Goal: Task Accomplishment & Management: Manage account settings

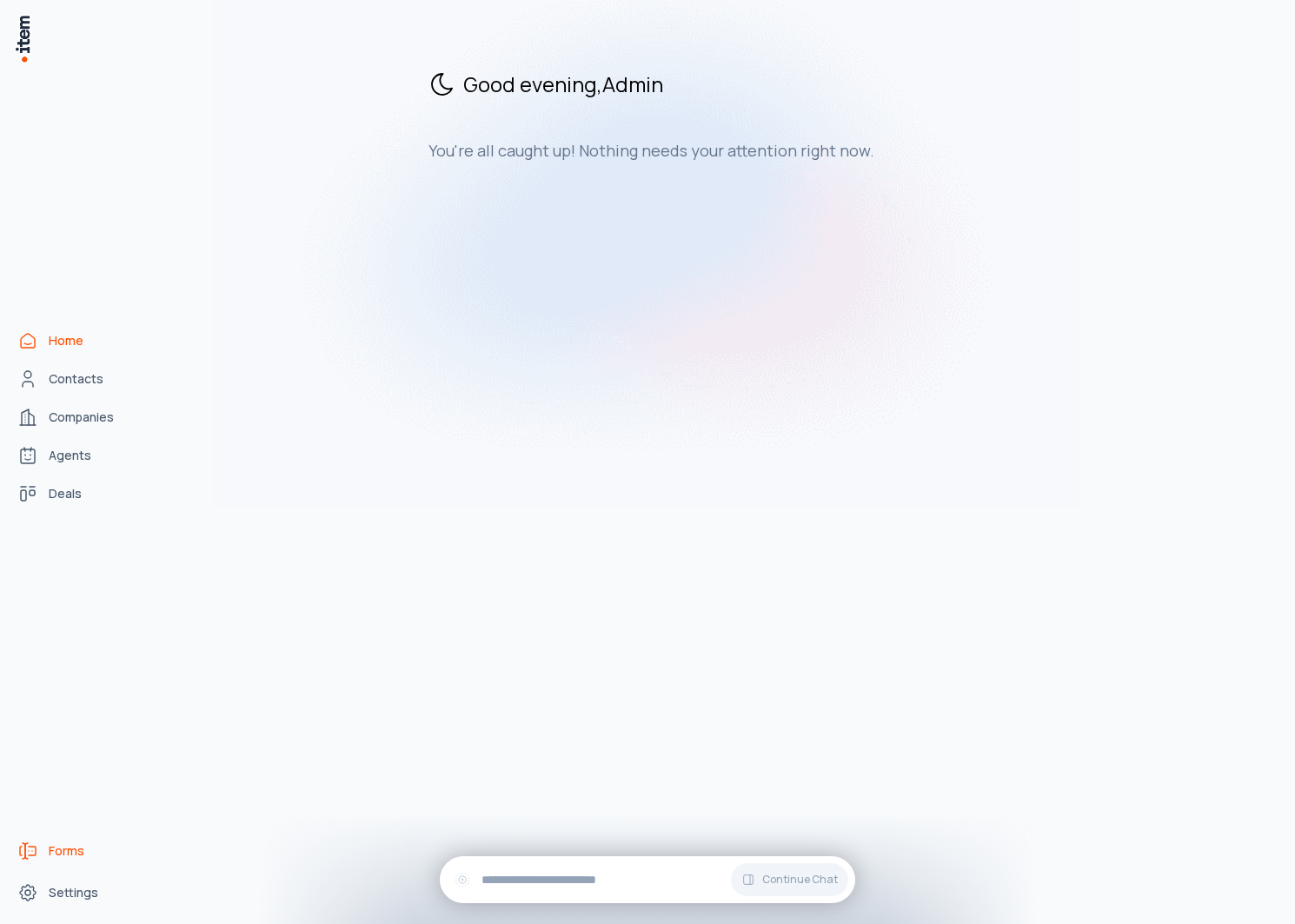
click at [43, 842] on link "Forms" at bounding box center [76, 850] width 132 height 34
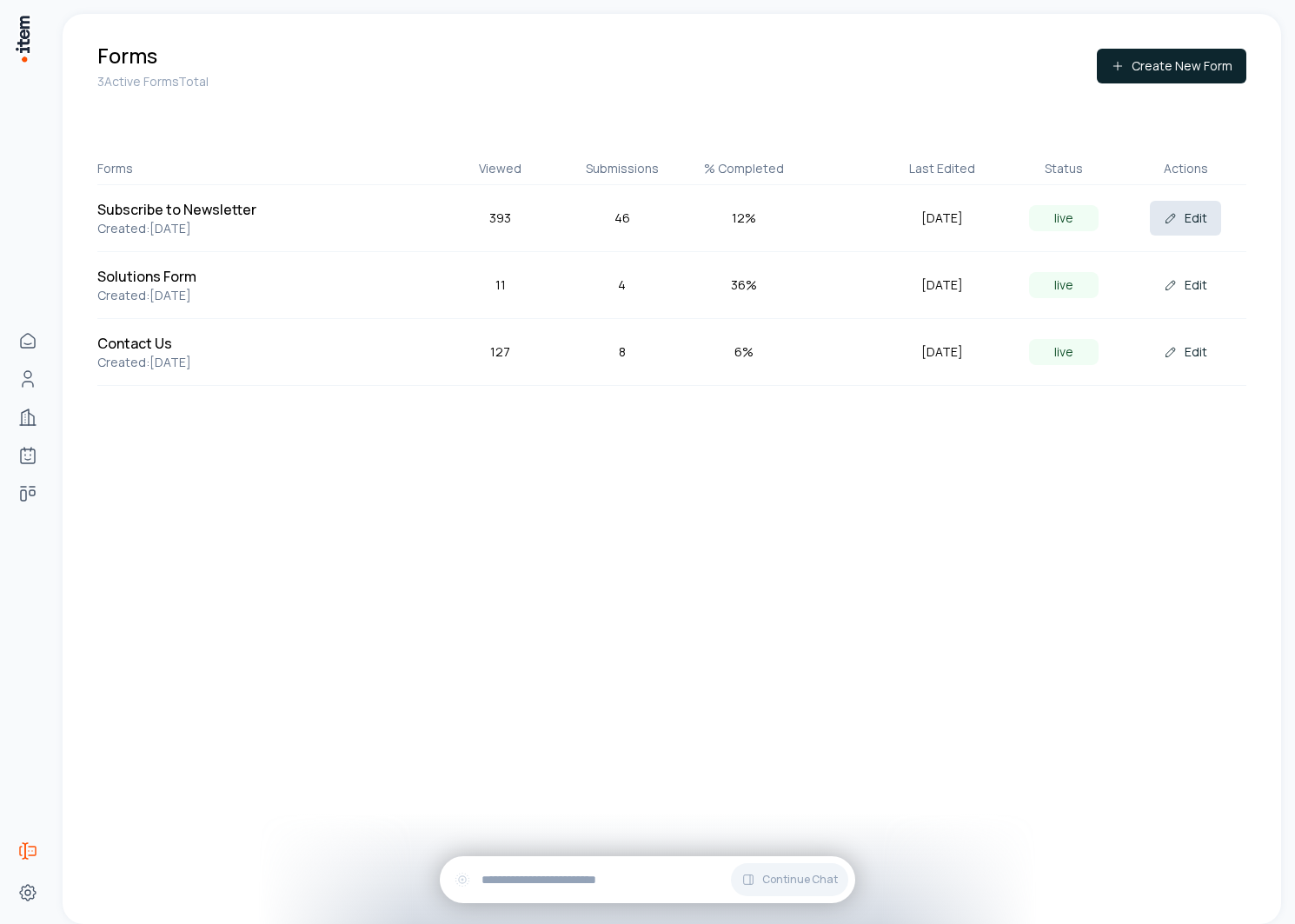
click at [1189, 217] on button "Edit" at bounding box center [1186, 218] width 72 height 34
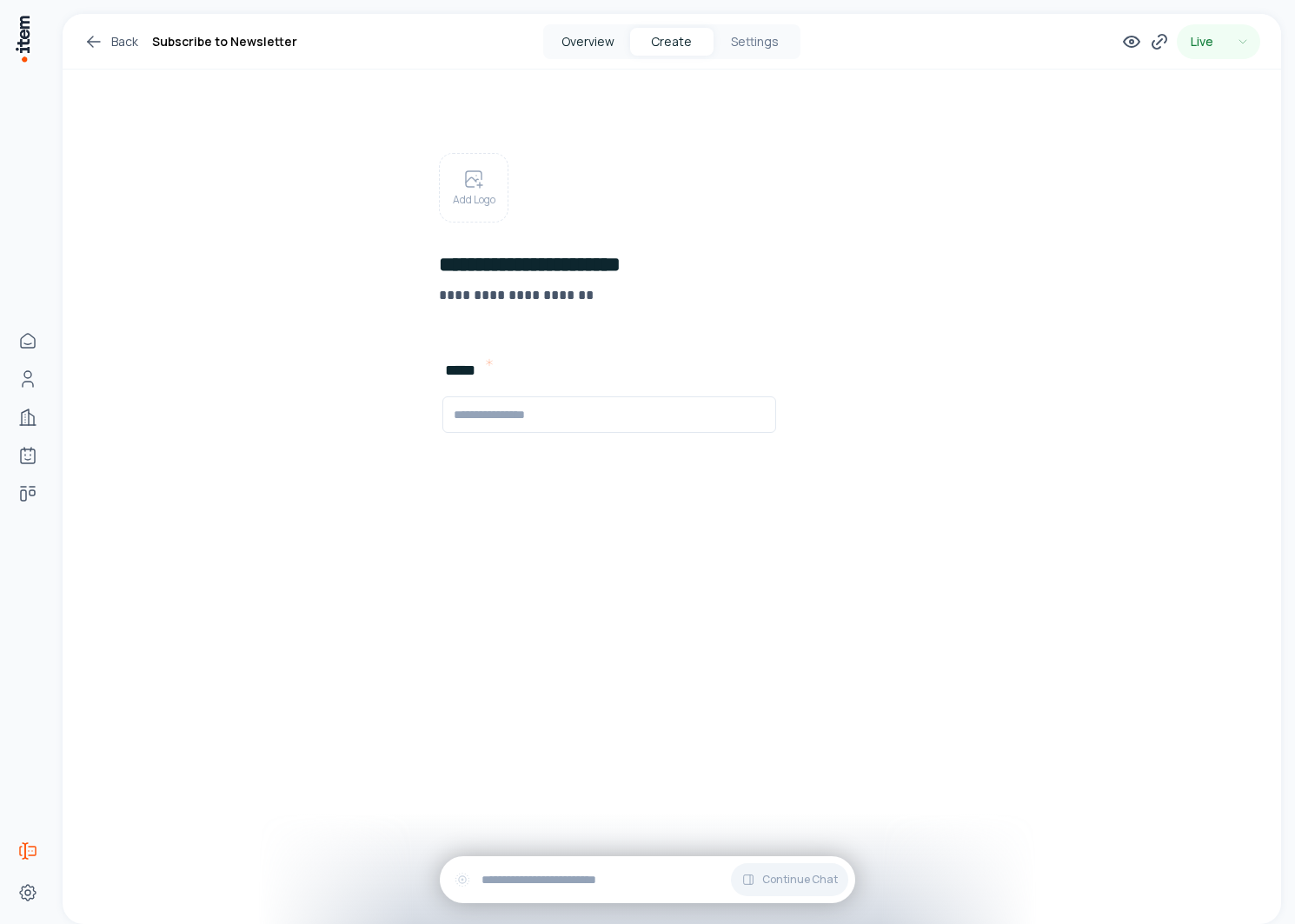
click at [581, 50] on button "Overview" at bounding box center [588, 41] width 83 height 28
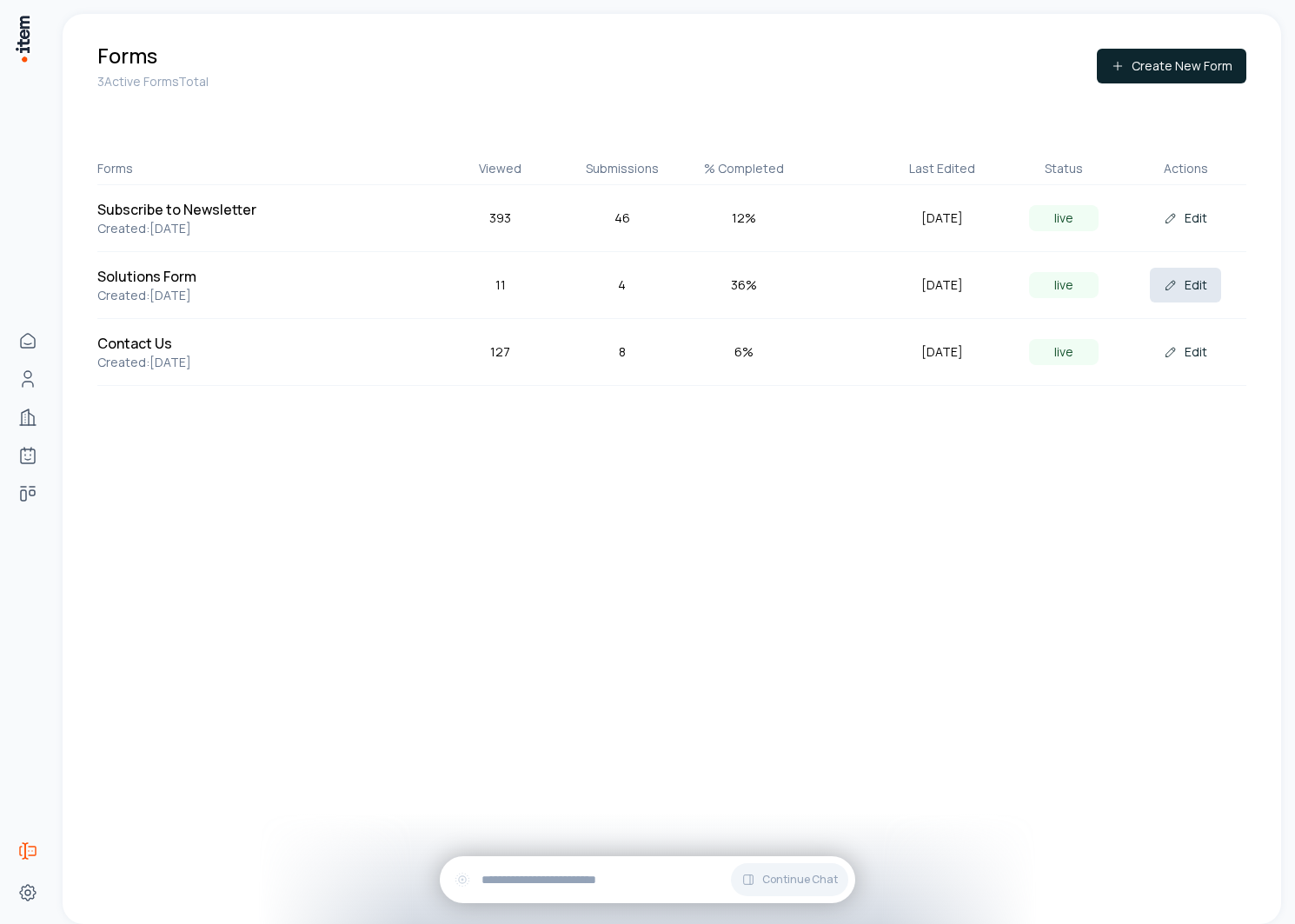
click at [1199, 286] on button "Edit" at bounding box center [1186, 285] width 72 height 34
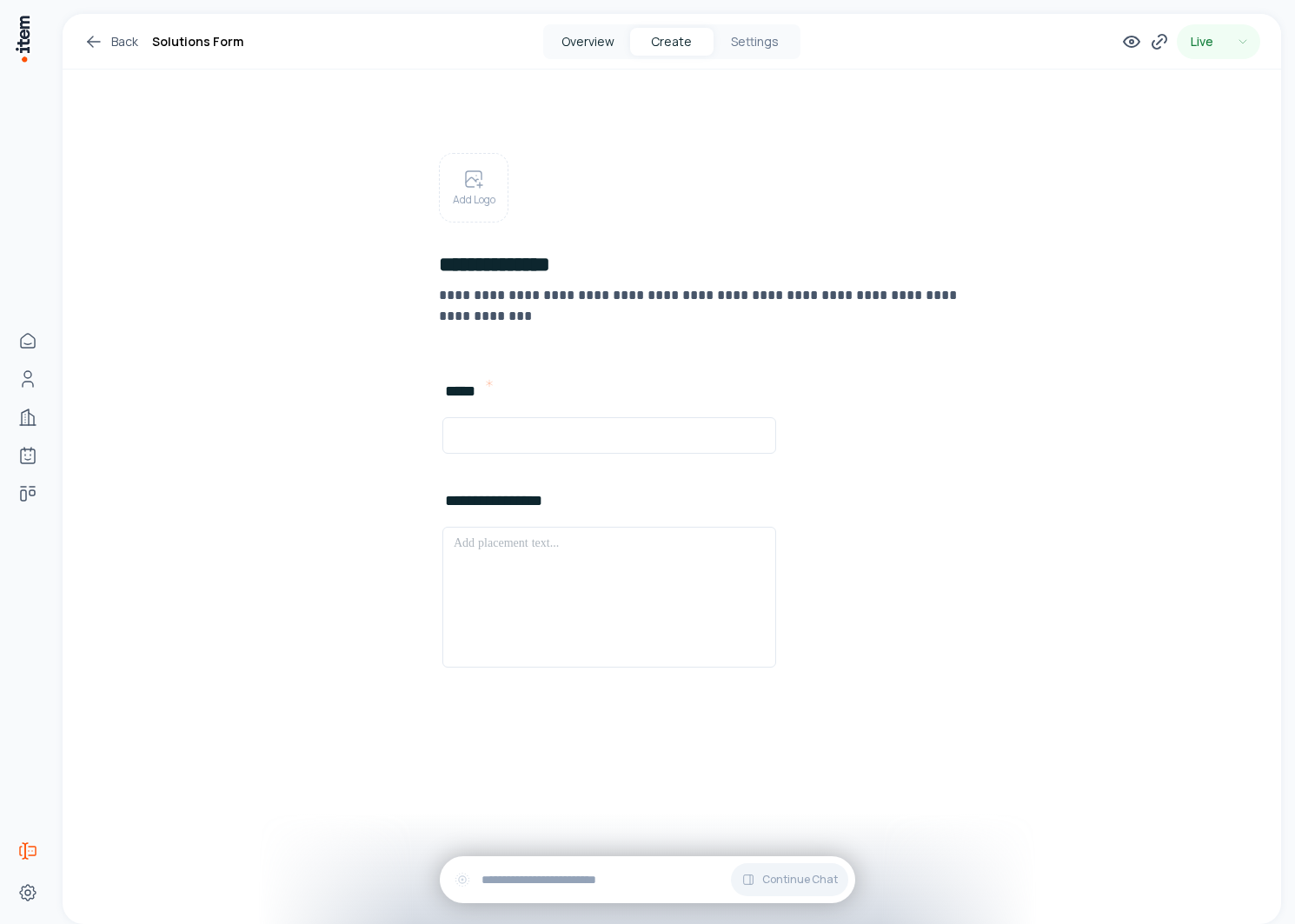
click at [601, 43] on button "Overview" at bounding box center [588, 41] width 83 height 28
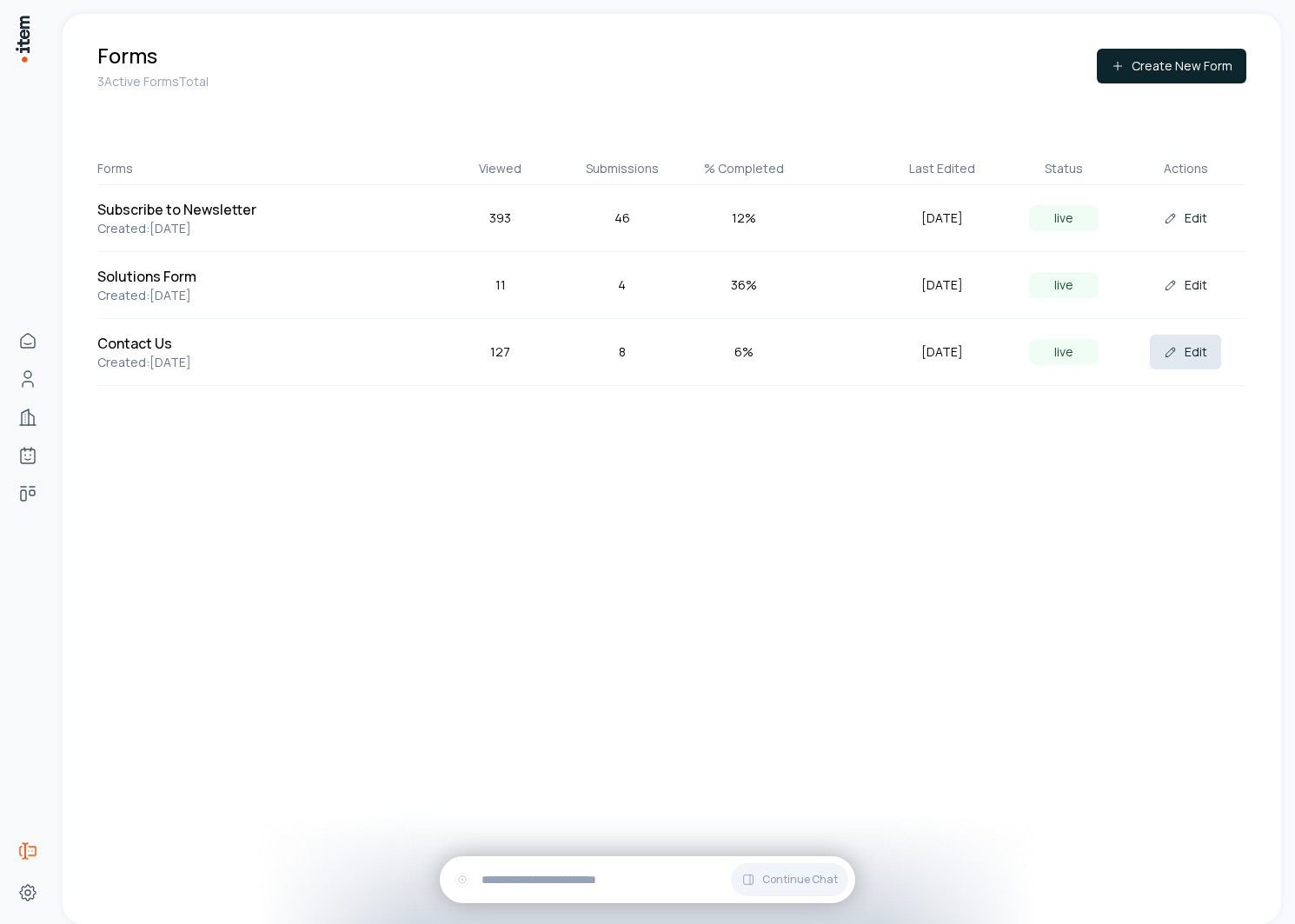
click at [1170, 352] on icon at bounding box center [1171, 352] width 14 height 14
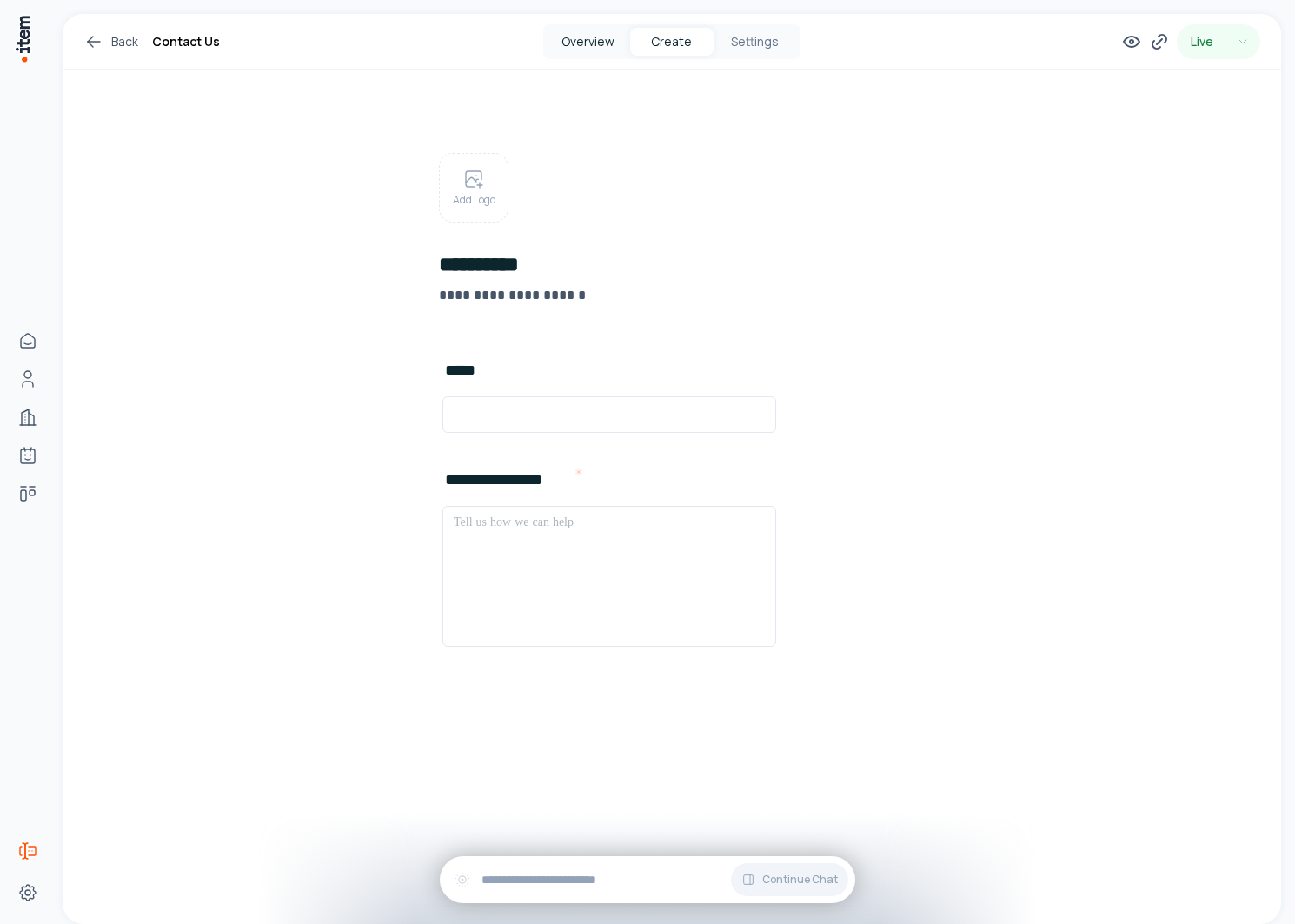
click at [601, 50] on button "Overview" at bounding box center [588, 41] width 83 height 28
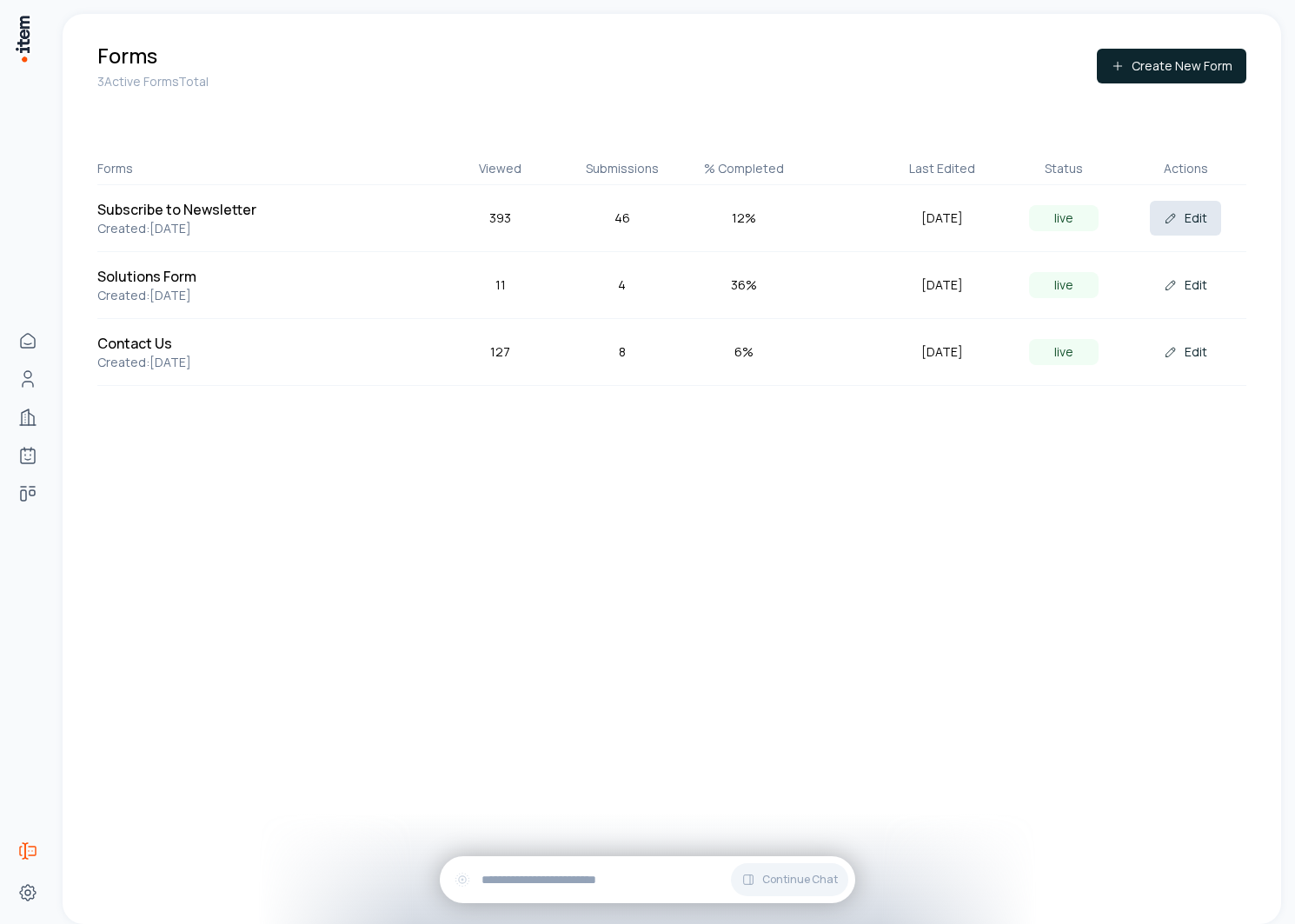
click at [1187, 220] on button "Edit" at bounding box center [1186, 218] width 72 height 34
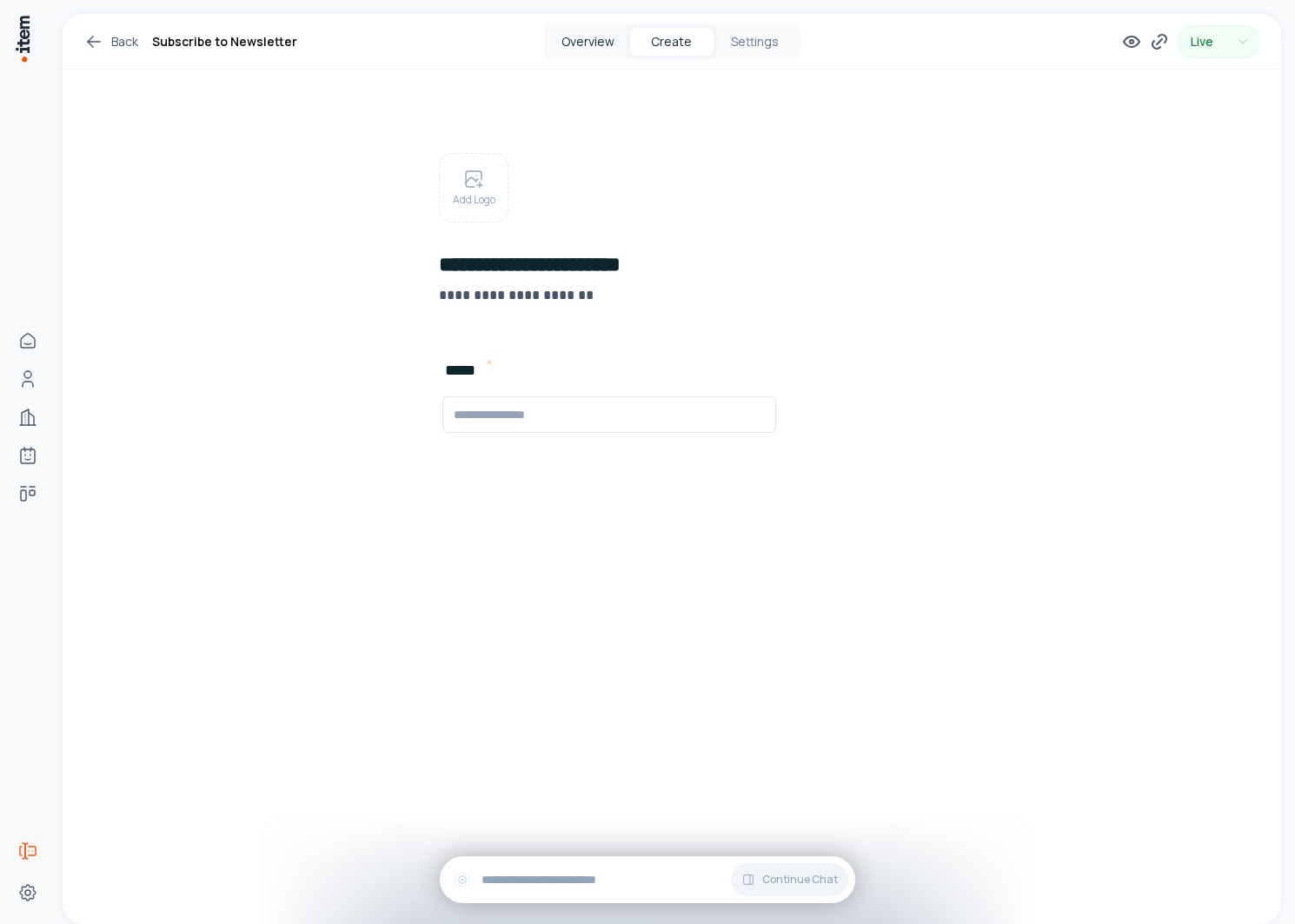
click at [605, 40] on button "Overview" at bounding box center [588, 41] width 83 height 28
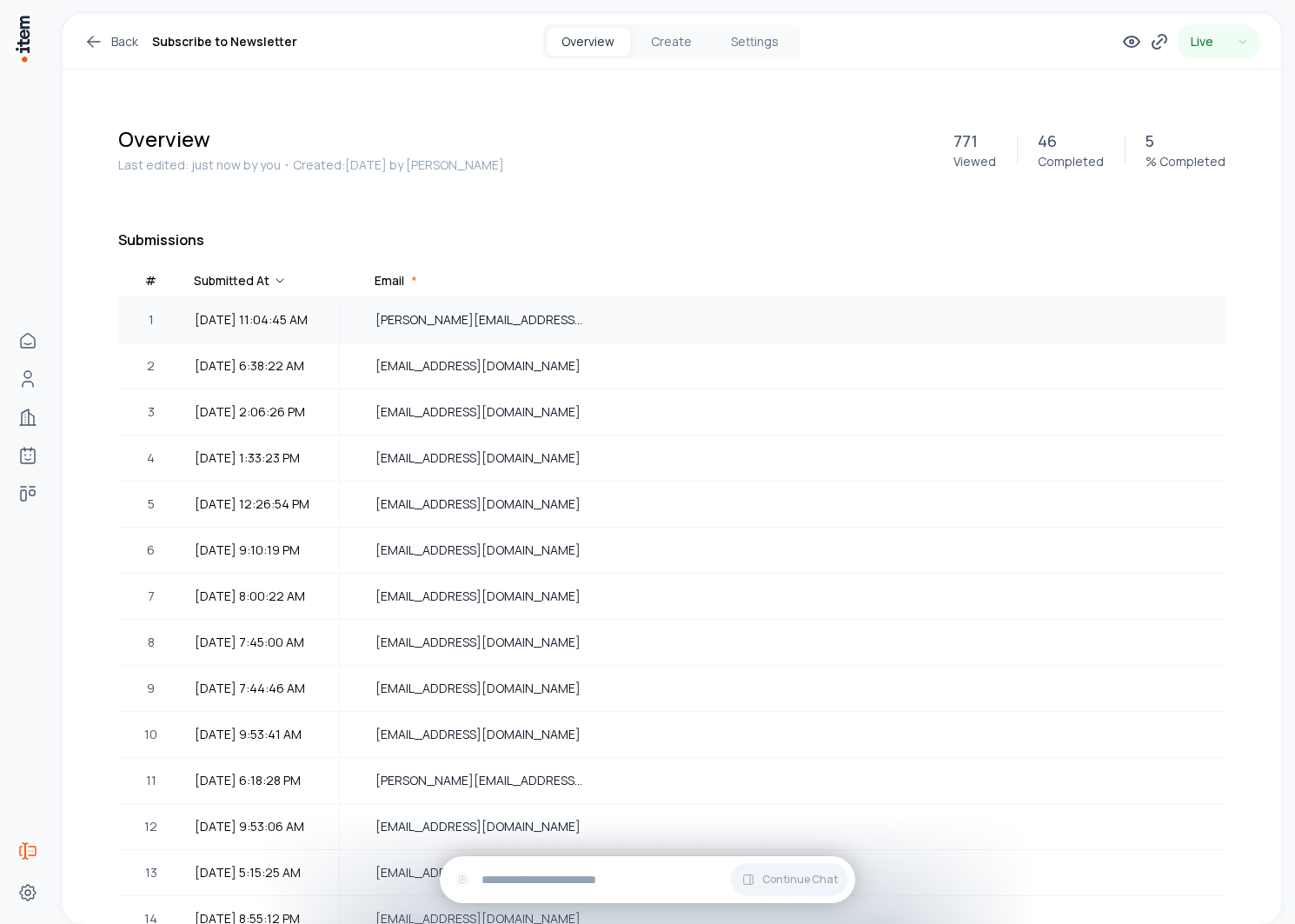
click at [420, 311] on span "Nick@theccg.biz" at bounding box center [479, 320] width 207 height 19
copy span "Nick@theccg.biz"
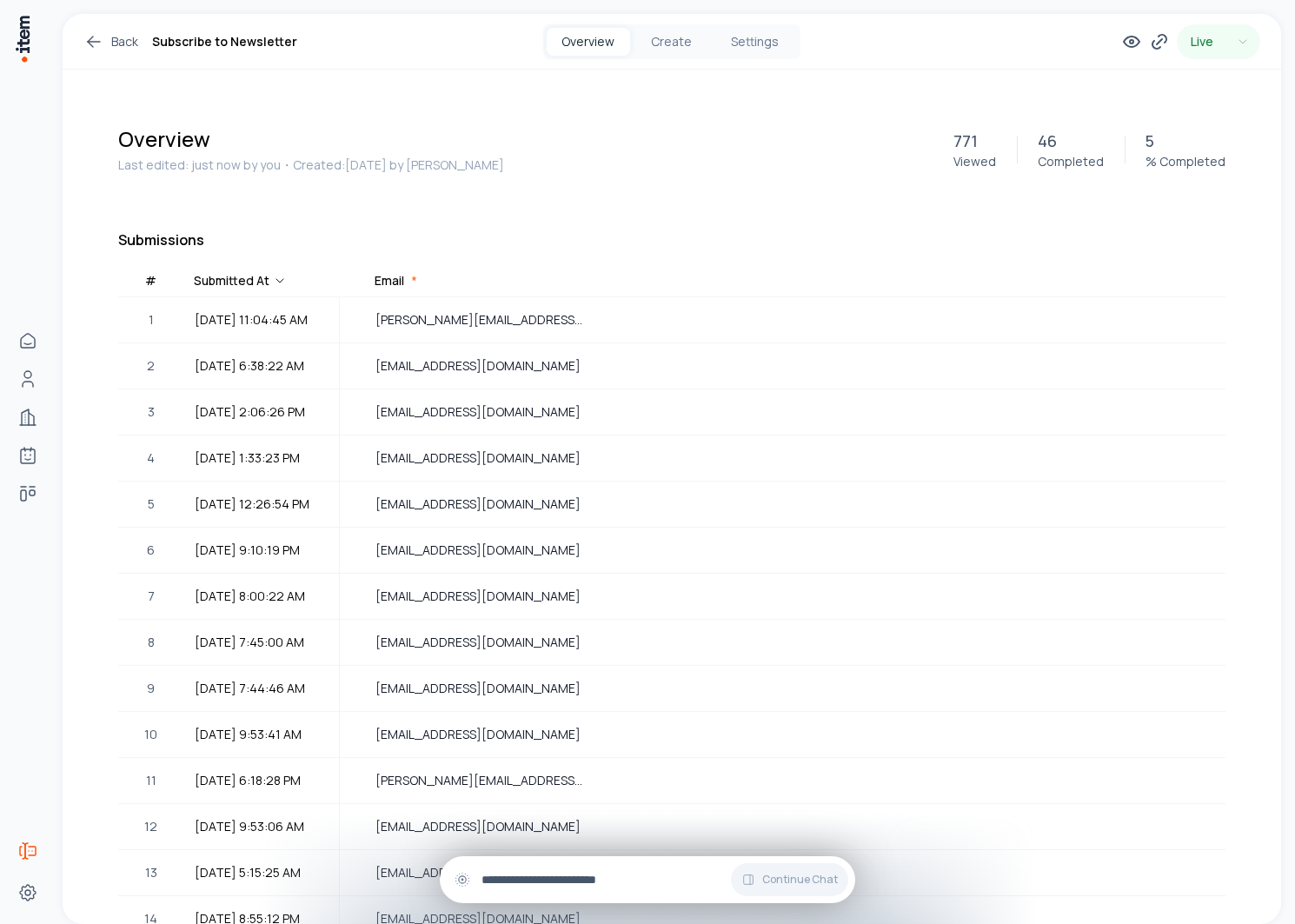
click at [525, 882] on input "text" at bounding box center [661, 880] width 360 height 19
paste input "**********"
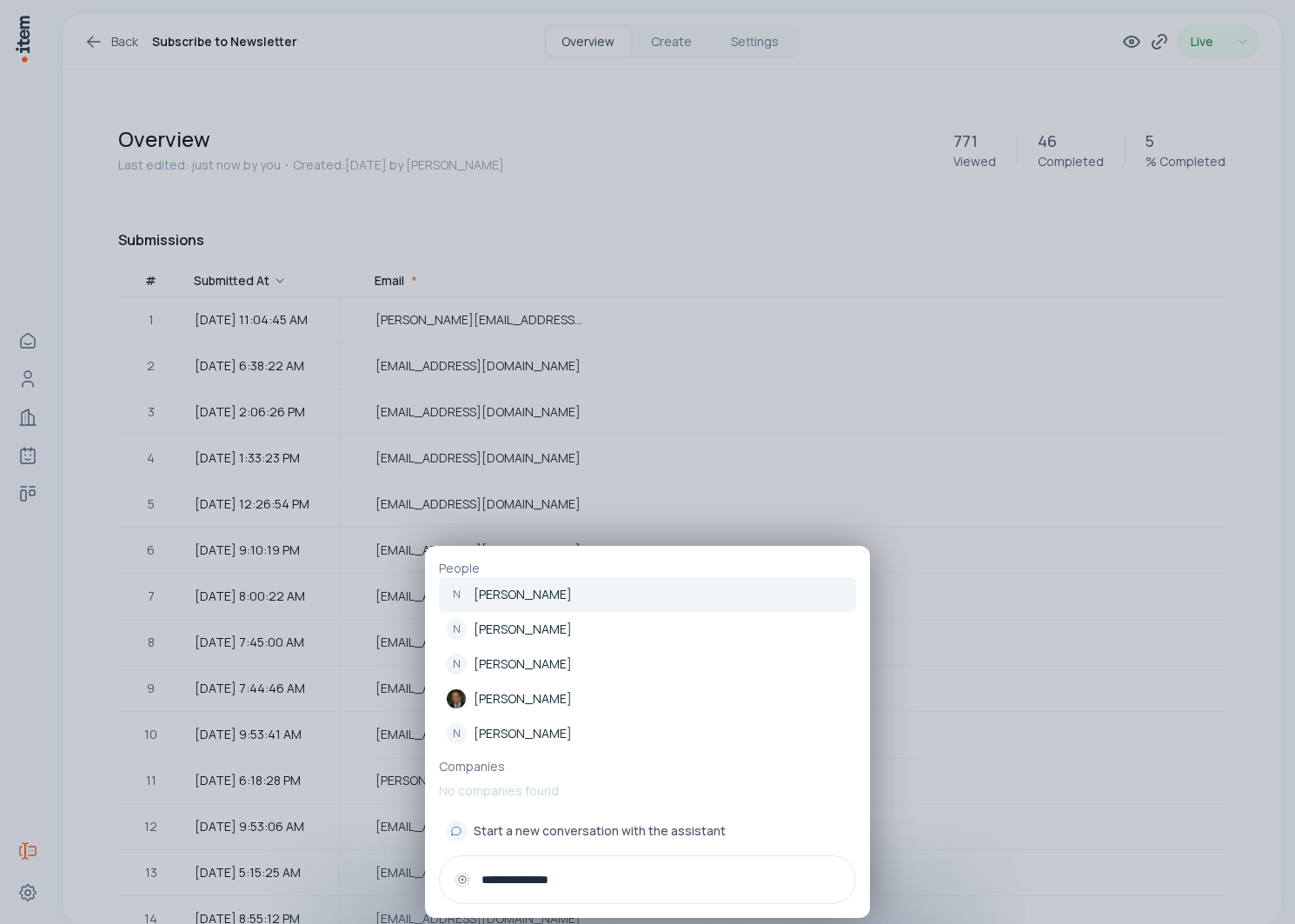
type input "**********"
click at [532, 592] on p "Nick Cunningham" at bounding box center [523, 594] width 98 height 17
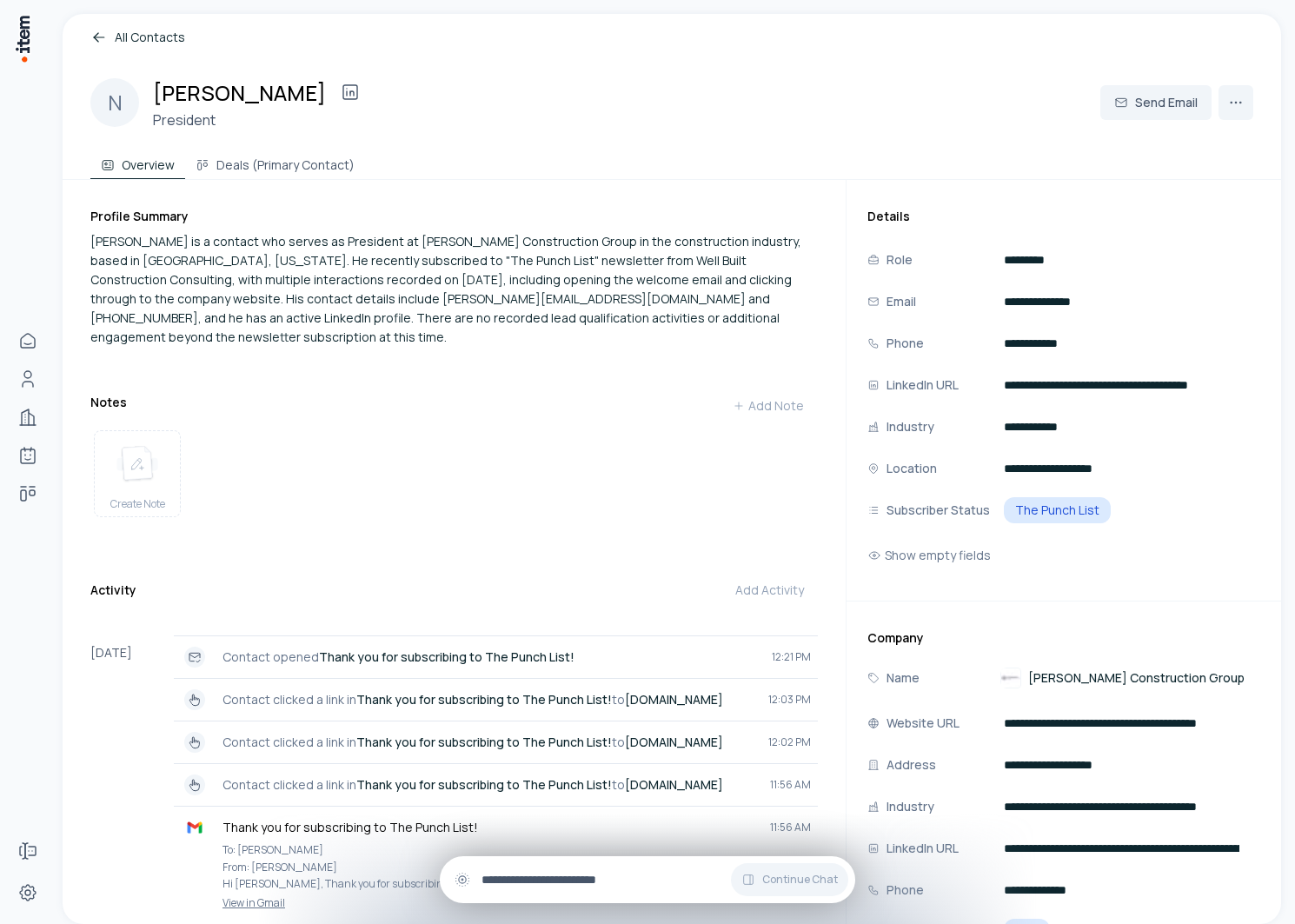
click at [509, 871] on input "text" at bounding box center [661, 880] width 360 height 19
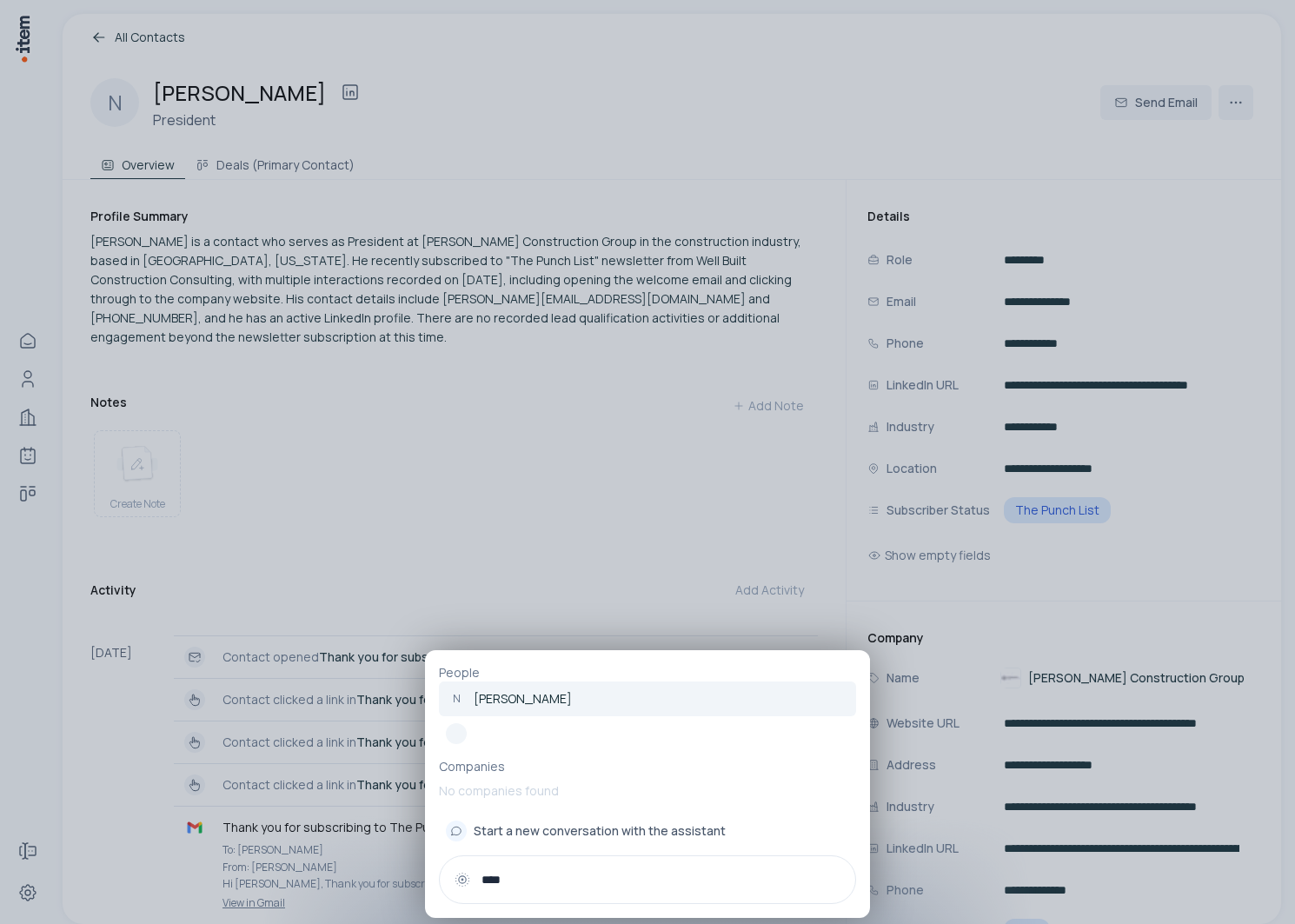
type input "*****"
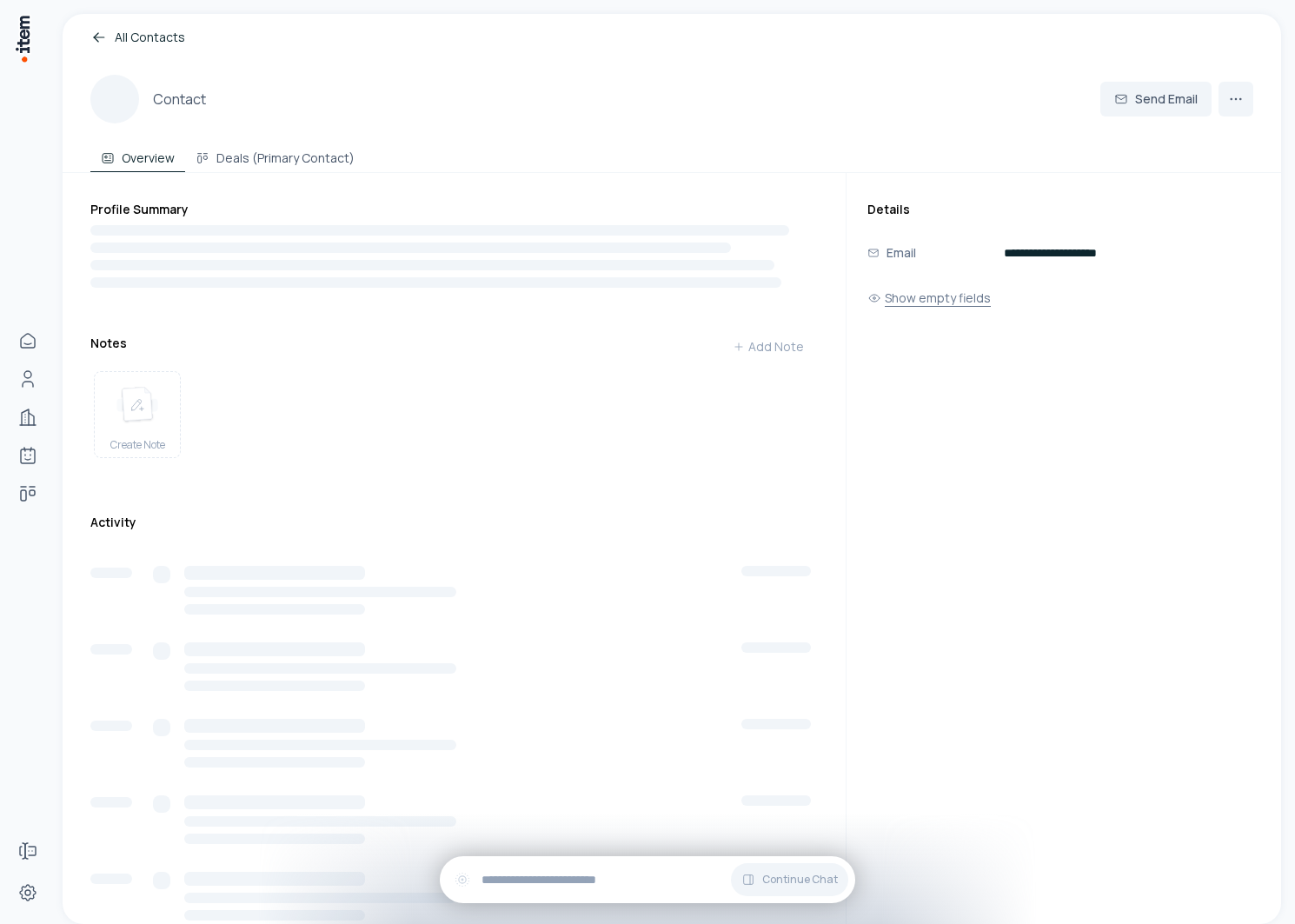
click at [951, 306] on button "Show empty fields" at bounding box center [929, 298] width 123 height 34
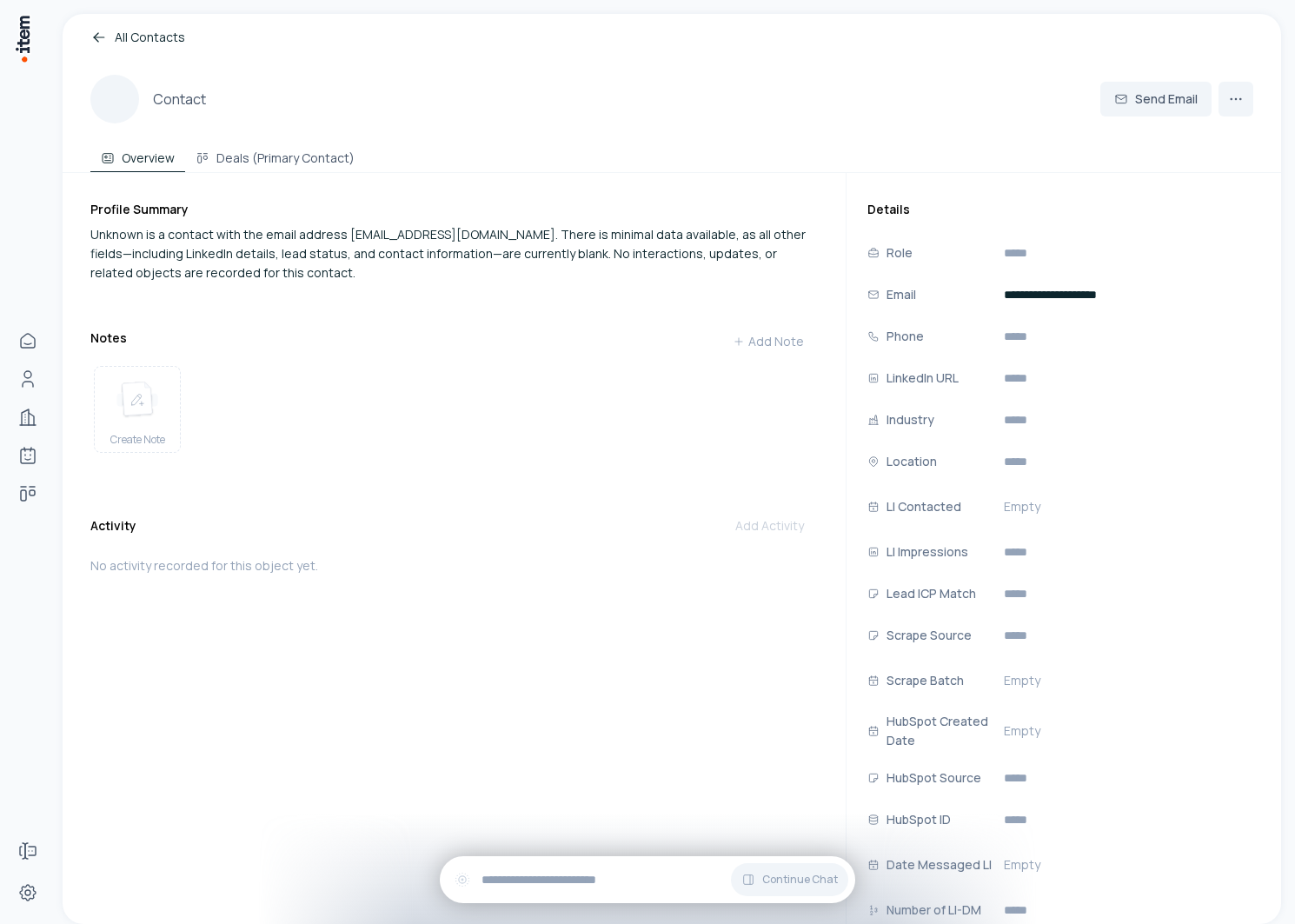
click at [365, 236] on div "Unknown is a contact with the email address nstoltzfus@descco.com. There is min…" at bounding box center [454, 254] width 727 height 57
drag, startPoint x: 365, startPoint y: 236, endPoint x: 496, endPoint y: 236, distance: 131.0
click at [496, 236] on div "Unknown is a contact with the email address nstoltzfus@descco.com. There is min…" at bounding box center [454, 254] width 727 height 57
click at [438, 234] on div "Unknown is a contact with the email address nstoltzfus@descco.com. There is min…" at bounding box center [454, 254] width 727 height 57
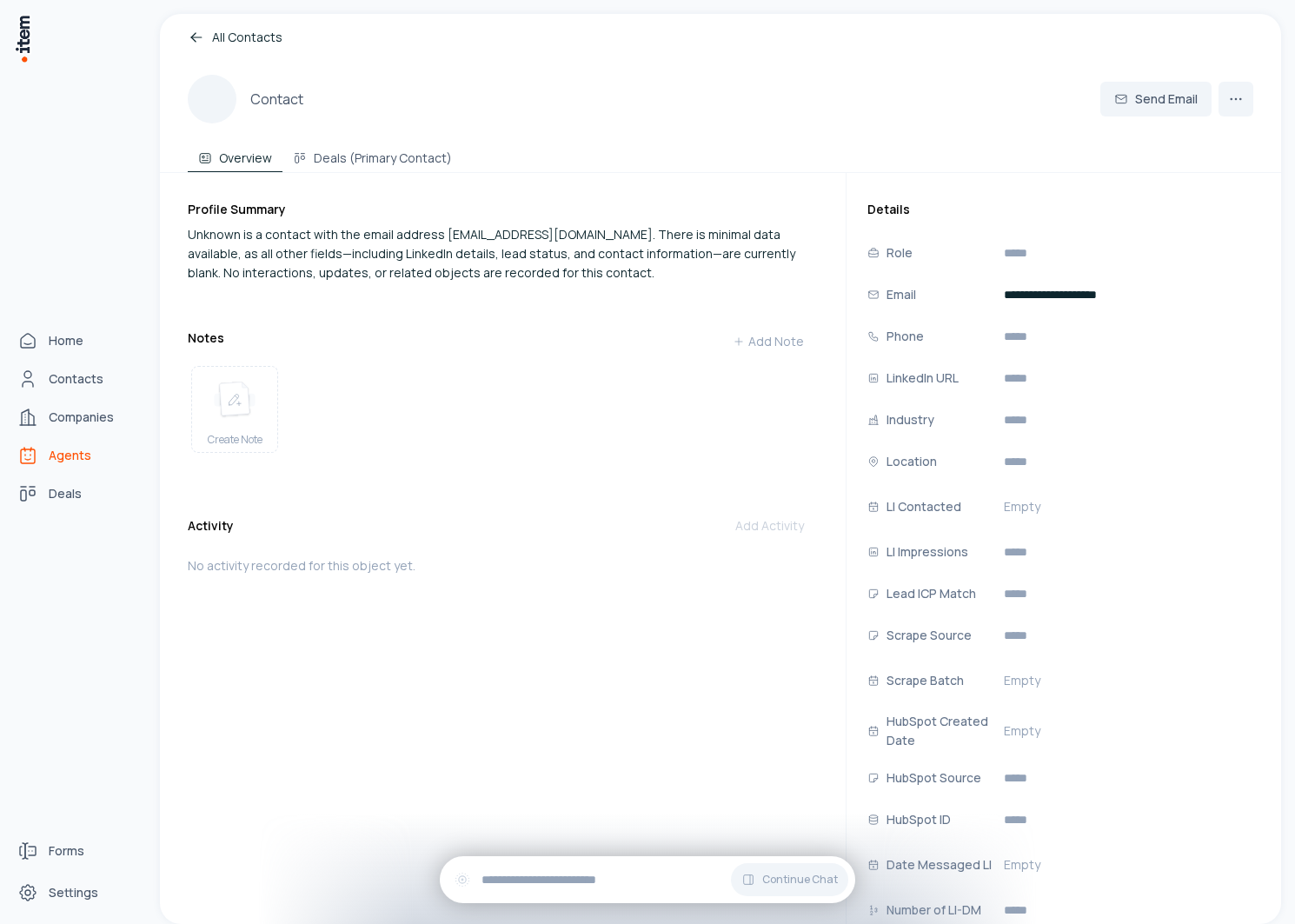
click at [69, 459] on span "Agents" at bounding box center [70, 456] width 43 height 17
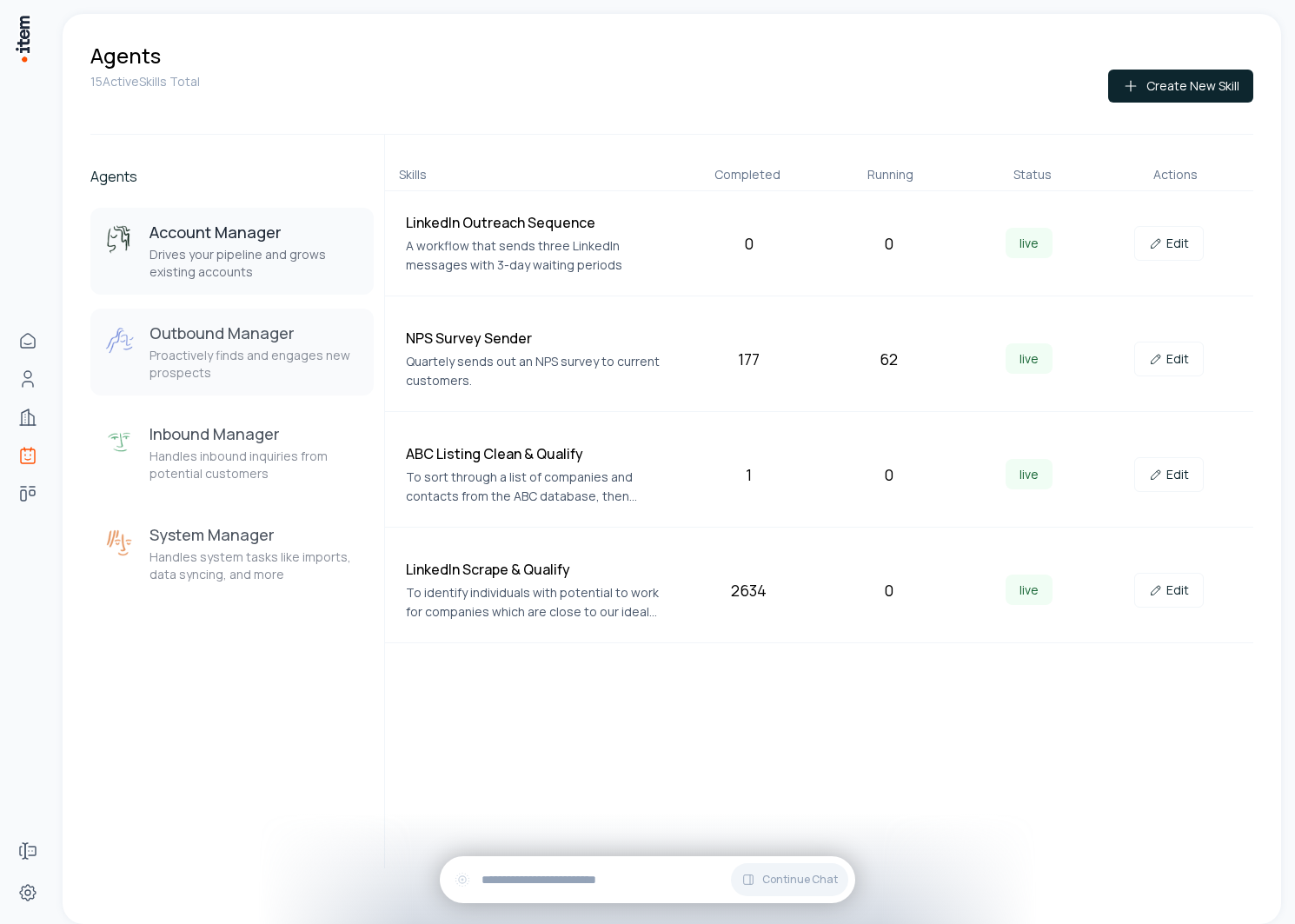
click at [219, 337] on h3 "Outbound Manager" at bounding box center [254, 333] width 210 height 21
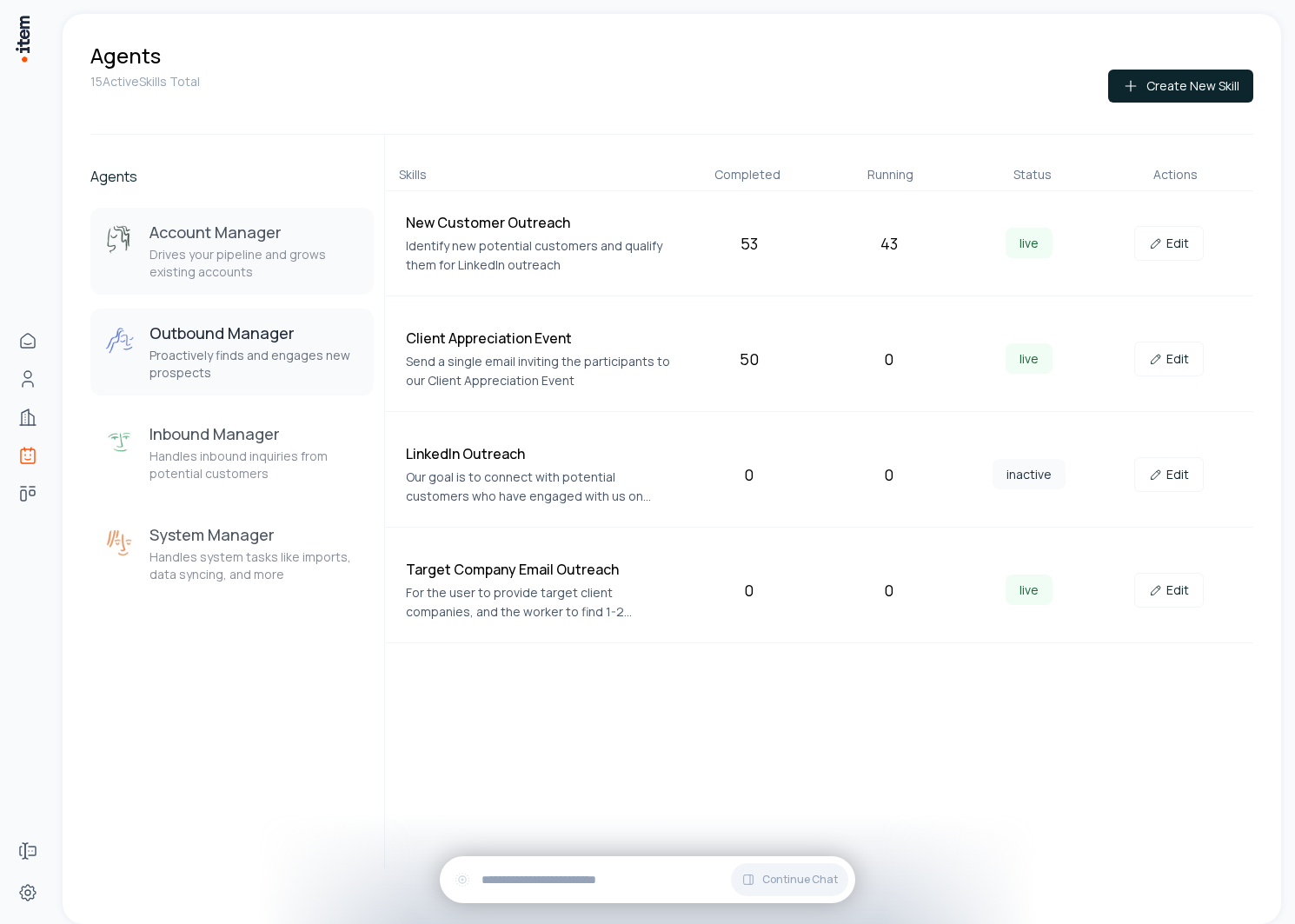
click at [219, 257] on p "Drives your pipeline and grows existing accounts" at bounding box center [254, 263] width 210 height 34
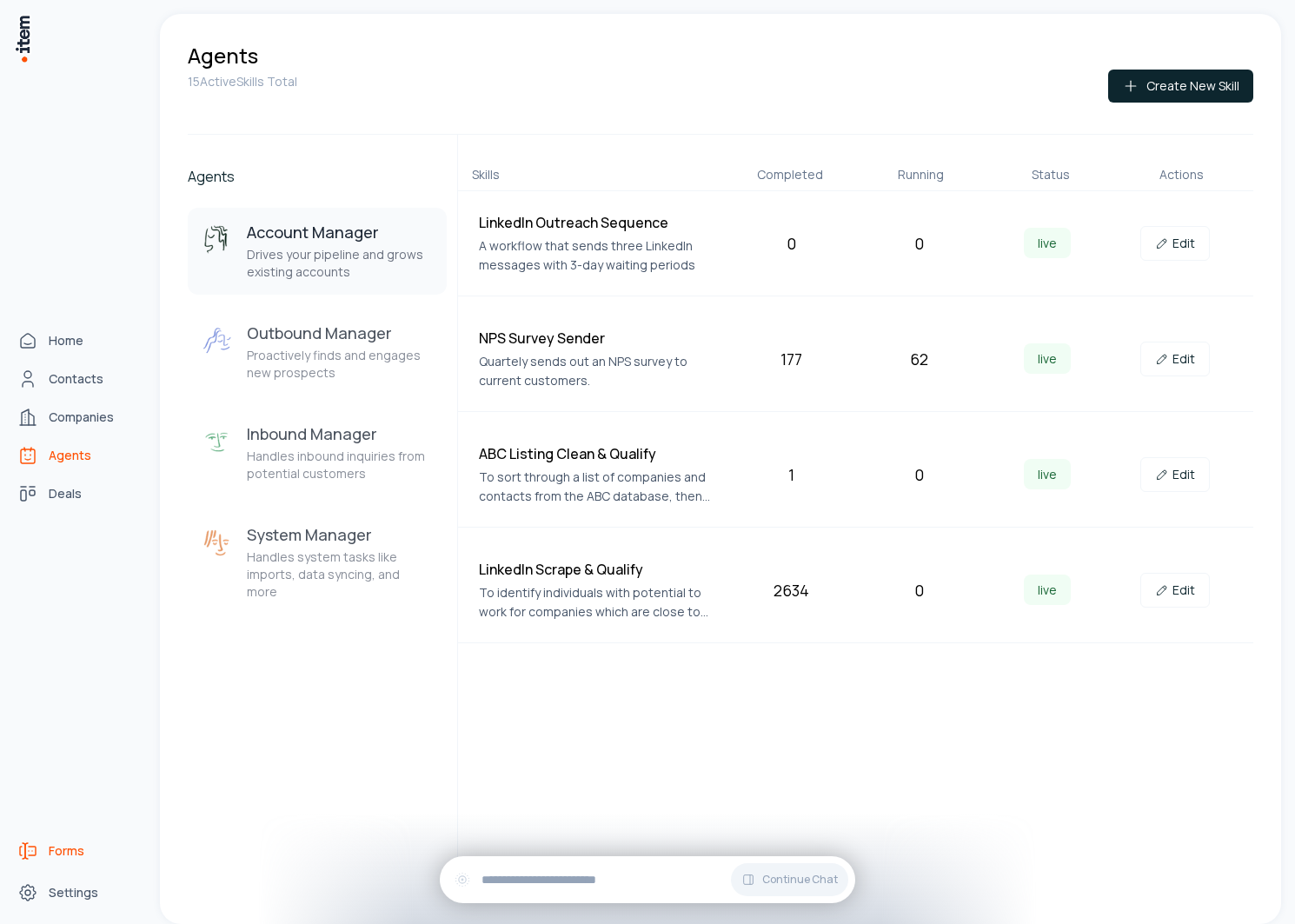
click at [69, 843] on span "Forms" at bounding box center [66, 851] width 35 height 17
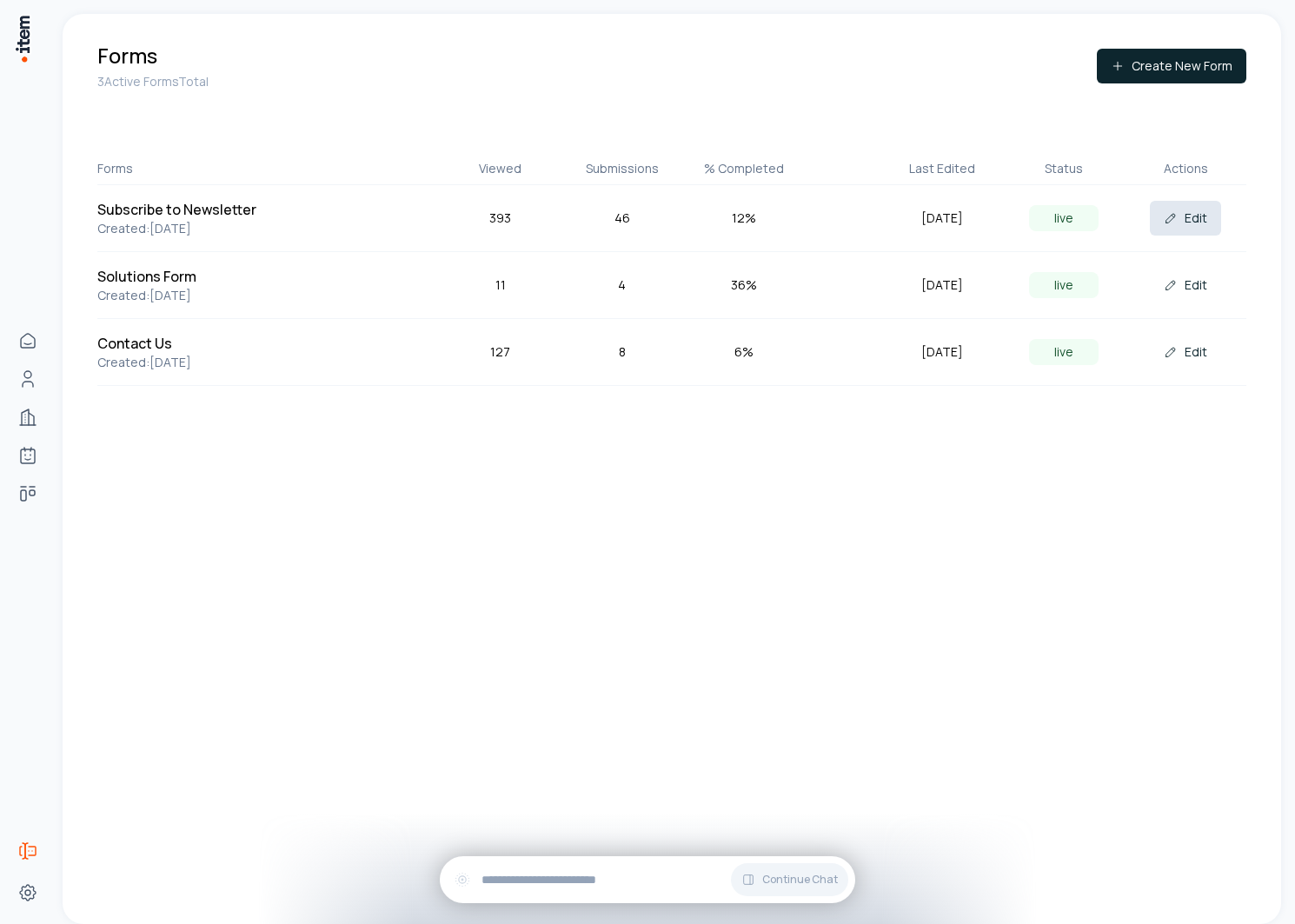
click at [1189, 225] on button "Edit" at bounding box center [1186, 218] width 72 height 34
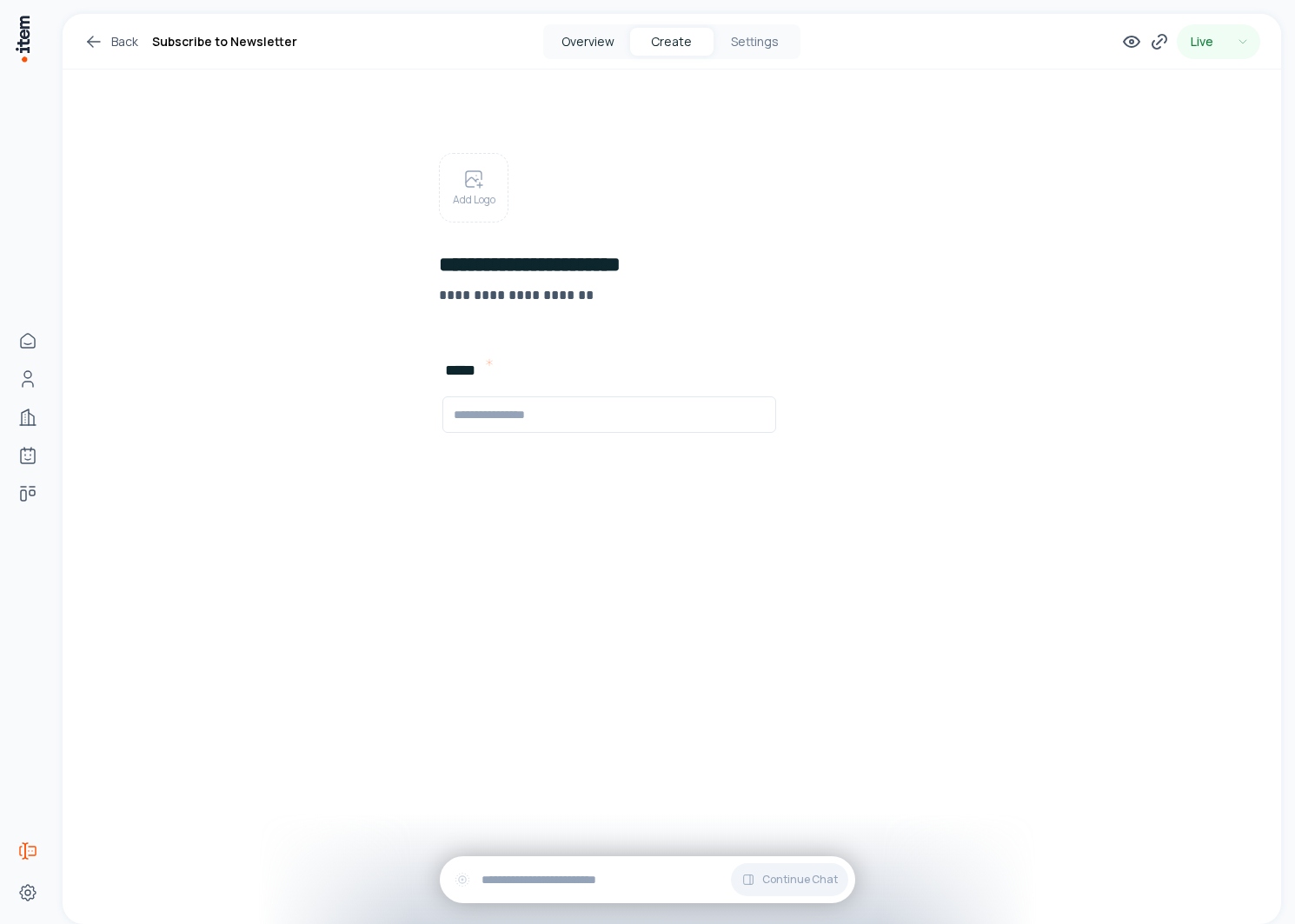
click at [597, 53] on button "Overview" at bounding box center [588, 41] width 83 height 28
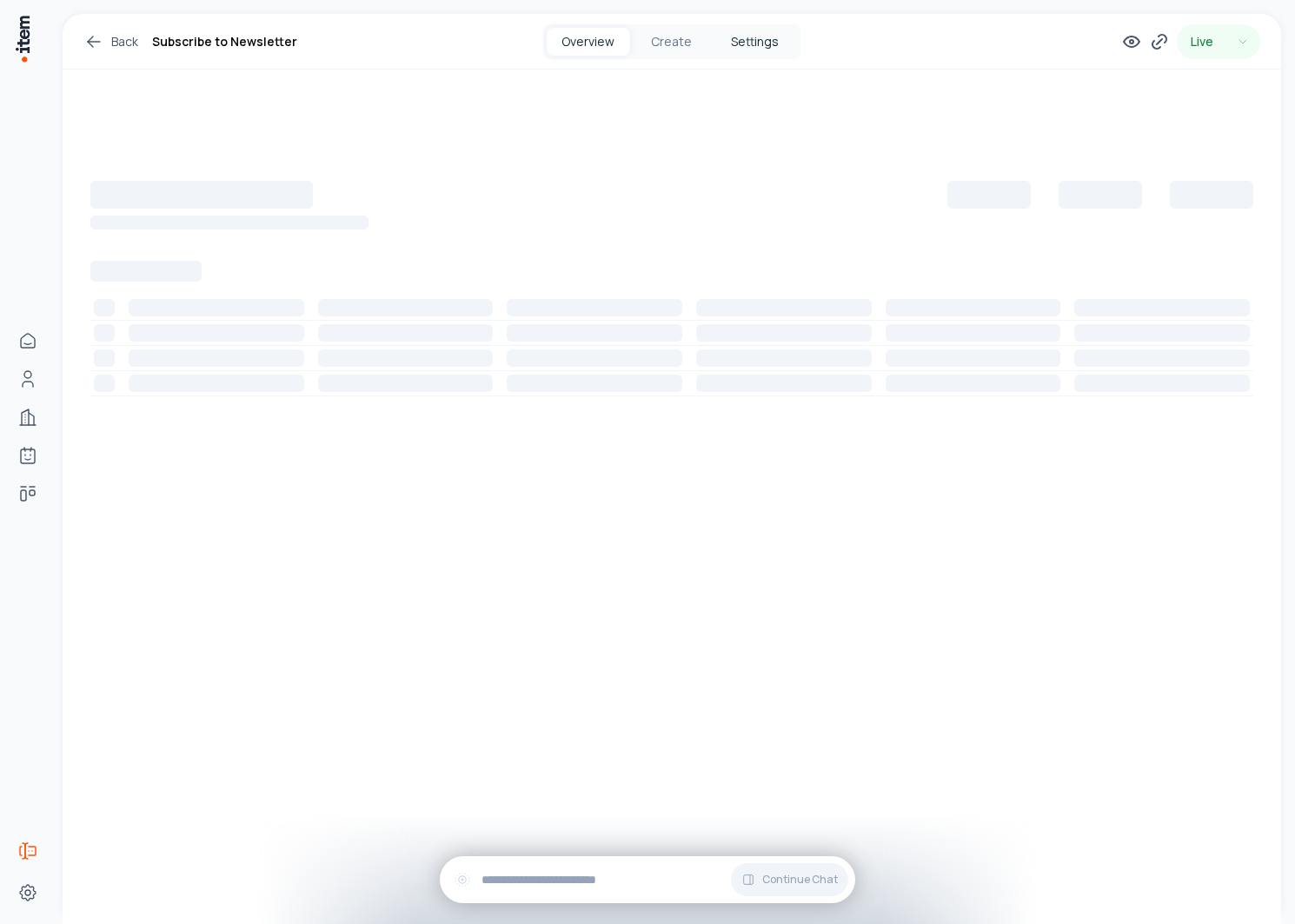
click at [769, 48] on button "Settings" at bounding box center [755, 41] width 83 height 28
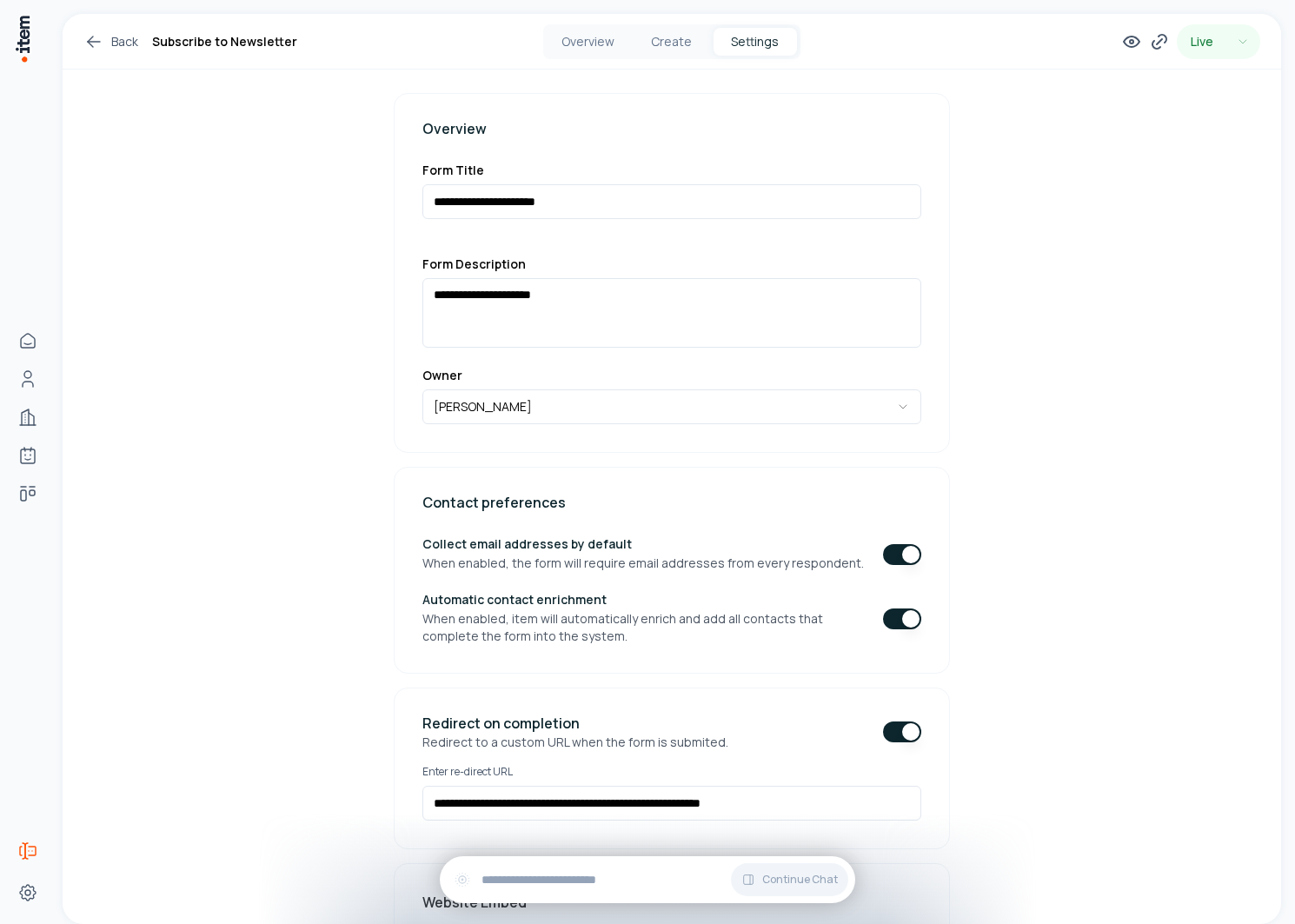
scroll to position [289, 0]
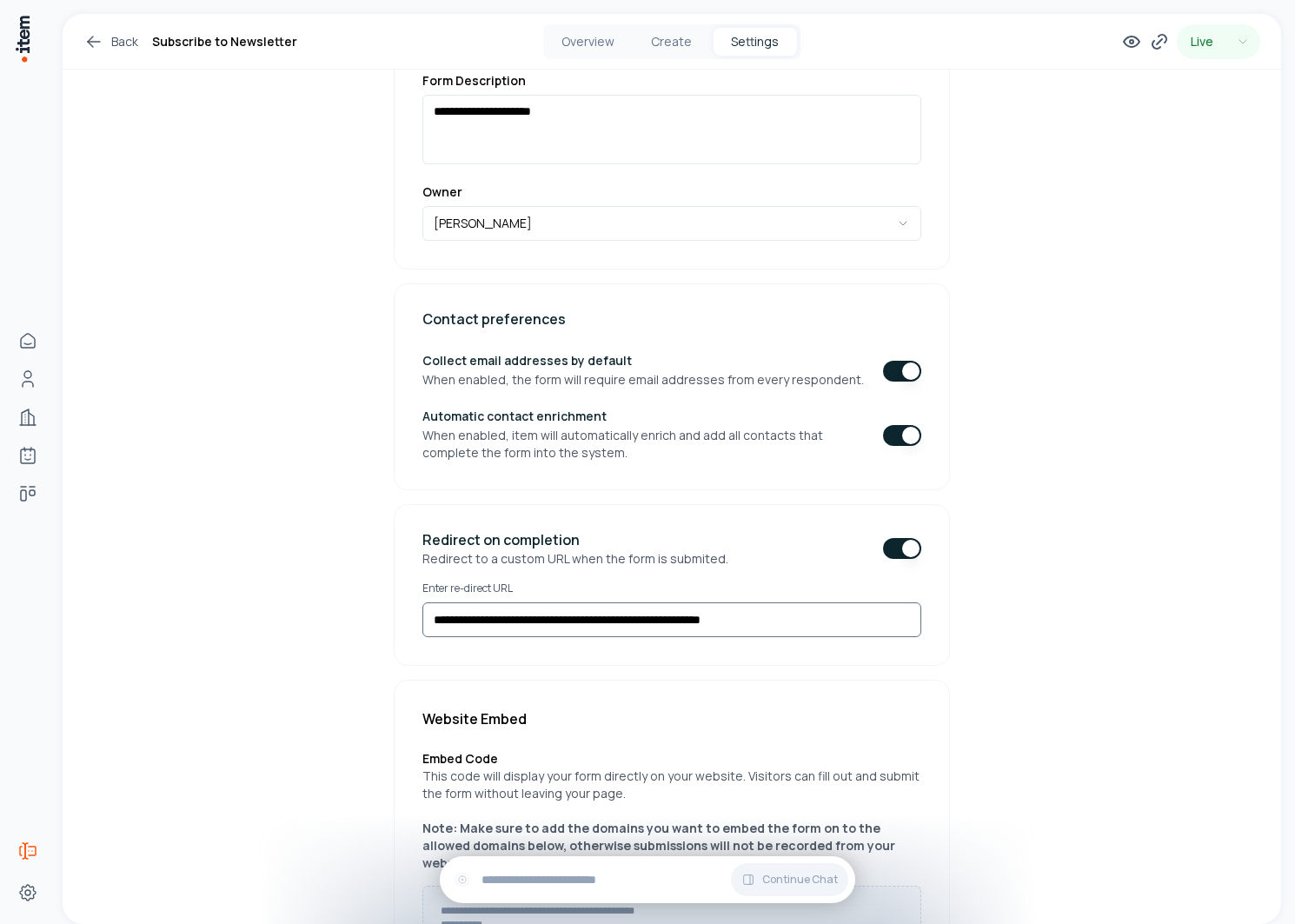
click at [615, 618] on input "**********" at bounding box center [672, 619] width 499 height 34
click at [596, 33] on button "Overview" at bounding box center [588, 41] width 83 height 28
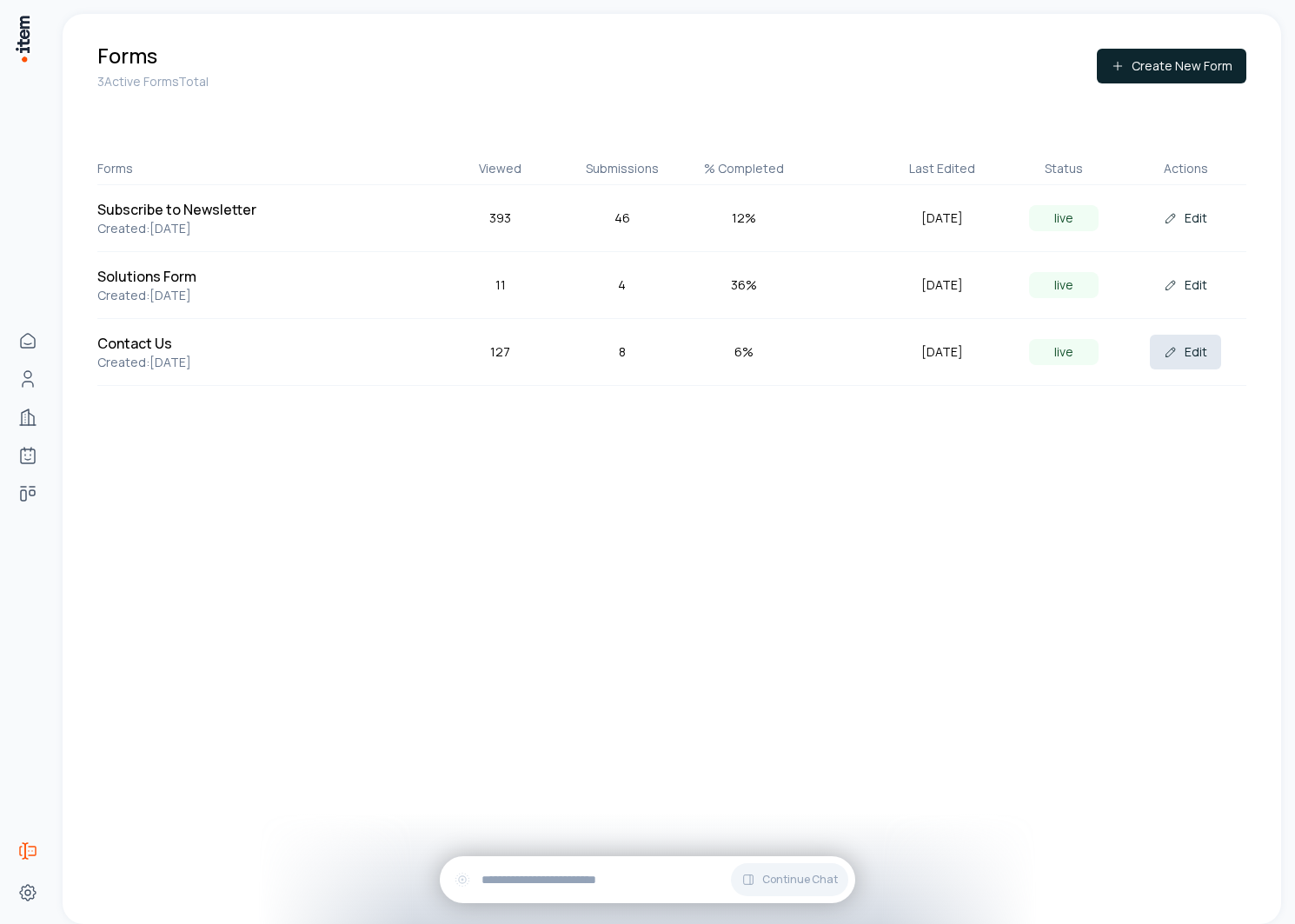
click at [1198, 350] on button "Edit" at bounding box center [1186, 352] width 72 height 34
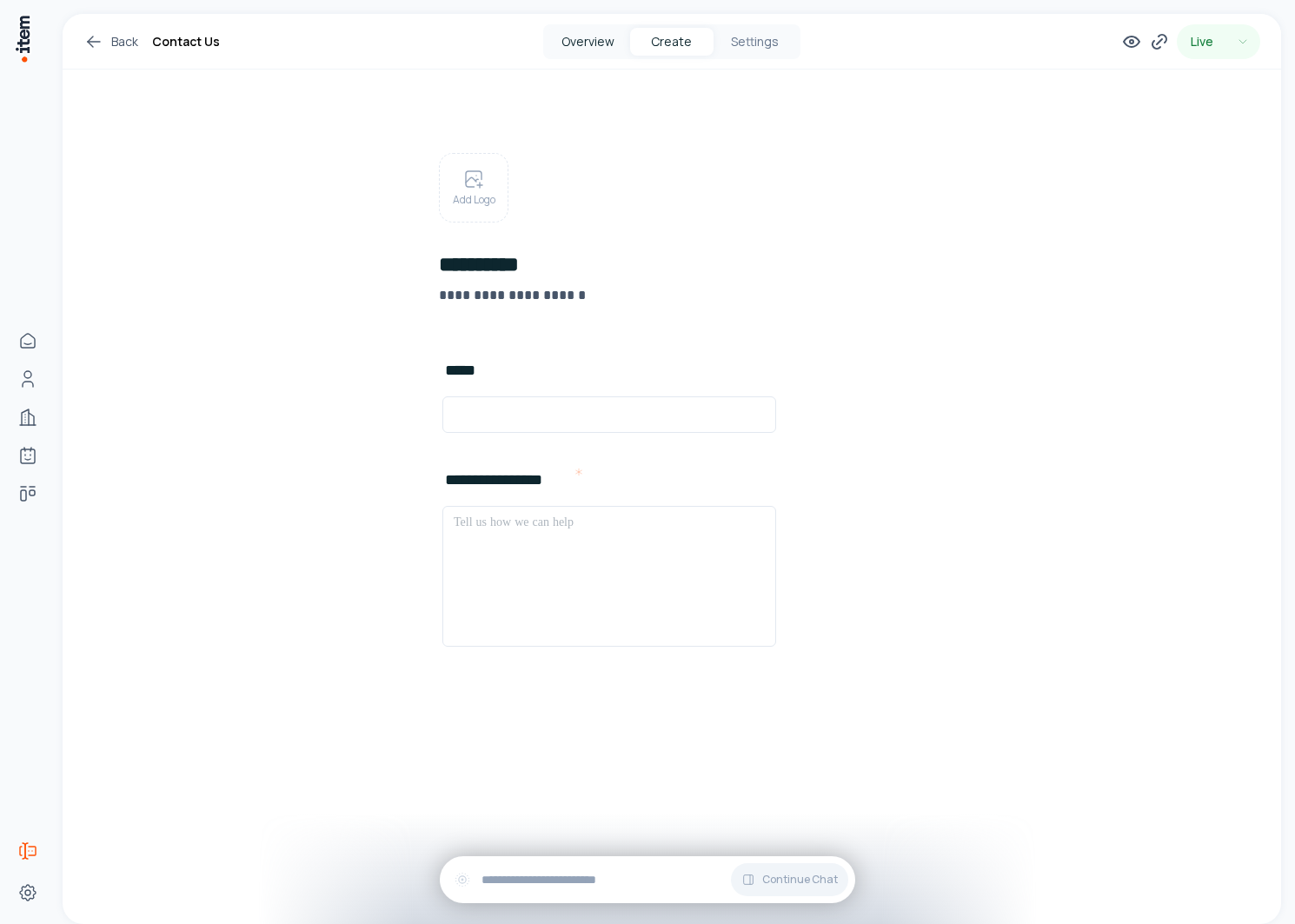
click at [575, 40] on button "Overview" at bounding box center [588, 41] width 83 height 28
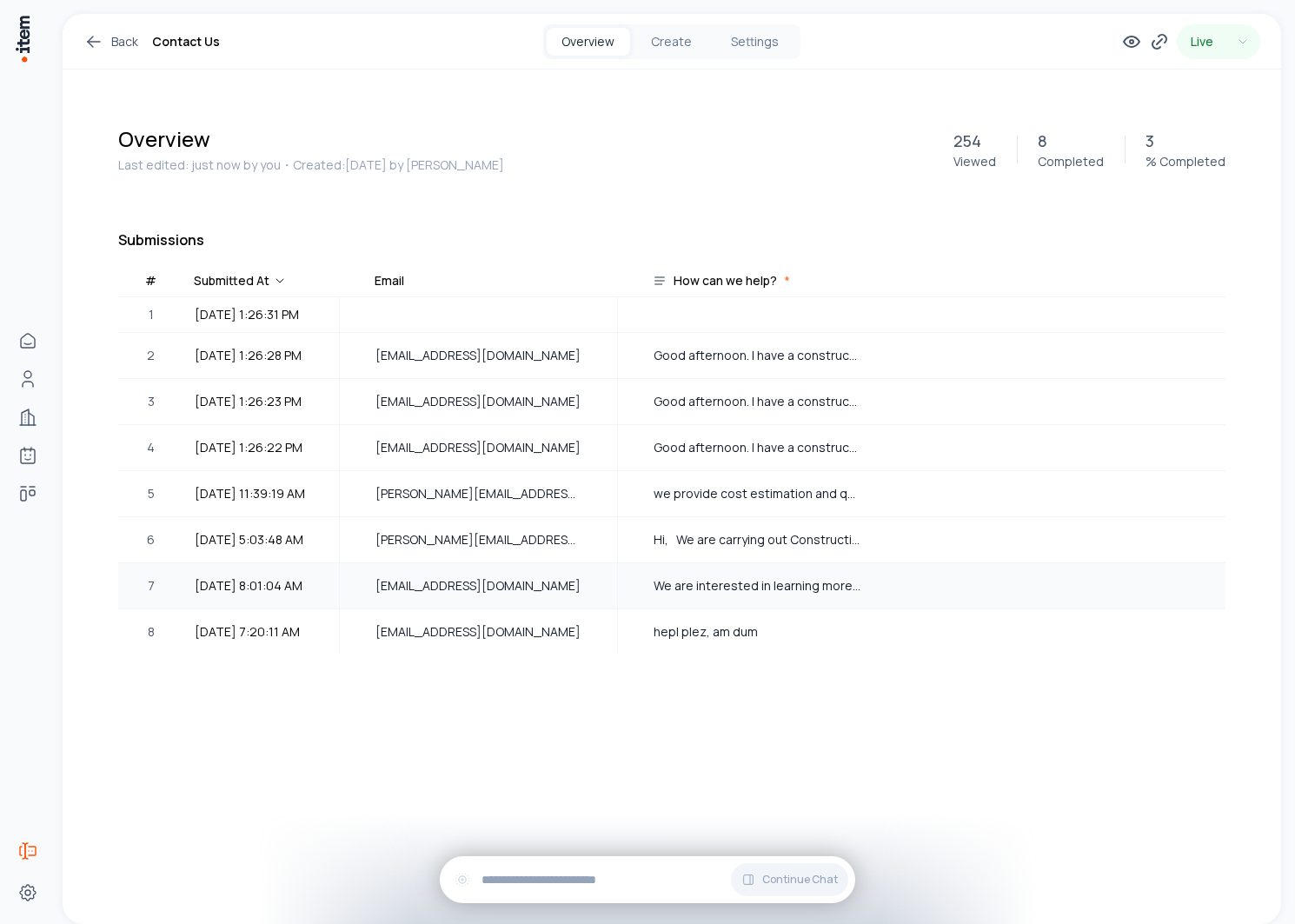
click at [299, 593] on span "9/11/2025, 8:01:04 AM" at bounding box center [261, 586] width 133 height 19
click at [759, 46] on button "Settings" at bounding box center [755, 41] width 83 height 28
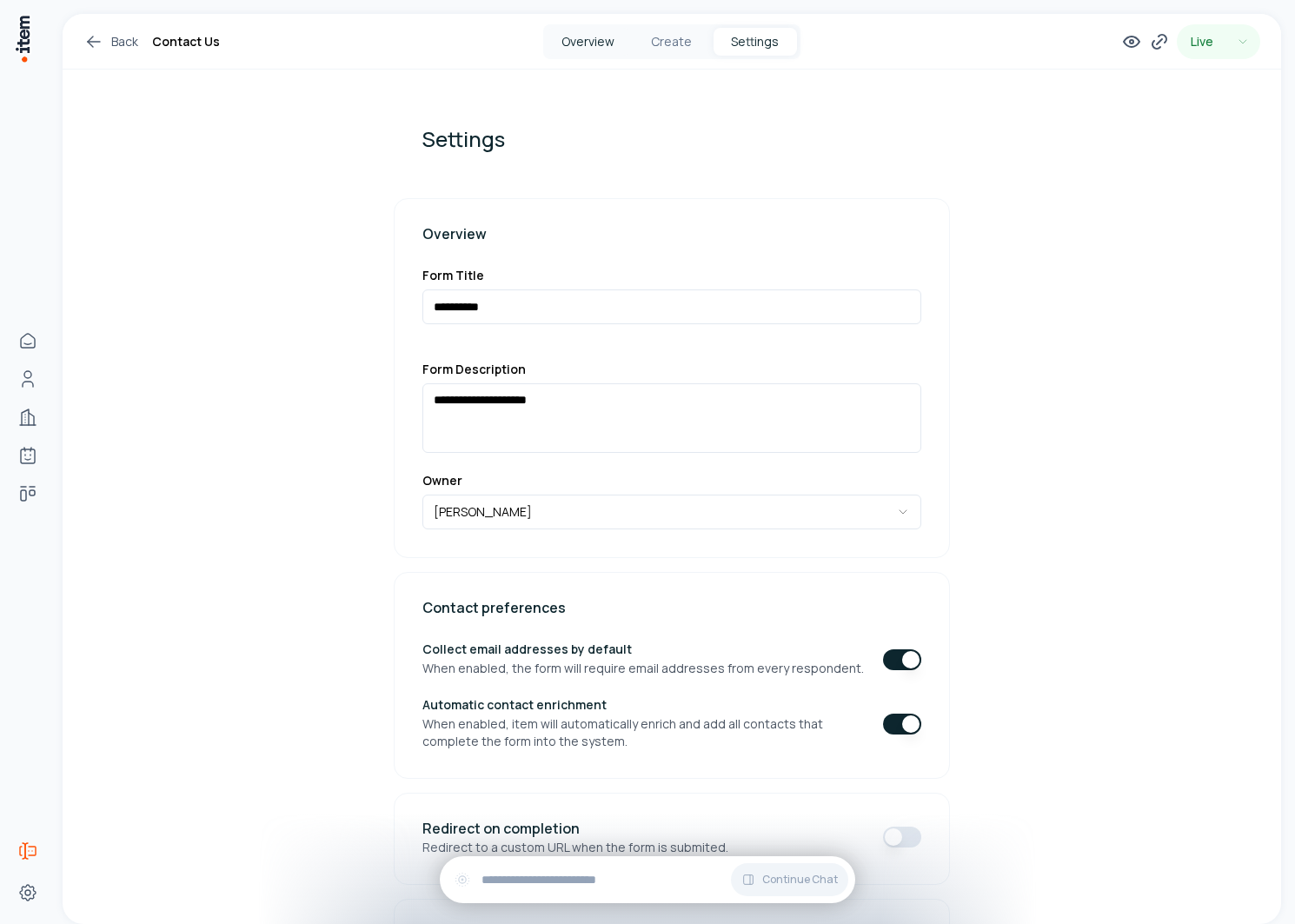
click at [586, 49] on button "Overview" at bounding box center [588, 41] width 83 height 28
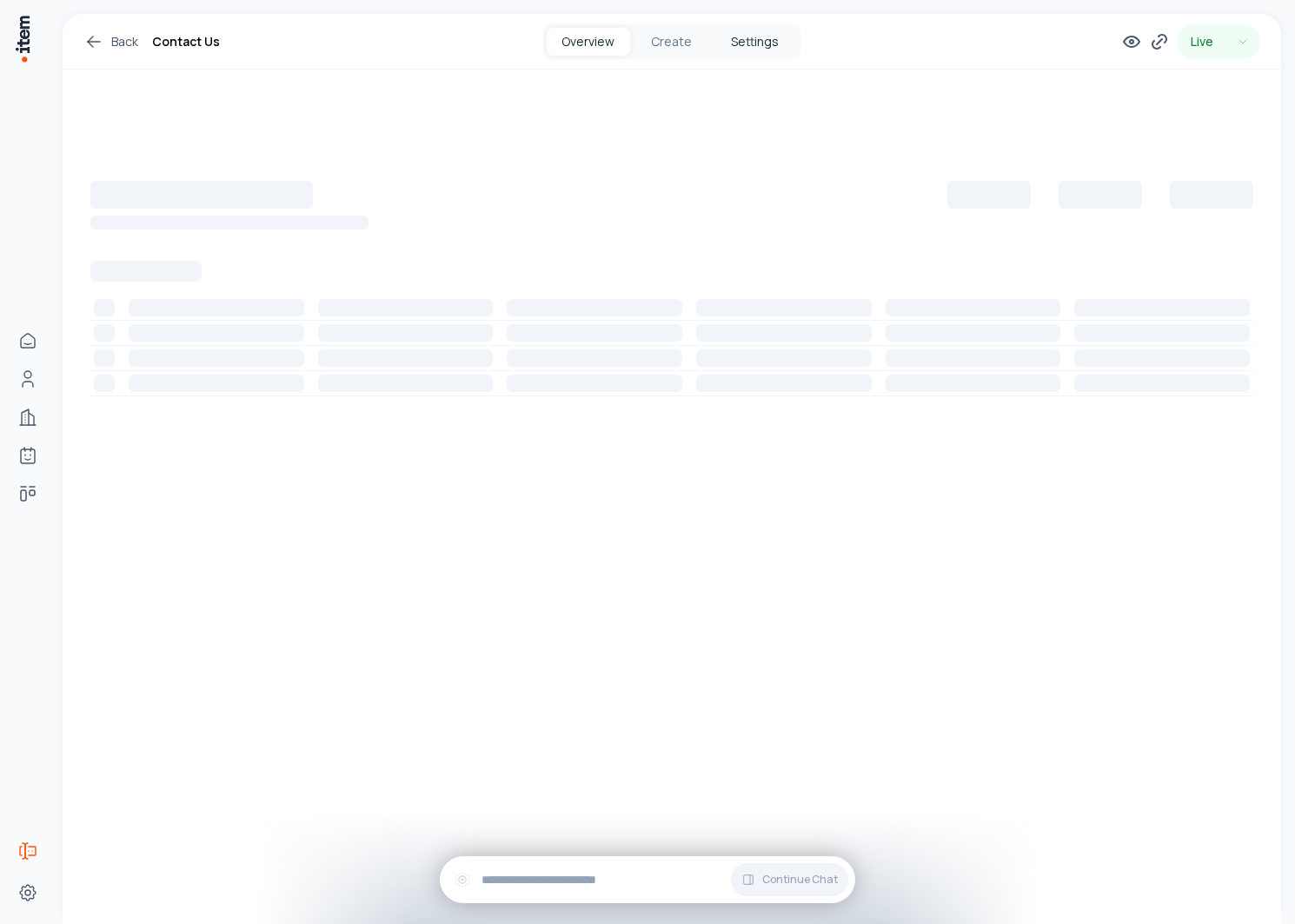
click at [750, 40] on button "Settings" at bounding box center [755, 41] width 83 height 28
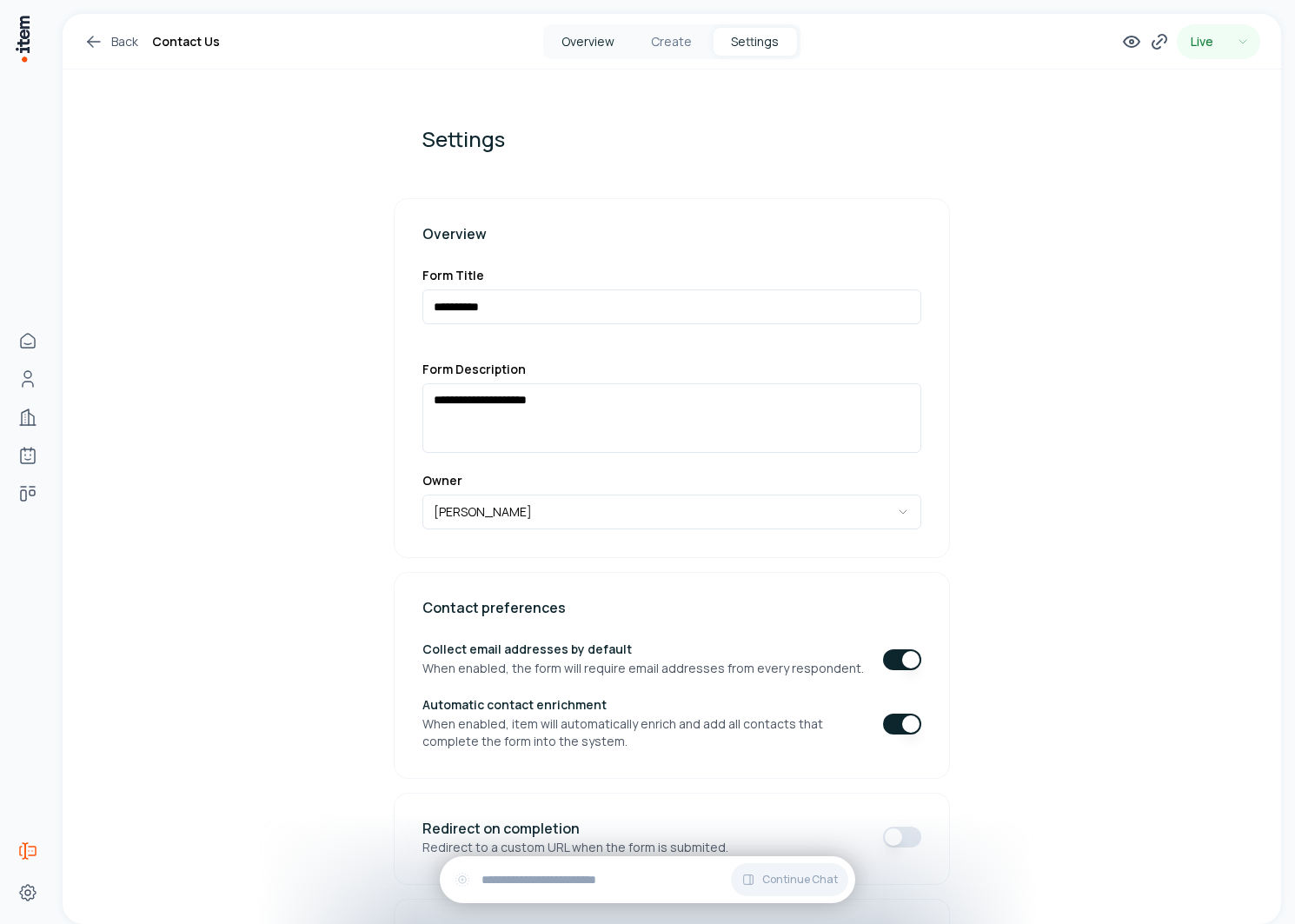
click at [615, 45] on button "Overview" at bounding box center [588, 41] width 83 height 28
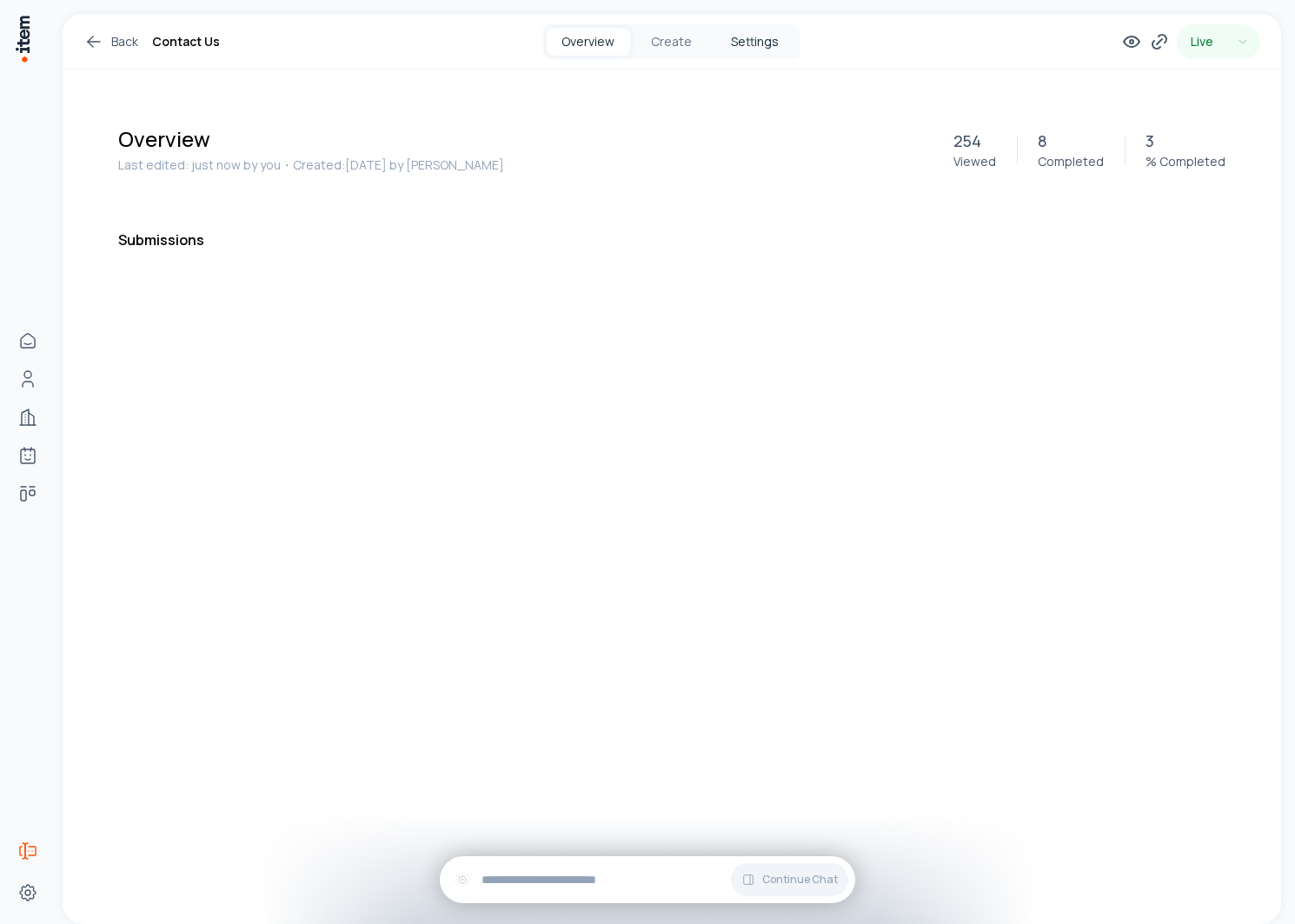
click at [745, 44] on button "Settings" at bounding box center [755, 41] width 83 height 28
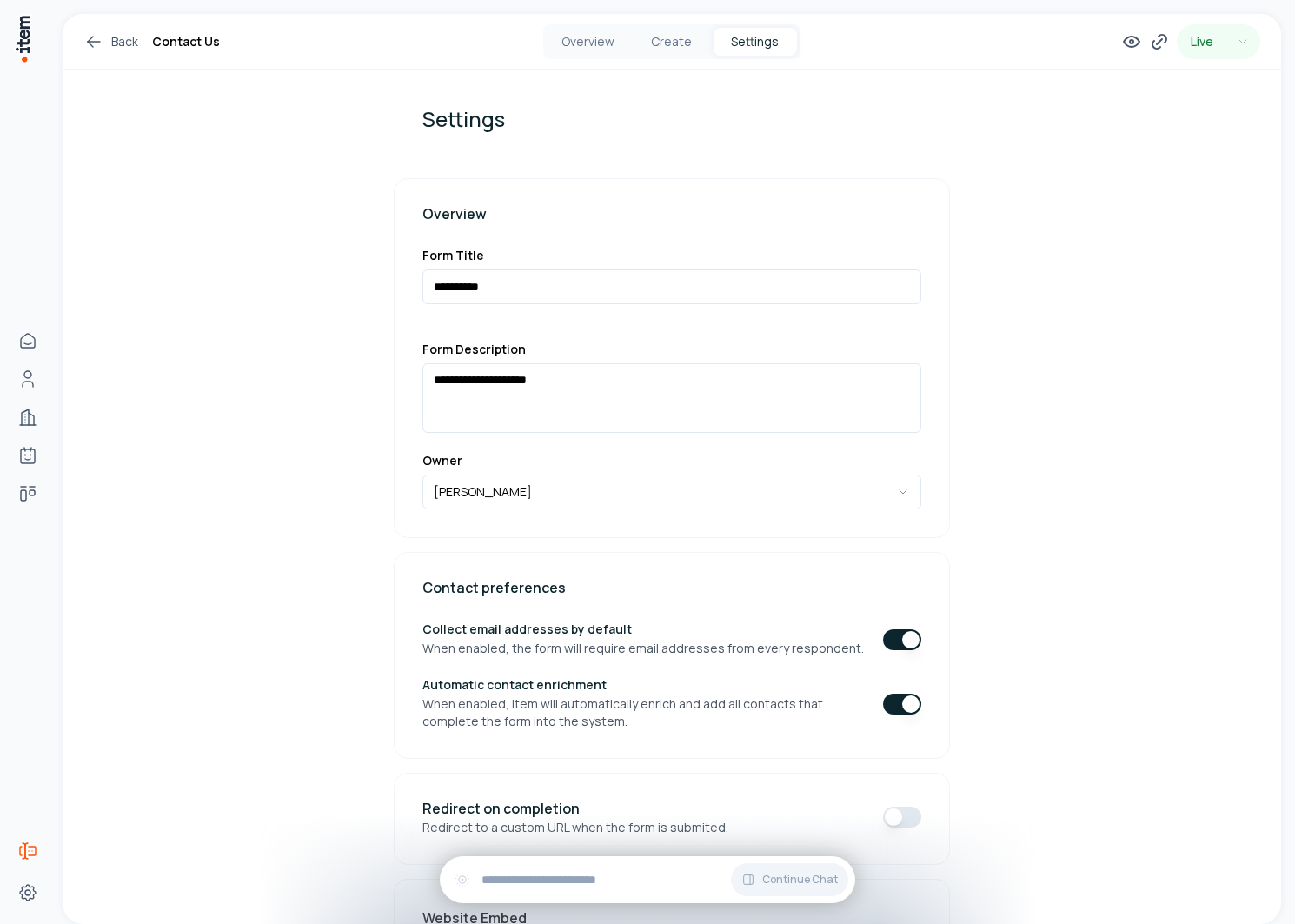
scroll to position [11, 0]
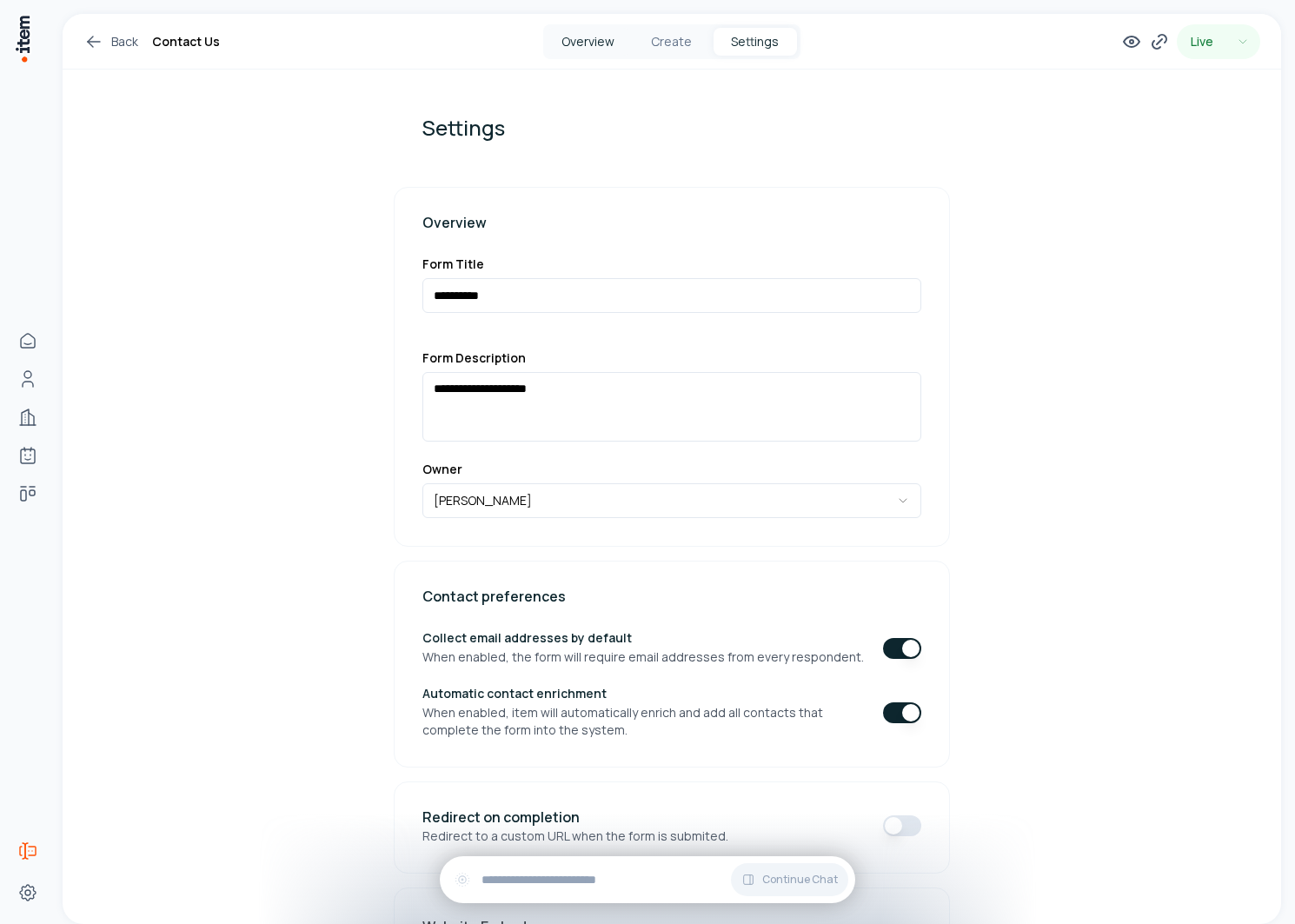
click at [581, 28] on button "Overview" at bounding box center [588, 41] width 83 height 28
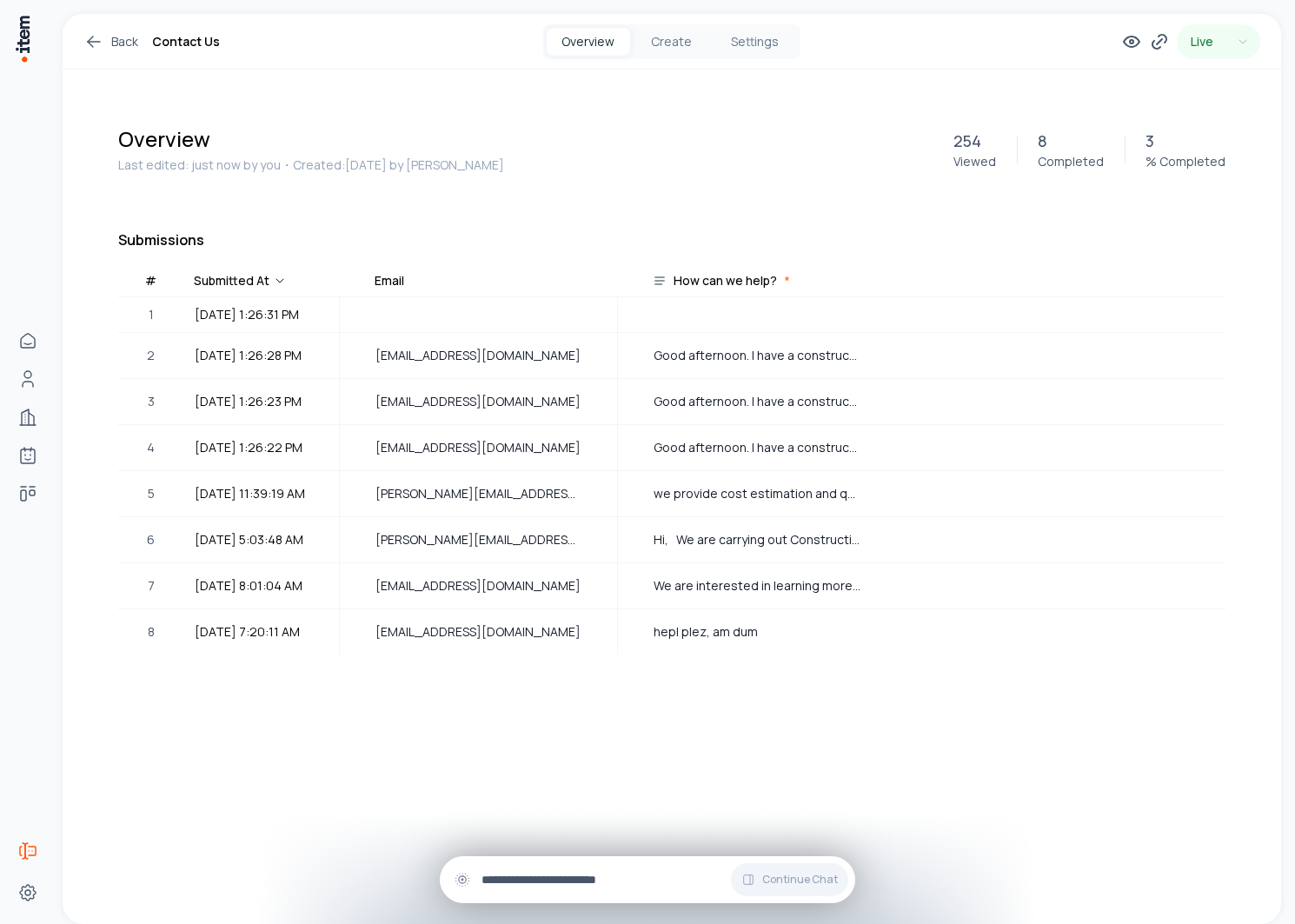
click at [539, 869] on div "Continue Chat" at bounding box center [647, 879] width 416 height 47
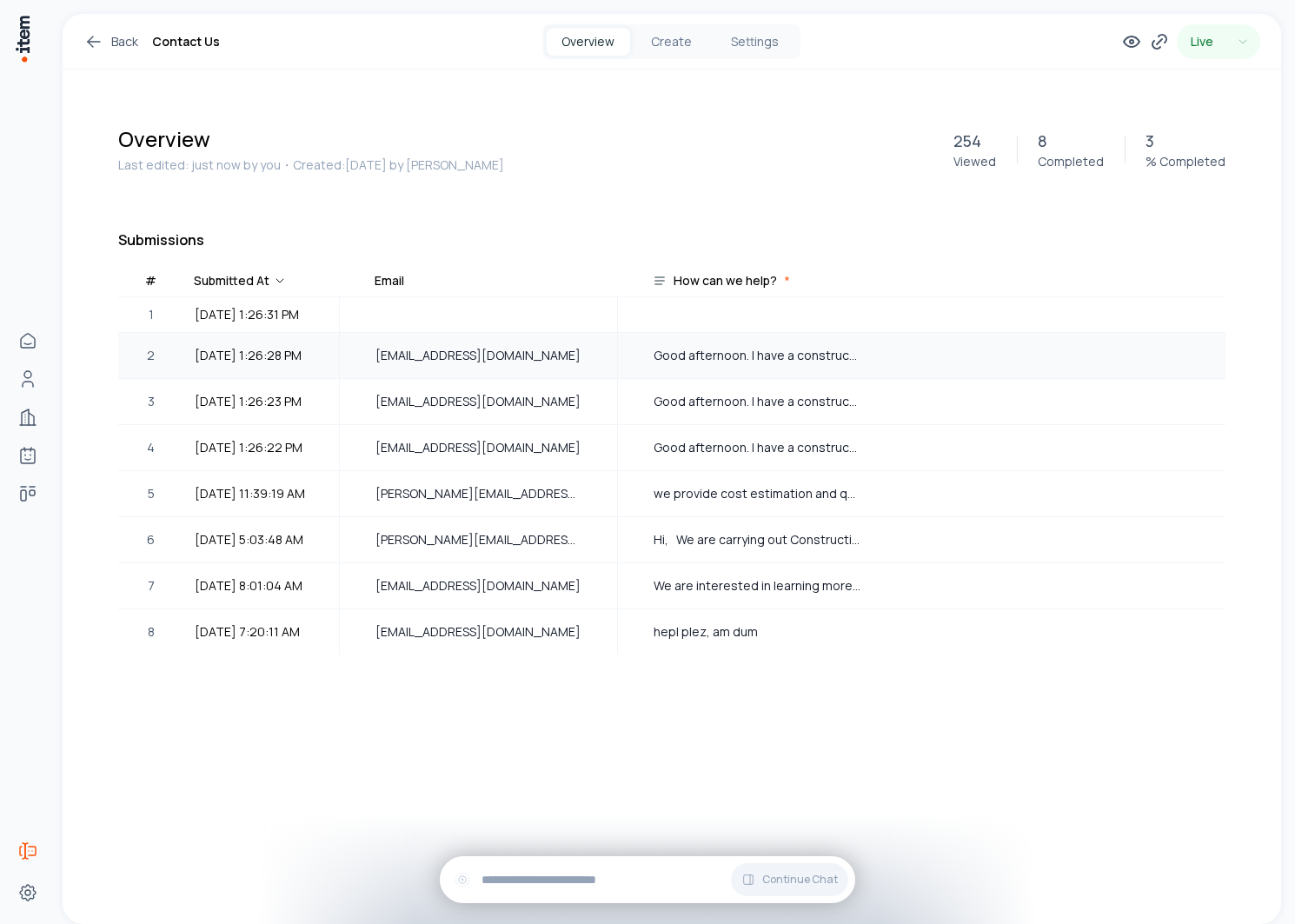
click at [403, 354] on span "gjuan85208@gmail.com" at bounding box center [479, 355] width 206 height 19
copy span "gjuan85208@gmail.com"
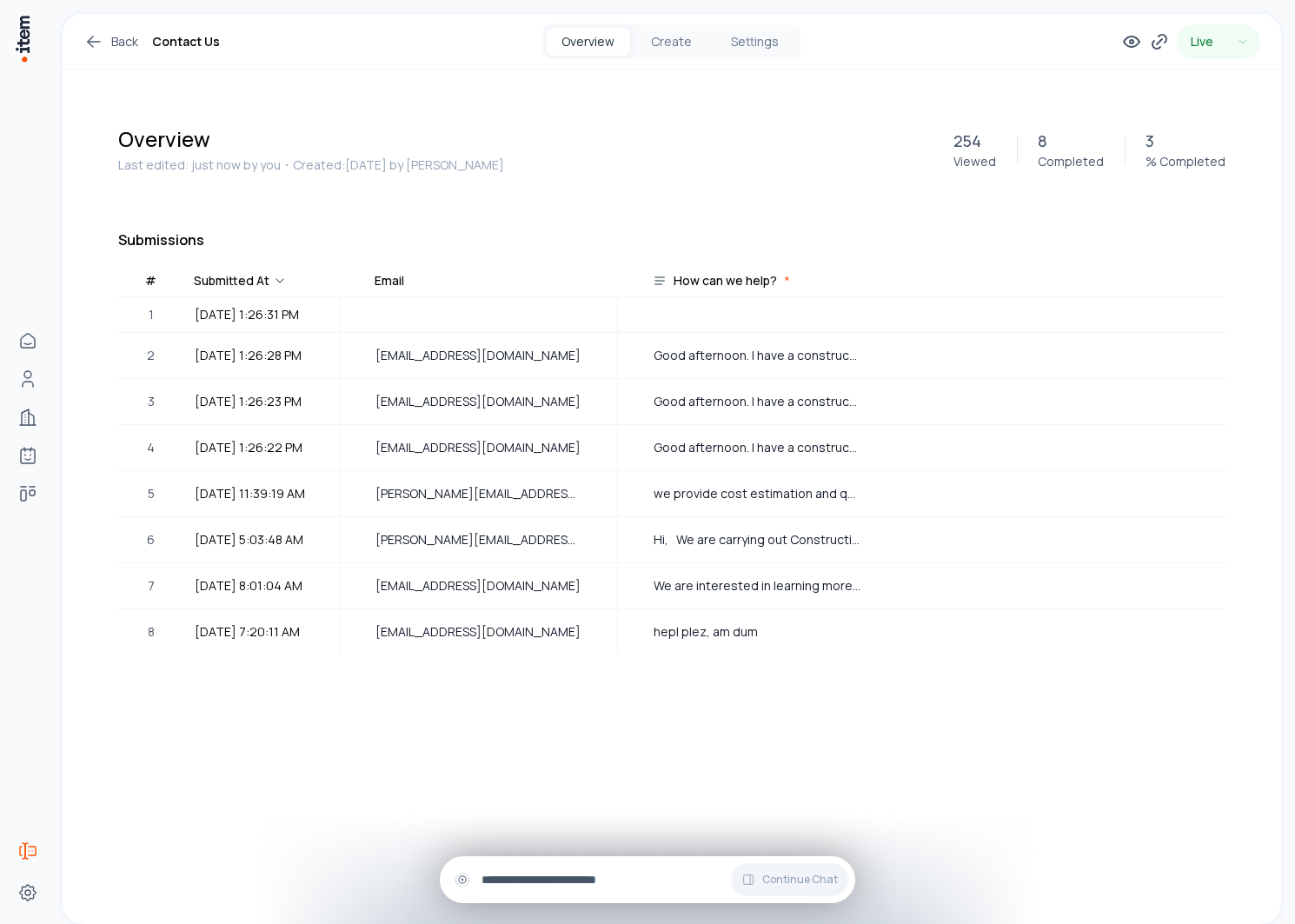
click at [583, 867] on div "Continue Chat" at bounding box center [647, 879] width 416 height 47
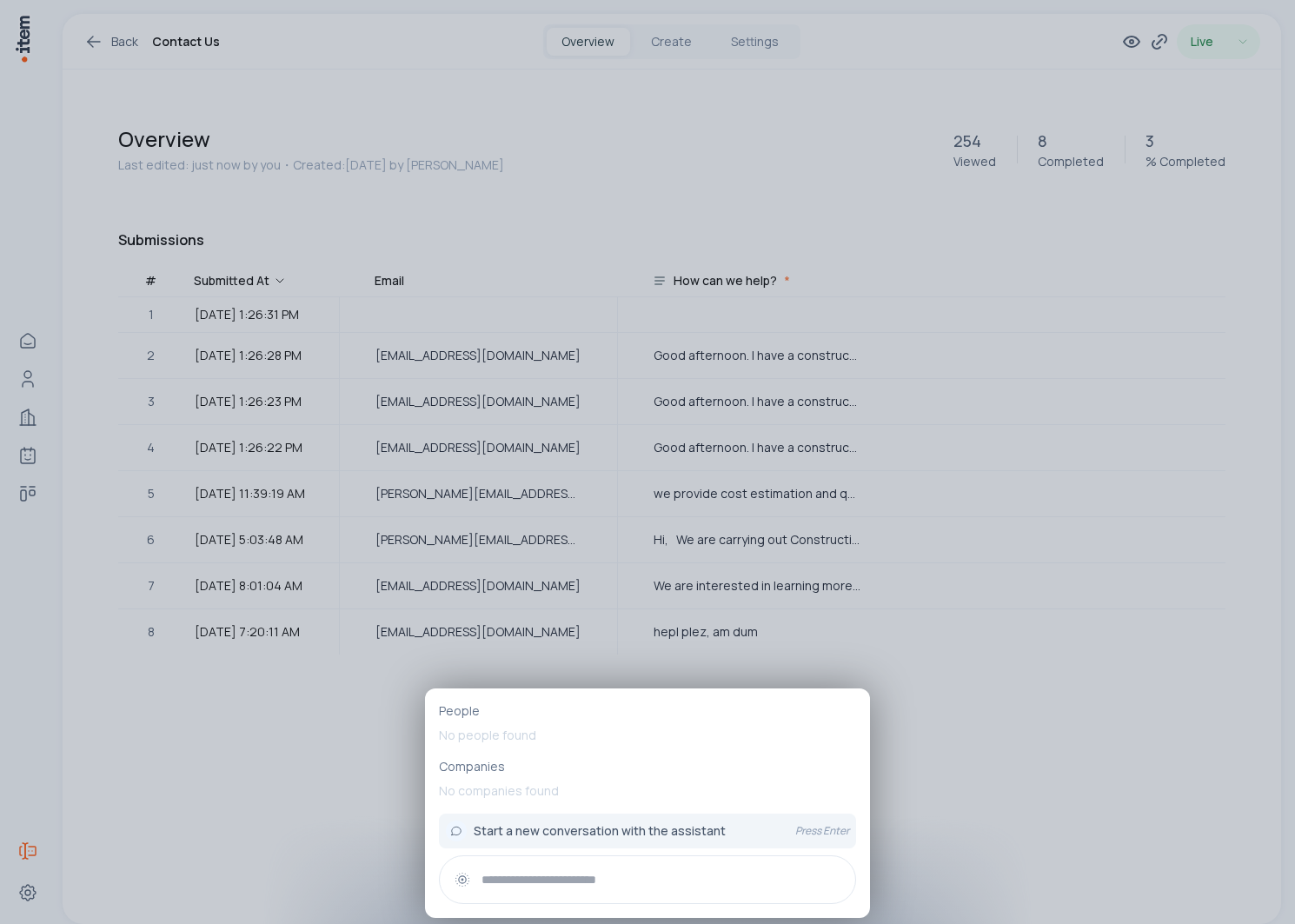
paste input "**********"
type input "**********"
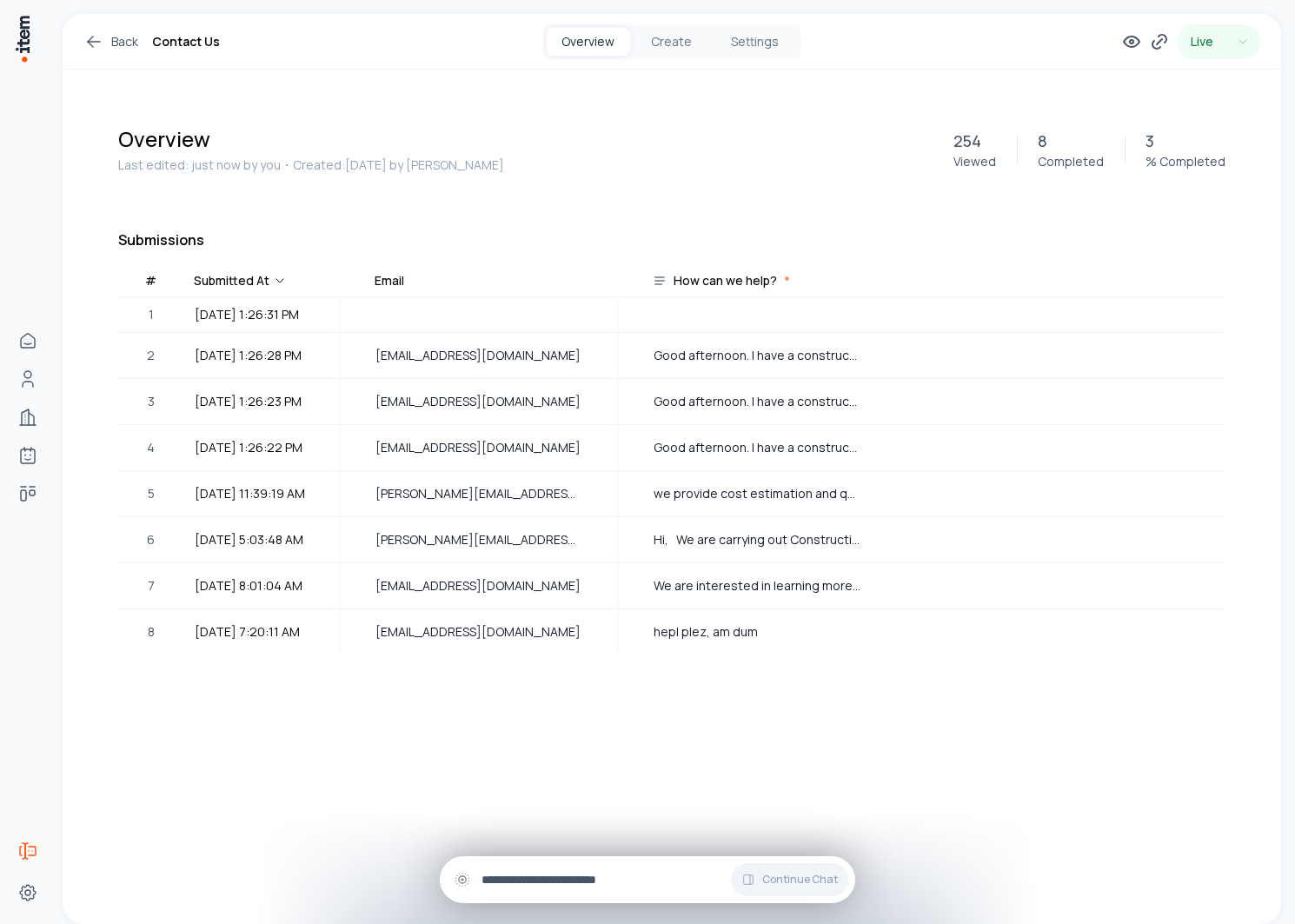
click at [534, 869] on div "Continue Chat" at bounding box center [647, 879] width 416 height 47
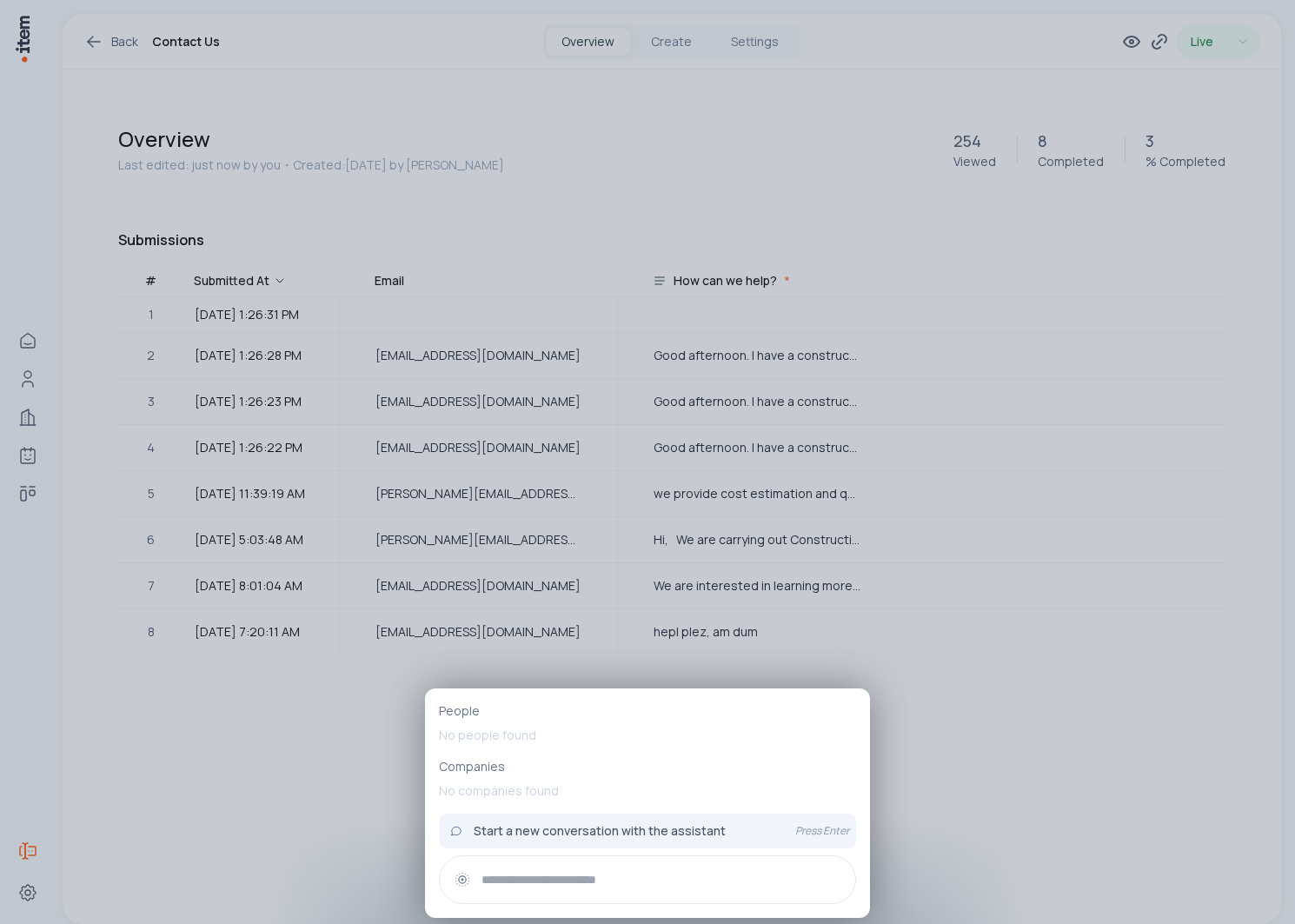
paste input "**********"
type input "**********"
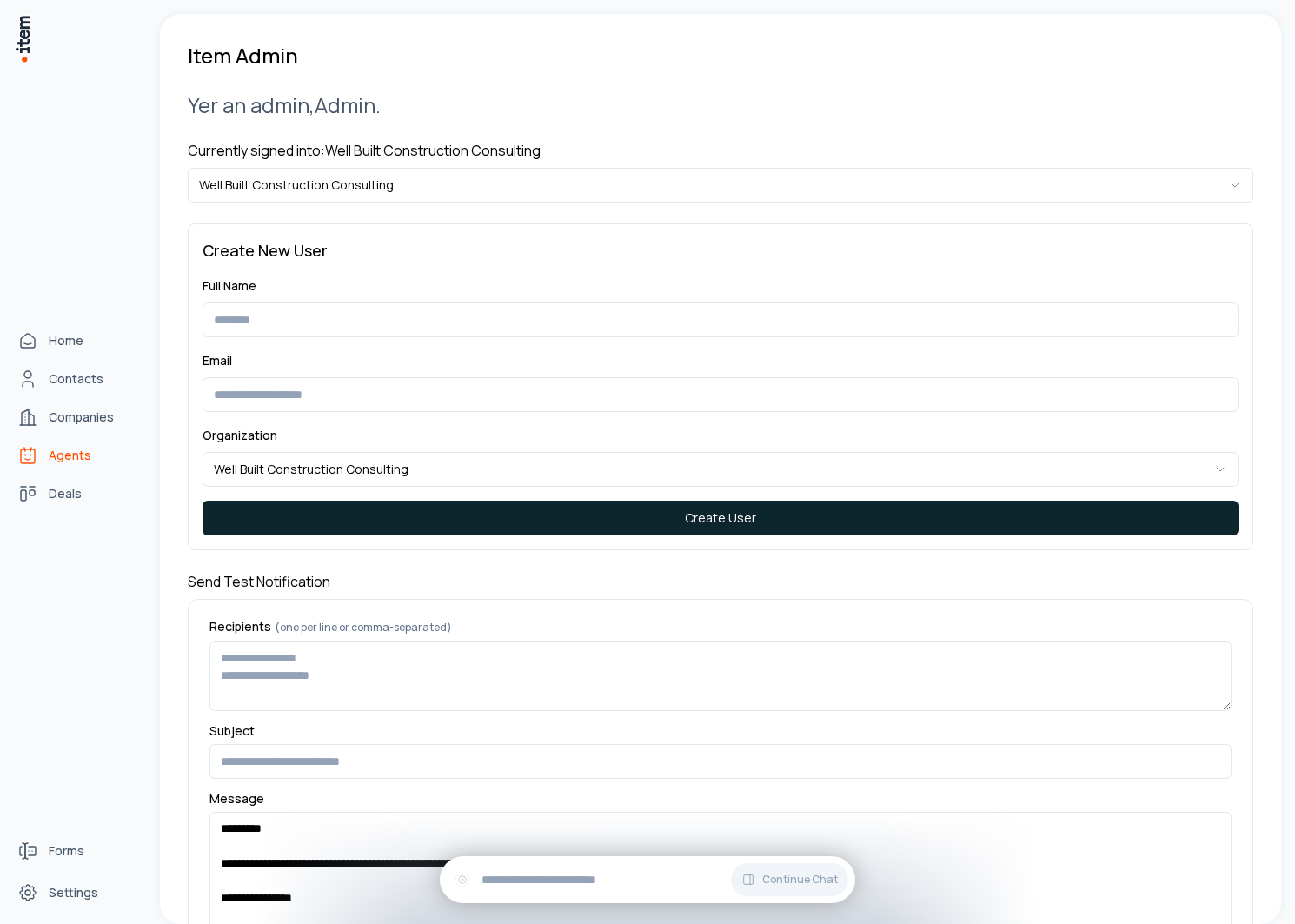
click at [69, 455] on span "Agents" at bounding box center [70, 456] width 43 height 17
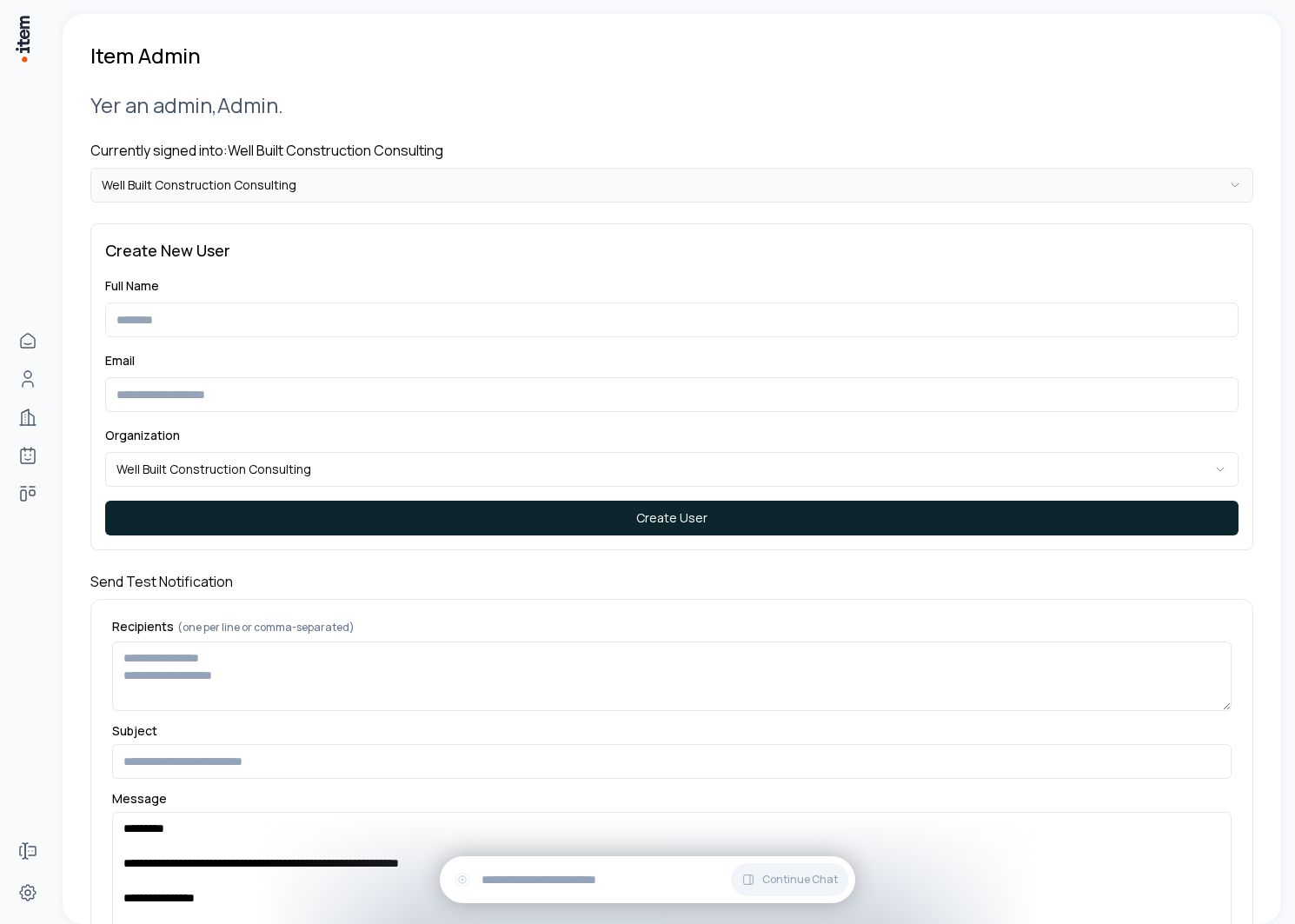
click at [315, 198] on html "**********" at bounding box center [647, 462] width 1295 height 924
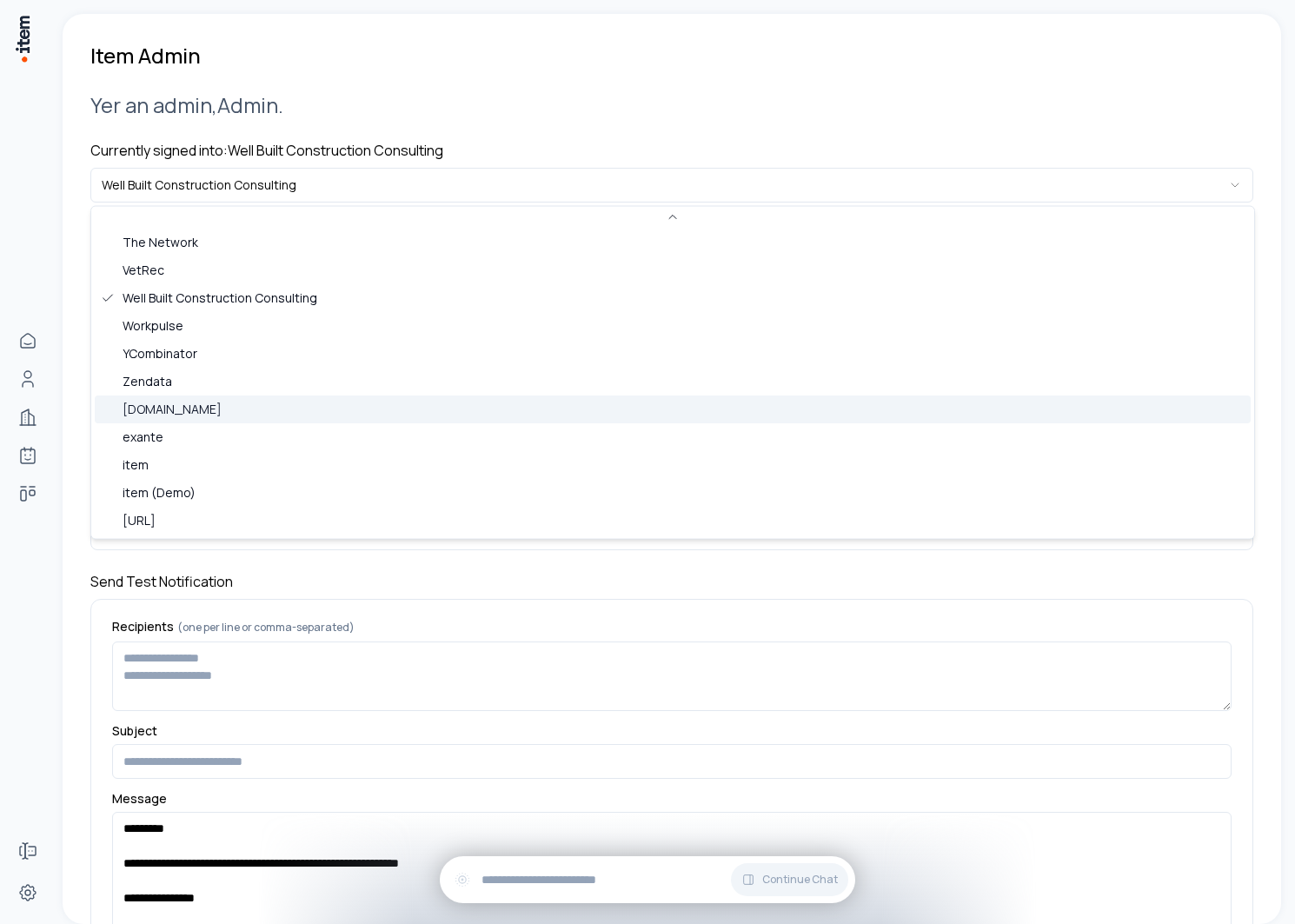
scroll to position [742, 0]
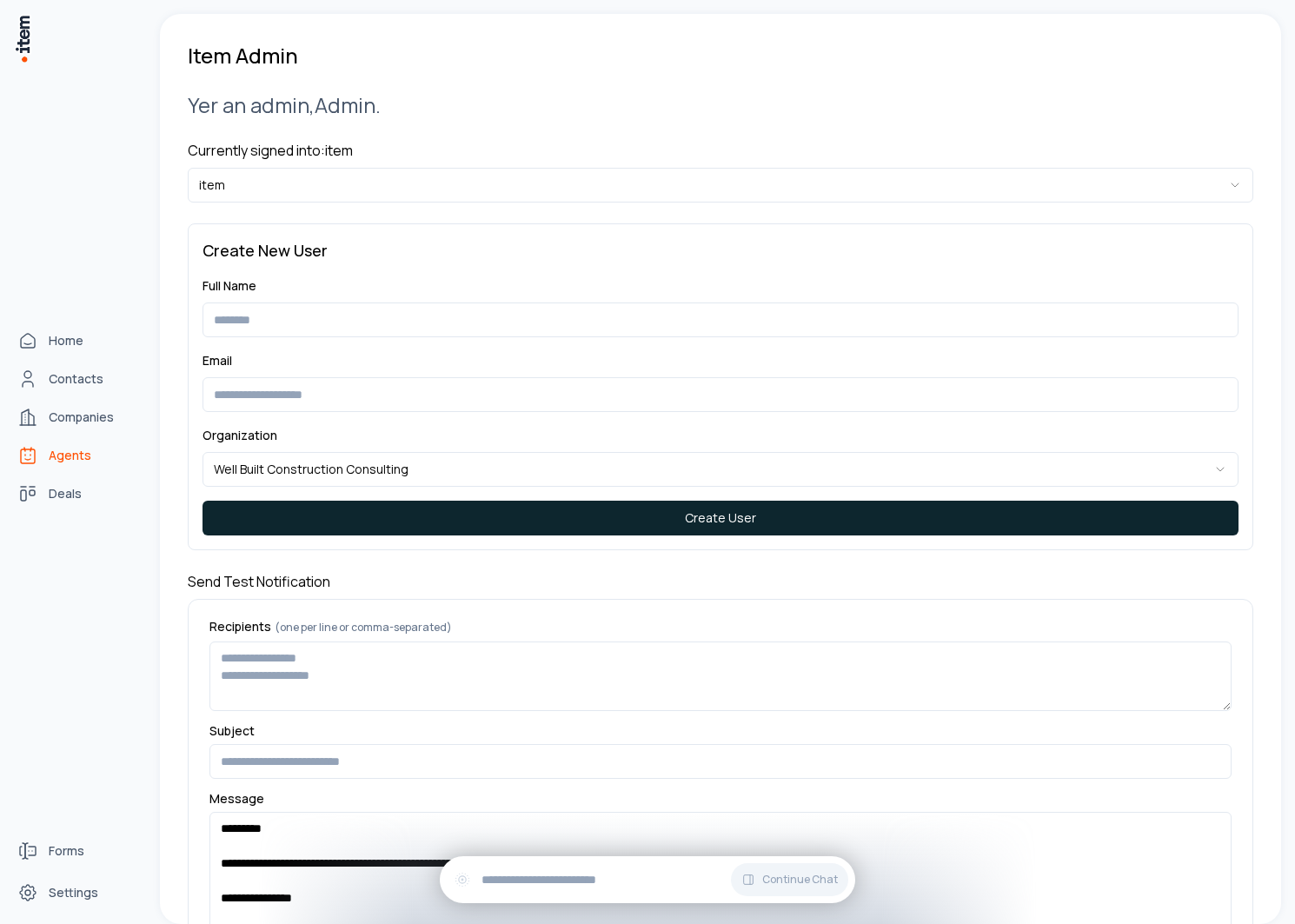
click at [57, 463] on link "Agents" at bounding box center [76, 455] width 132 height 34
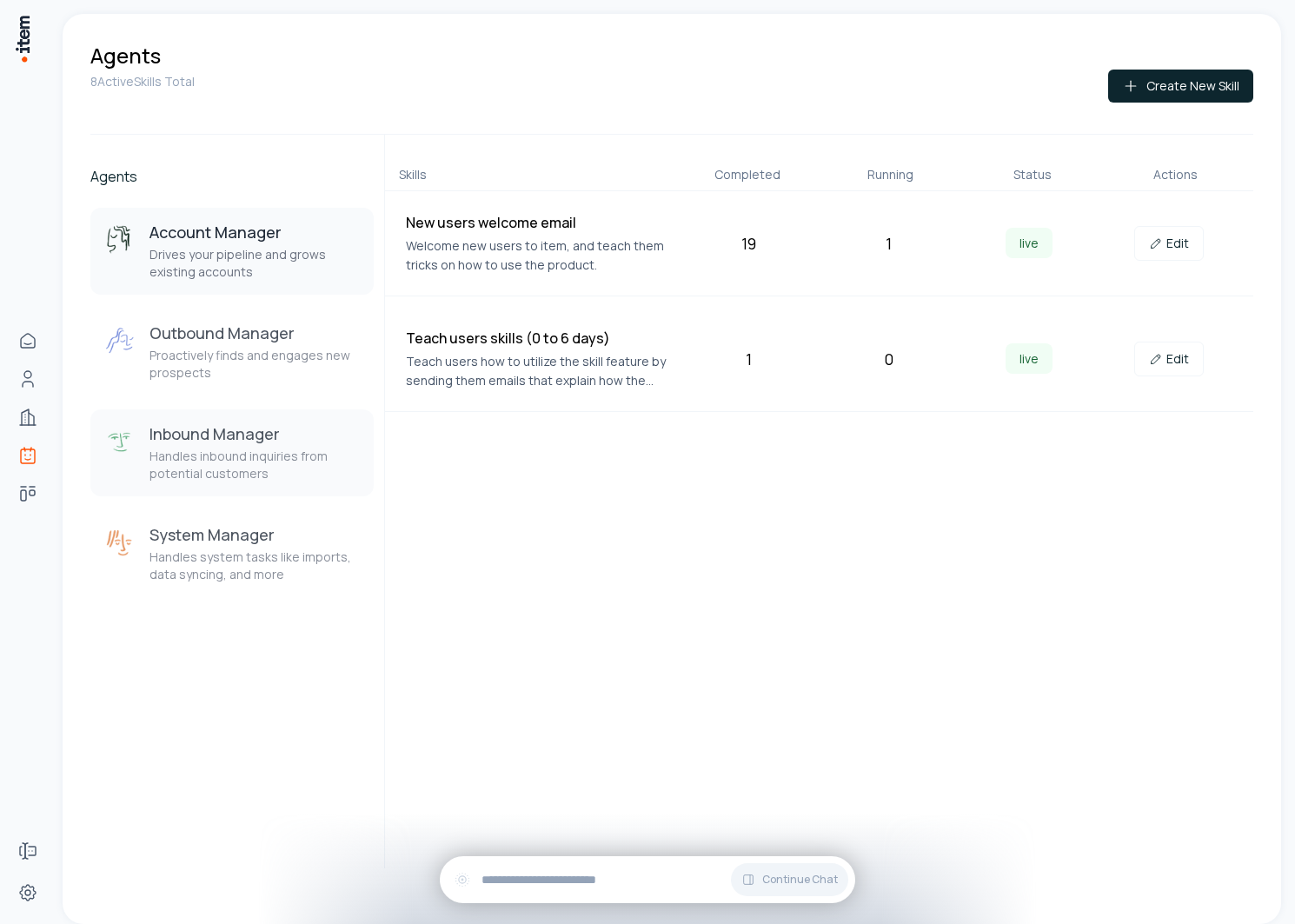
click at [231, 440] on h3 "Inbound Manager" at bounding box center [254, 434] width 210 height 21
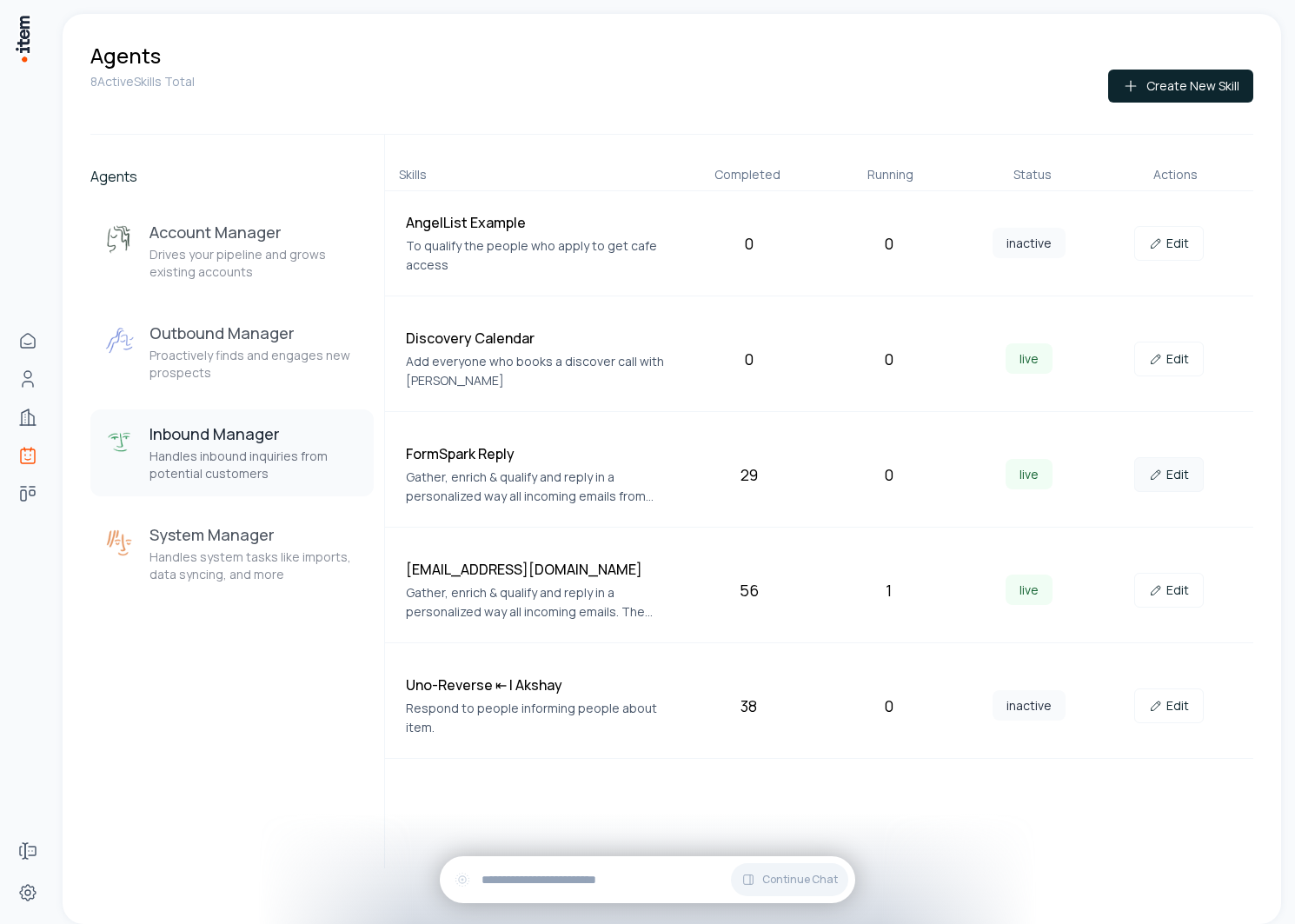
click at [1173, 479] on link "Edit" at bounding box center [1169, 475] width 70 height 34
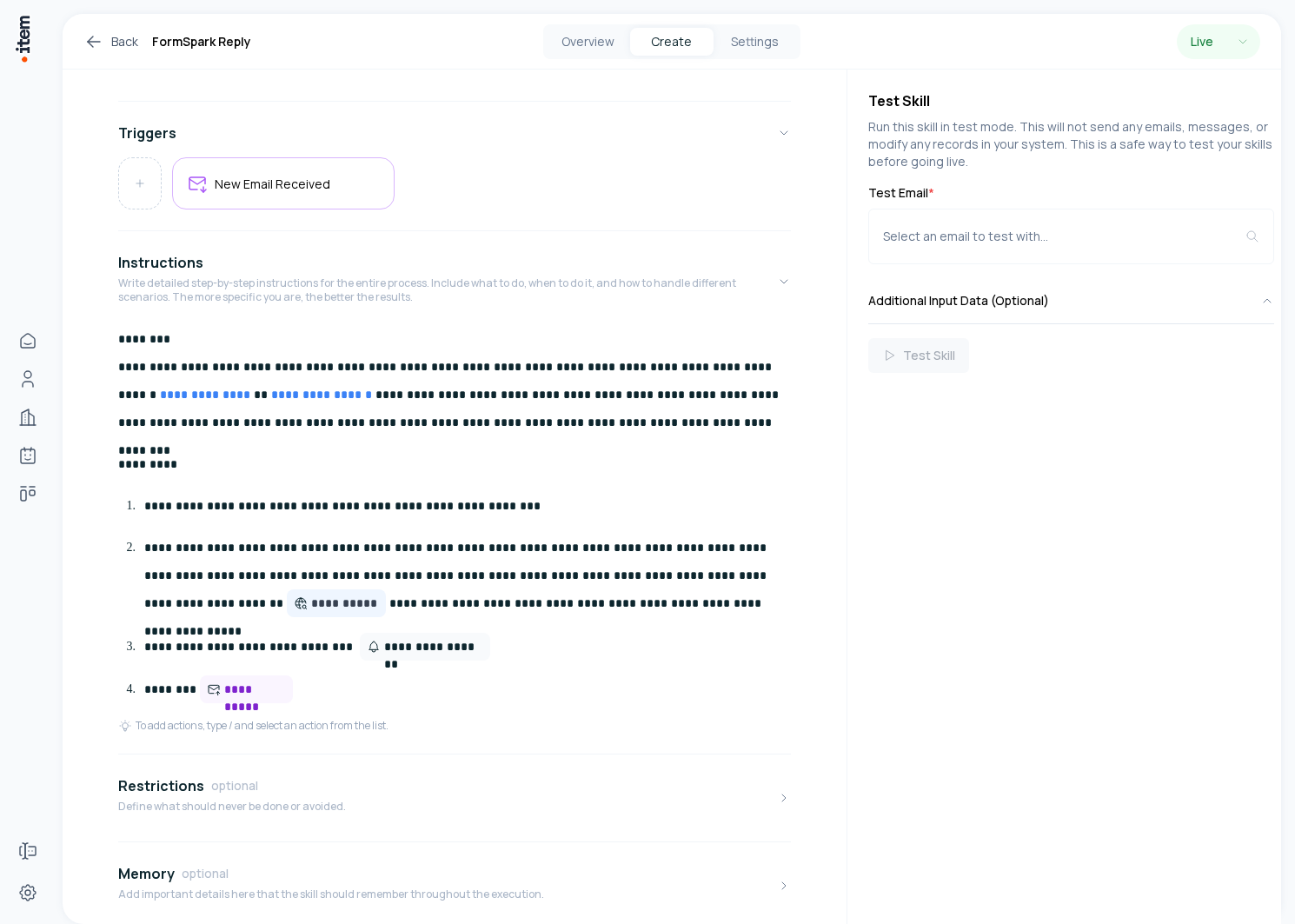
scroll to position [293, 0]
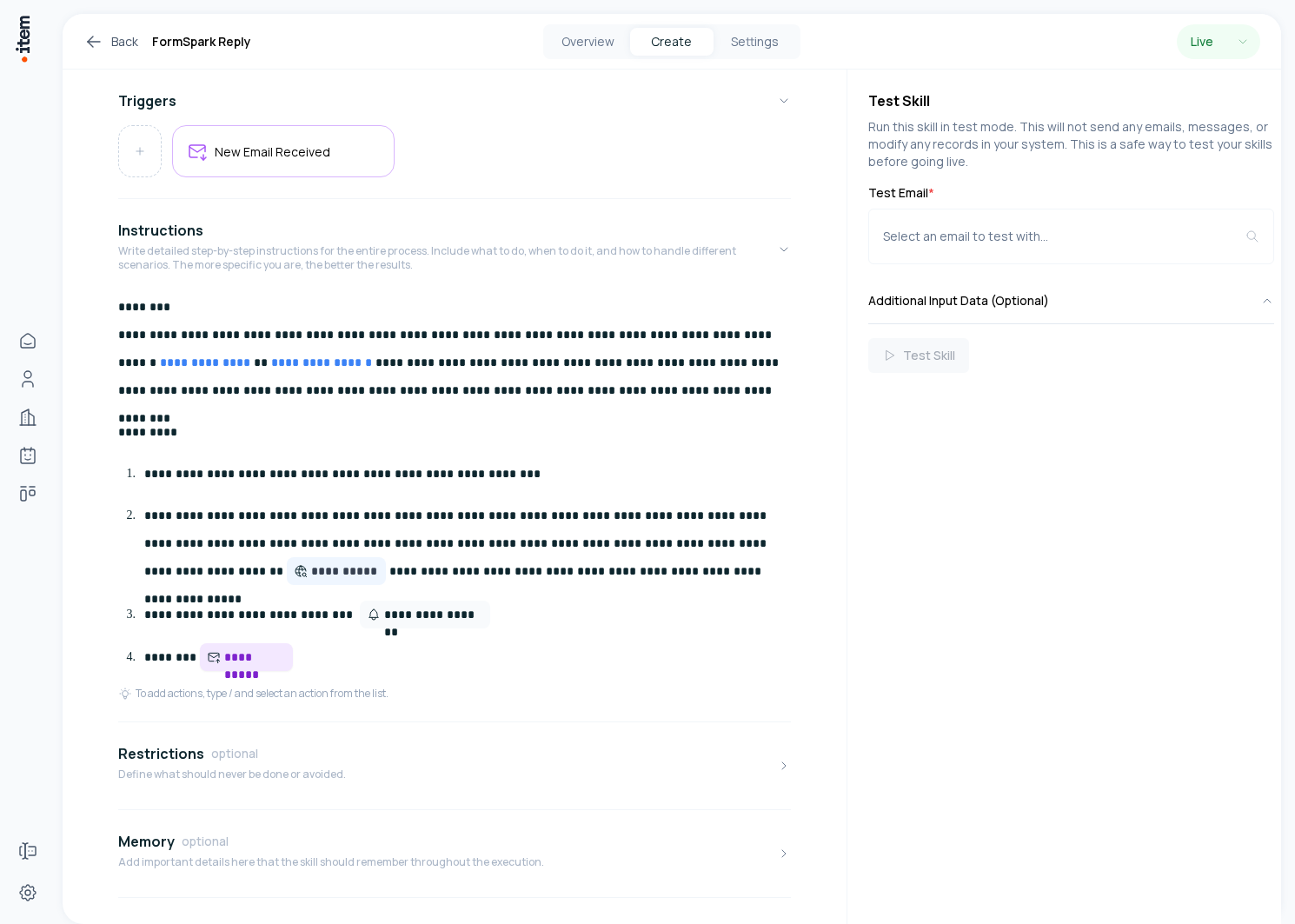
click at [248, 659] on span "**********" at bounding box center [255, 657] width 62 height 17
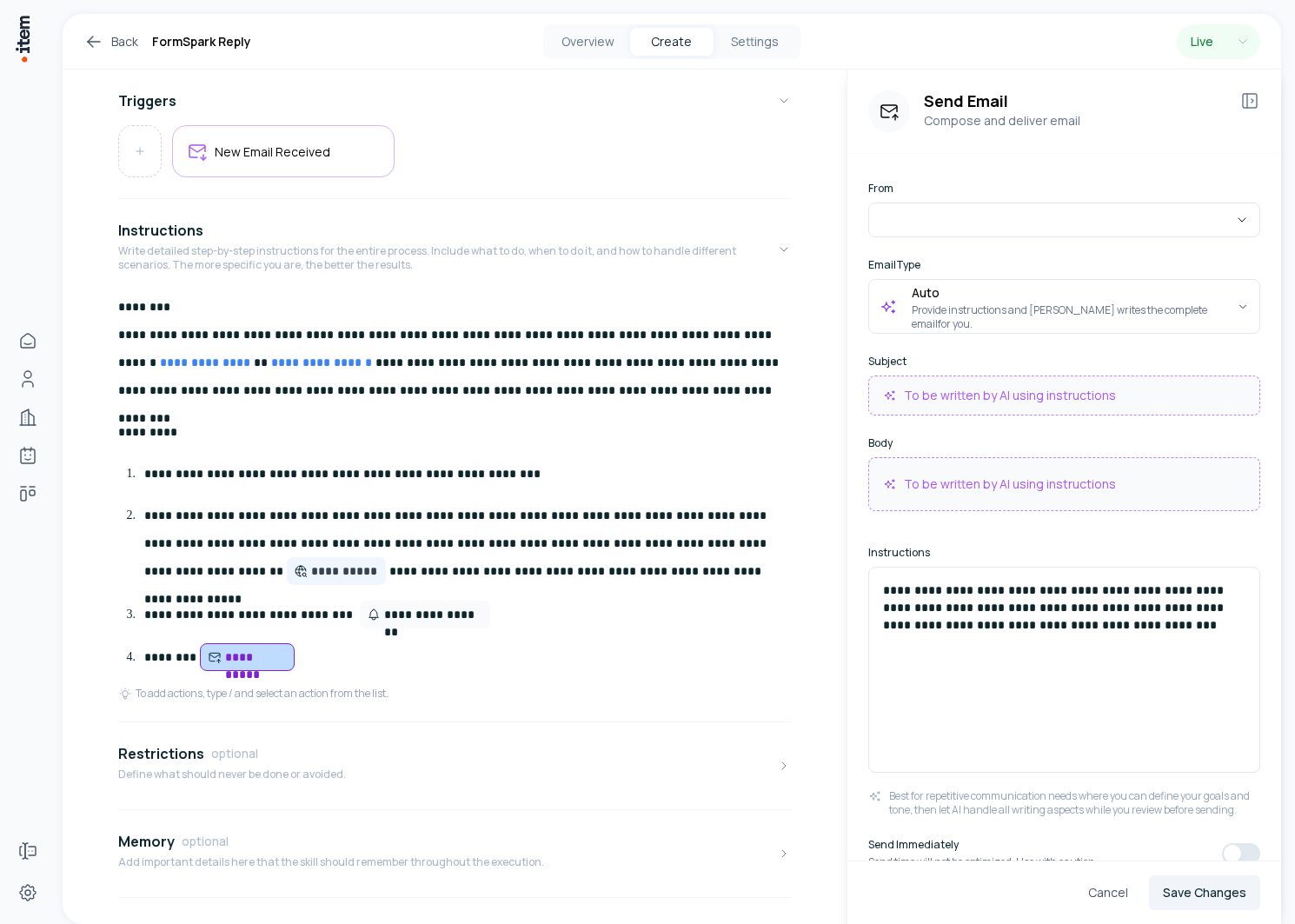
scroll to position [56, 0]
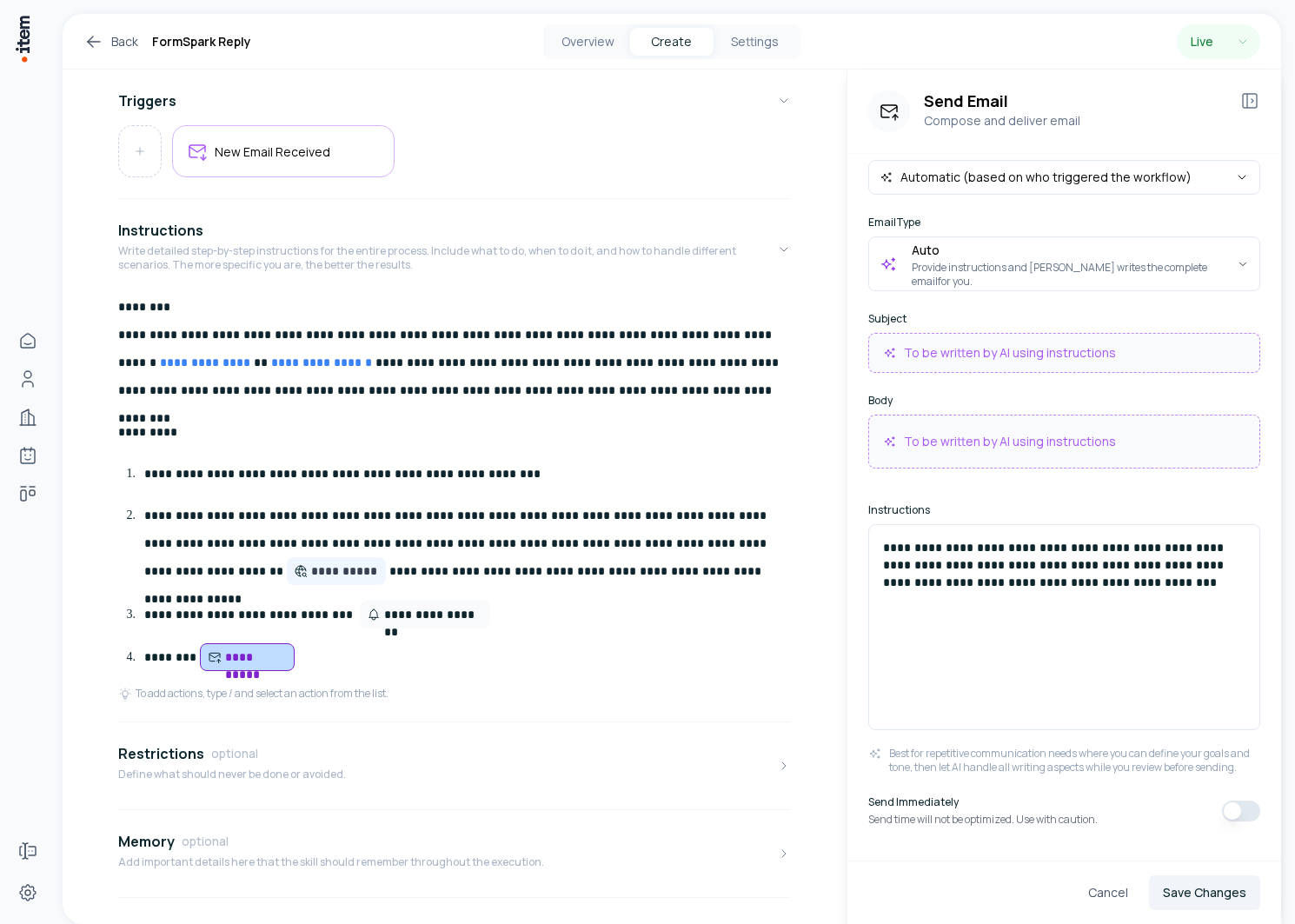
click at [1243, 811] on button "button" at bounding box center [1241, 811] width 38 height 21
type button "on"
click at [1188, 880] on button "Save Changes" at bounding box center [1205, 892] width 111 height 34
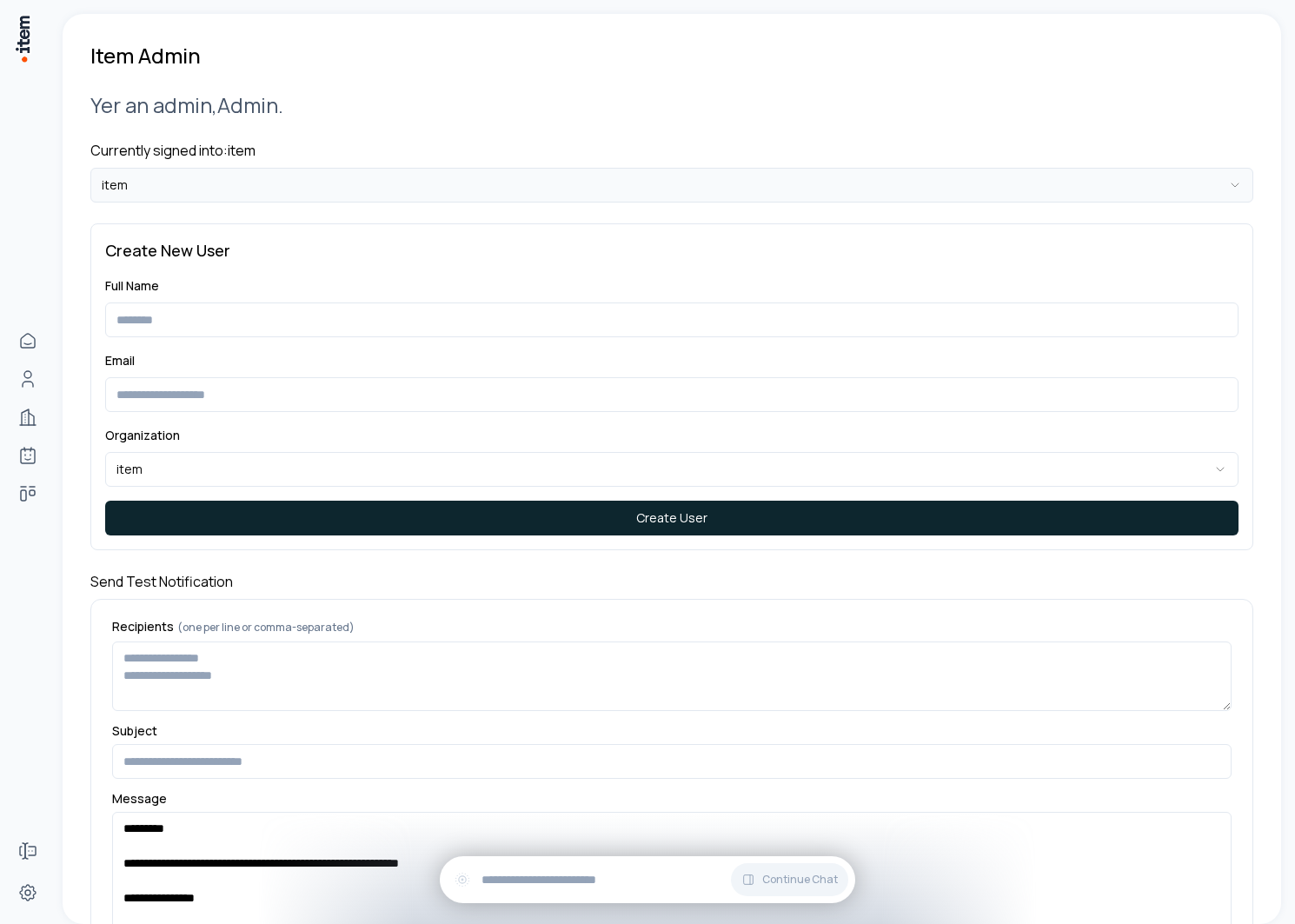
click at [421, 195] on html "**********" at bounding box center [647, 462] width 1295 height 924
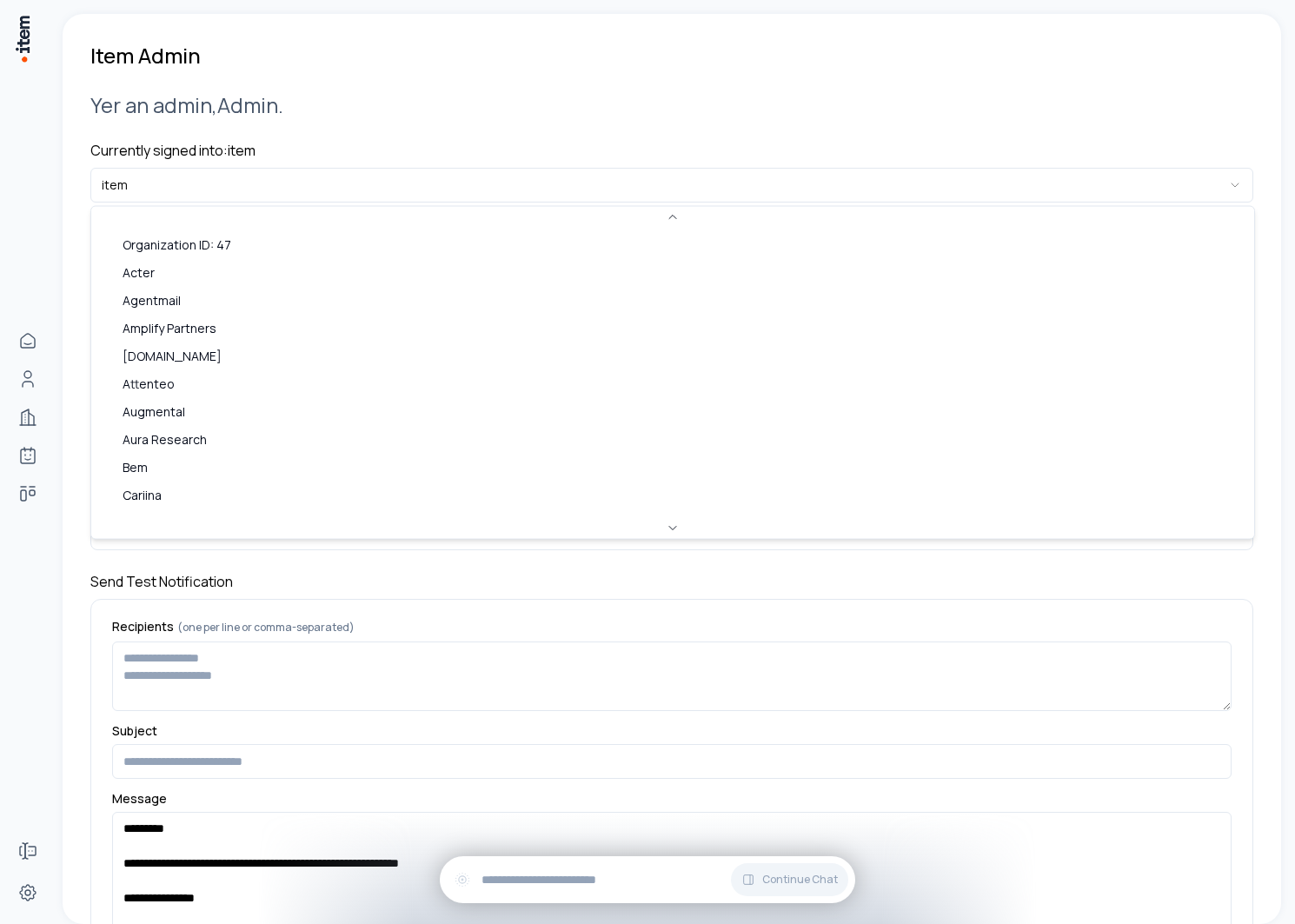
scroll to position [715, 0]
click at [206, 188] on html "**********" at bounding box center [647, 462] width 1295 height 924
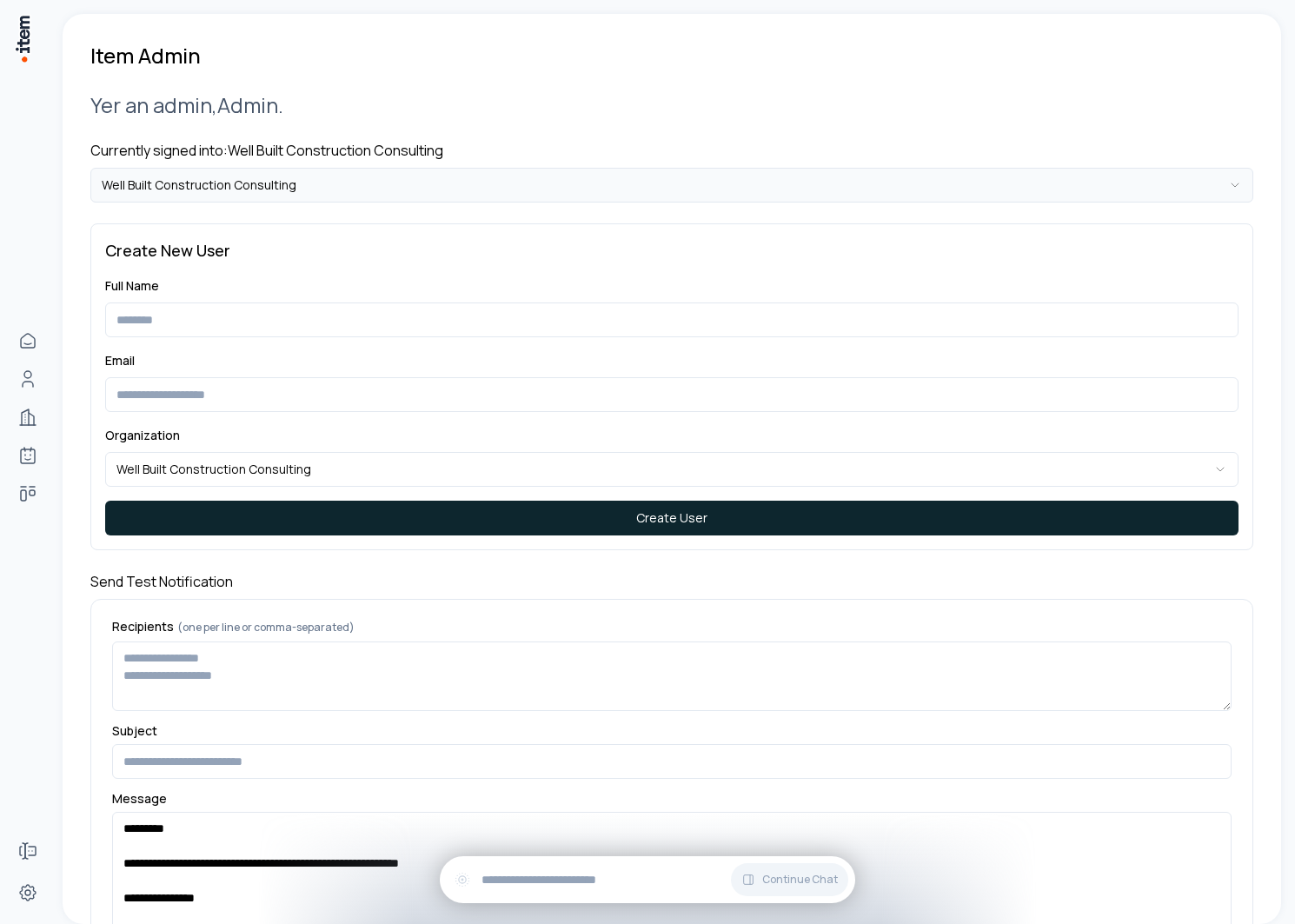
click at [203, 198] on html "**********" at bounding box center [647, 462] width 1295 height 924
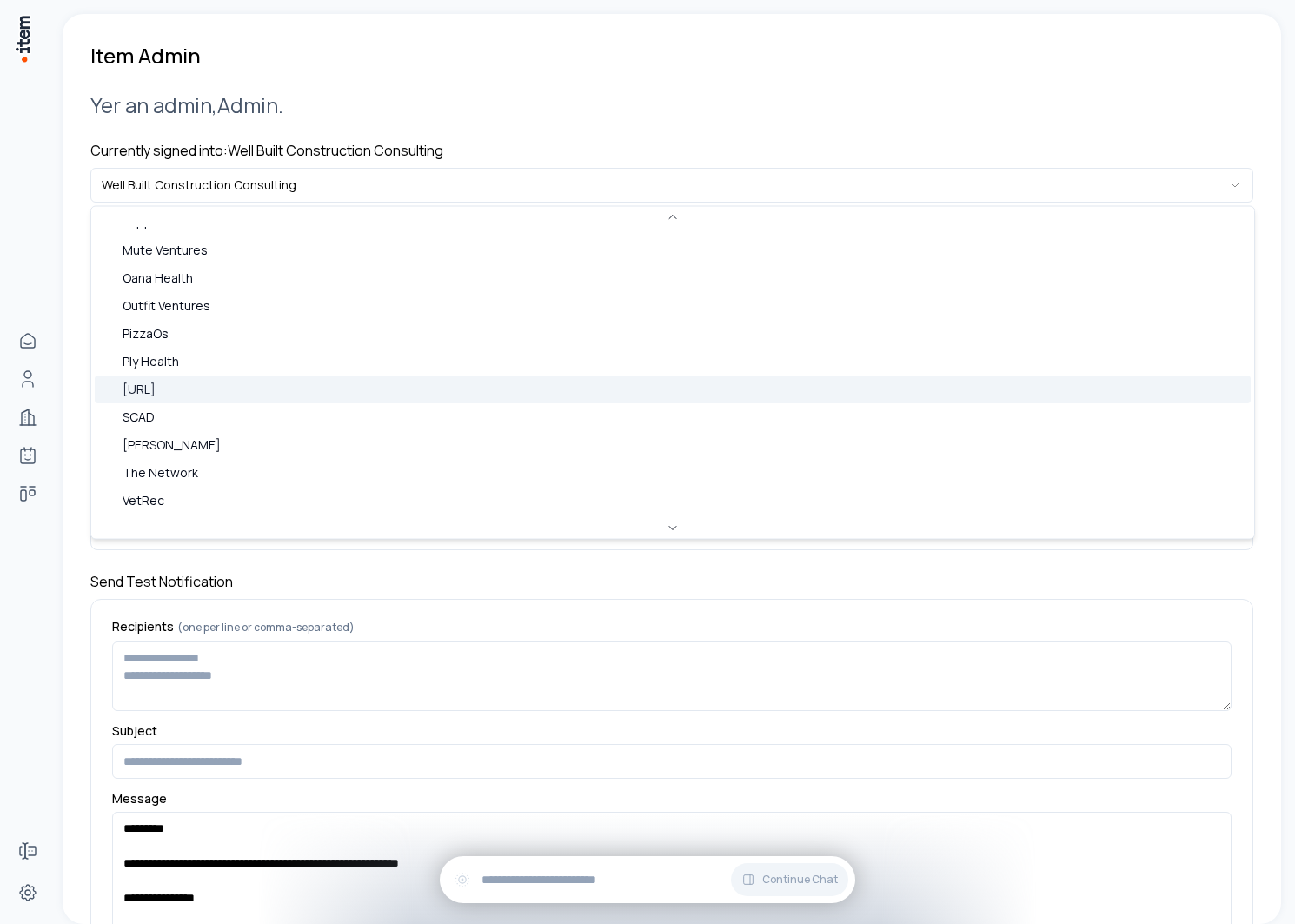
scroll to position [526, 0]
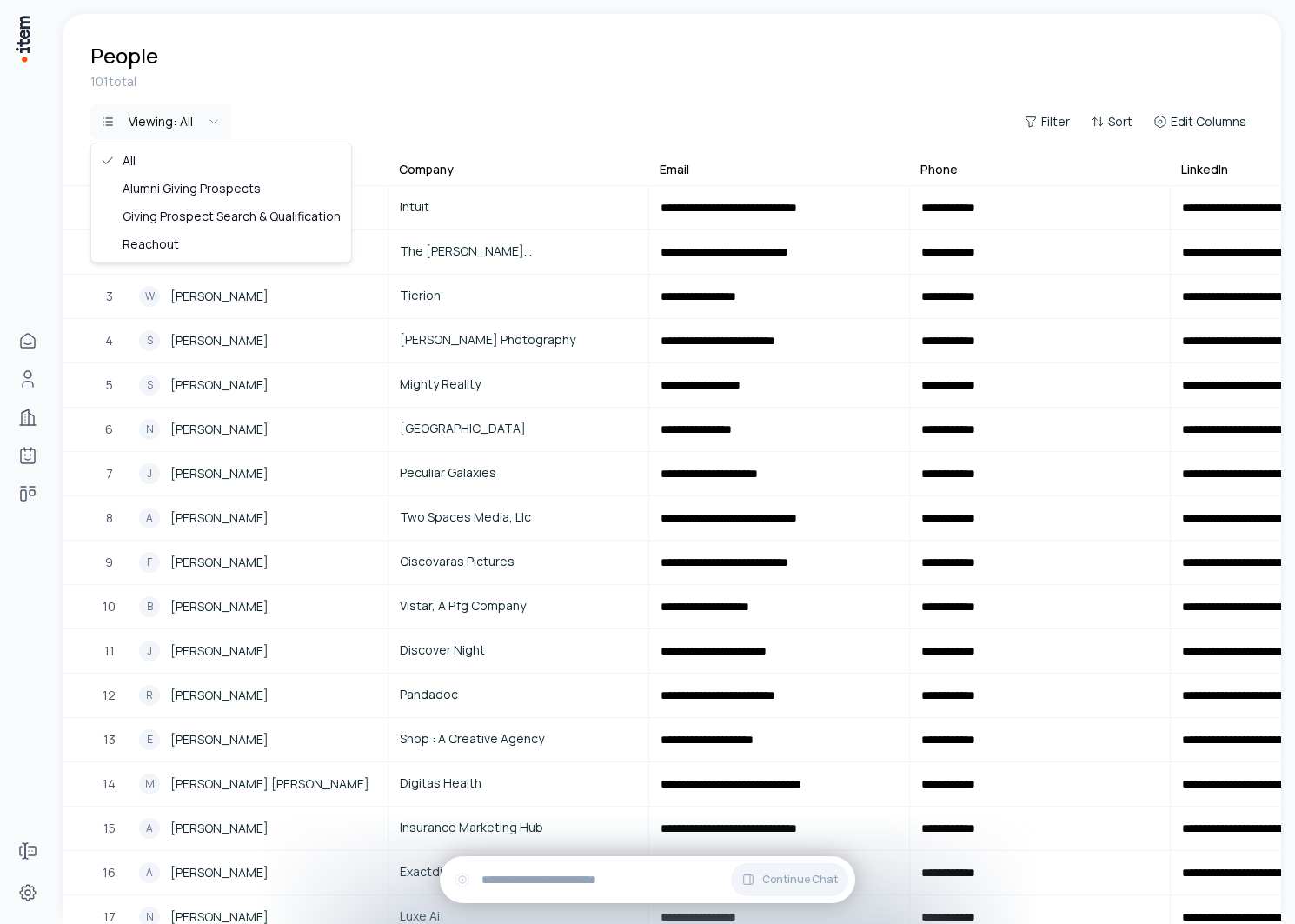
click at [197, 132] on html "**********" at bounding box center [647, 462] width 1295 height 924
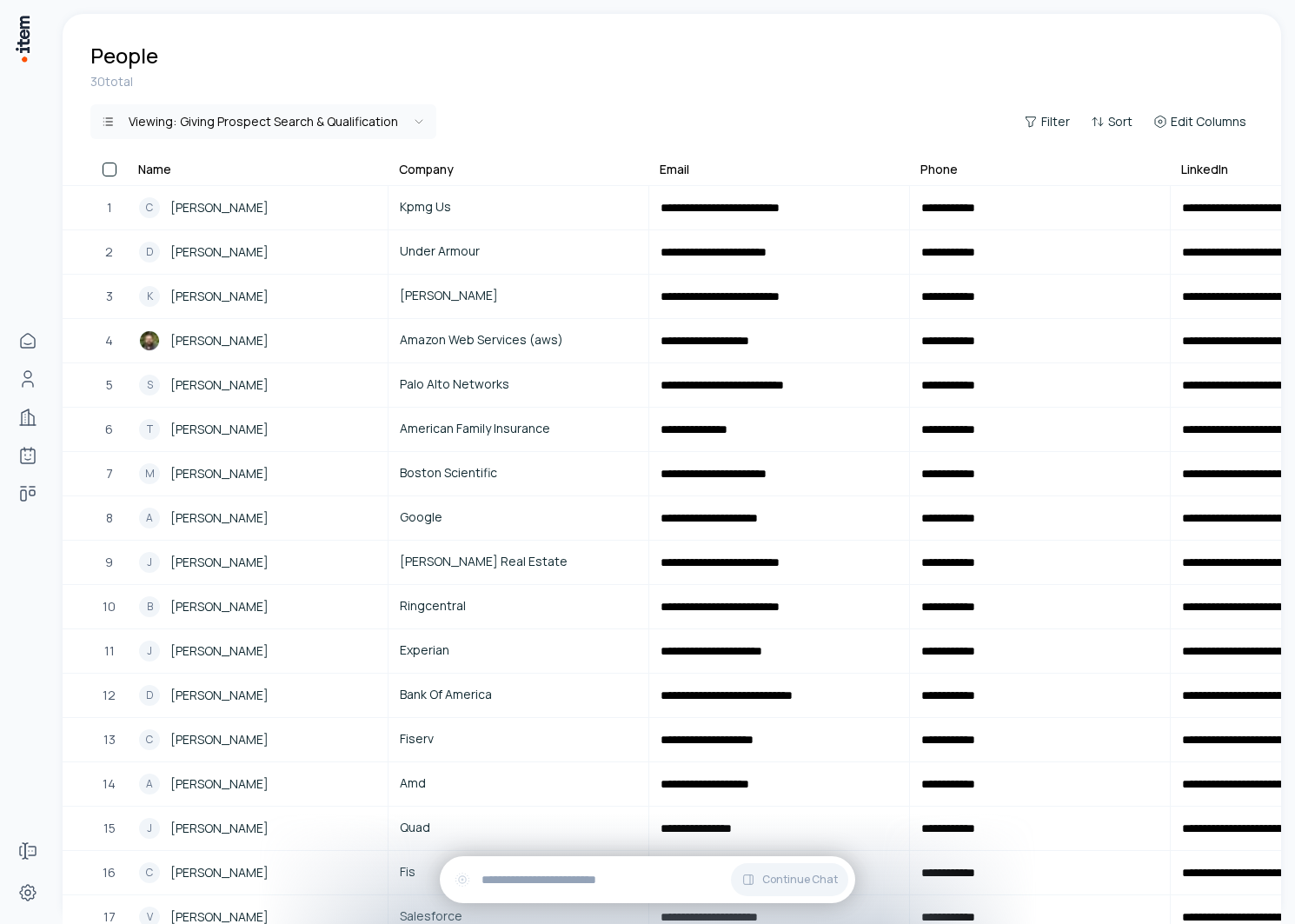
click at [206, 116] on html "**********" at bounding box center [647, 462] width 1295 height 924
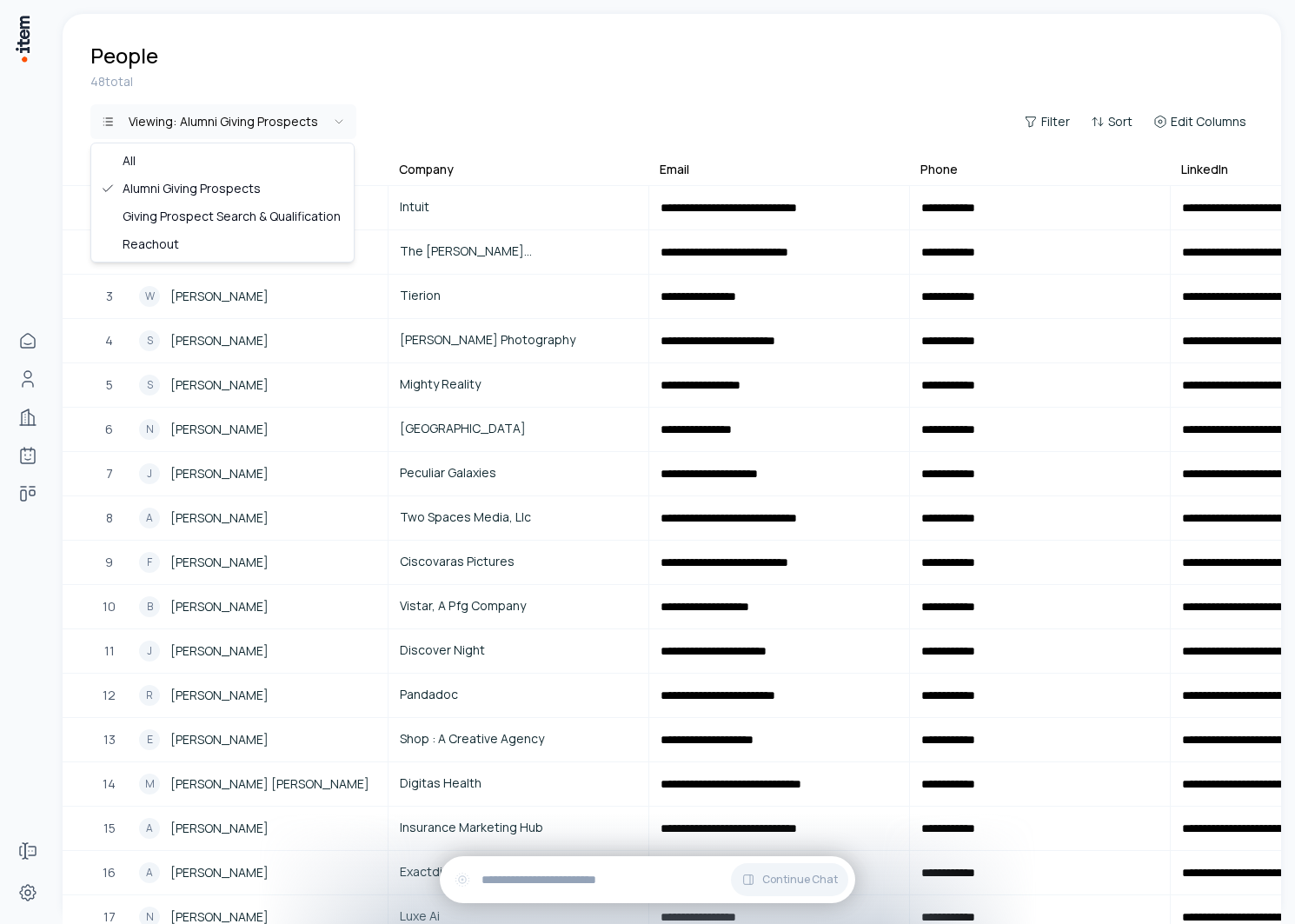
click at [210, 118] on html "**********" at bounding box center [647, 462] width 1295 height 924
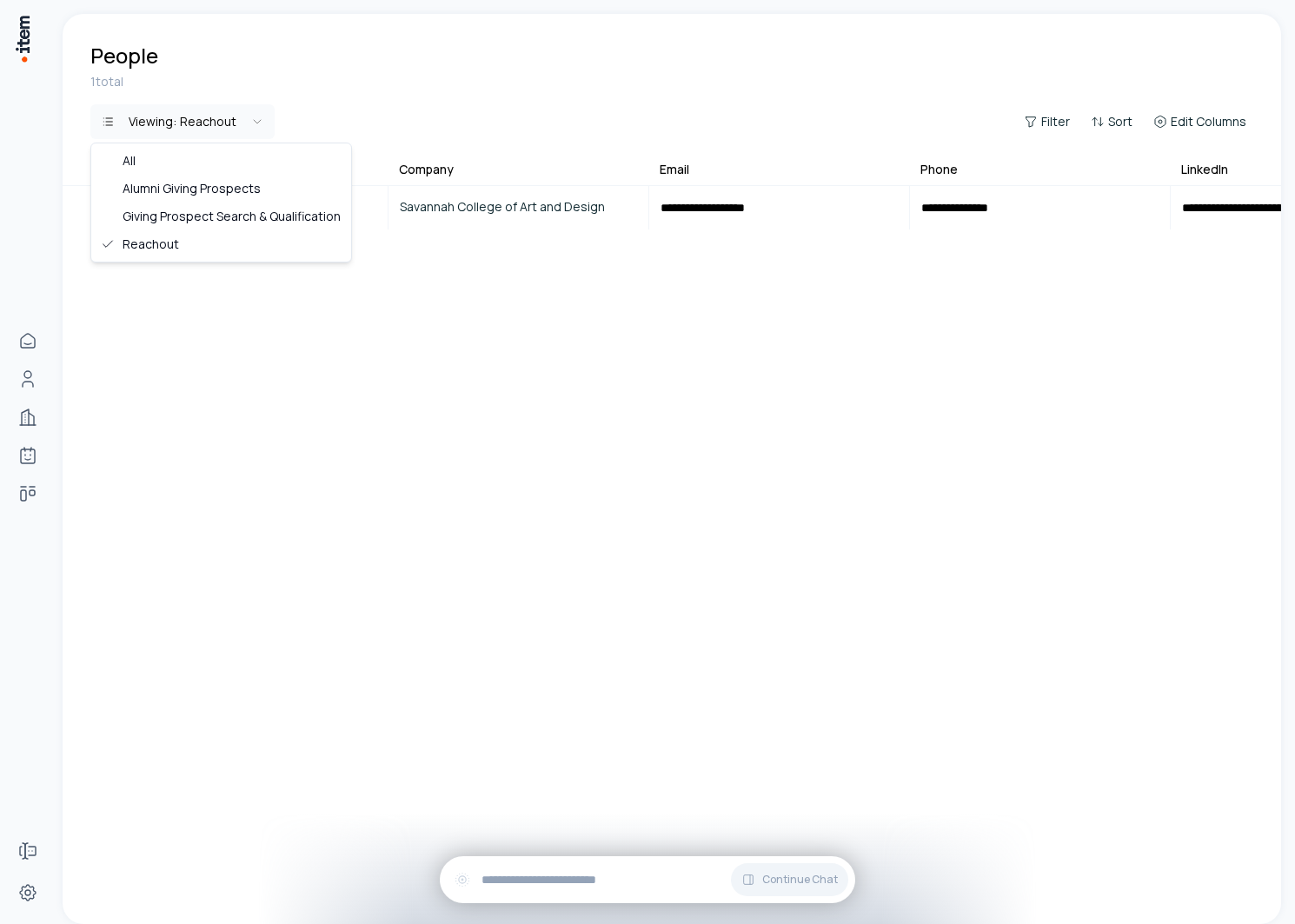
click at [211, 119] on html "**********" at bounding box center [647, 462] width 1295 height 924
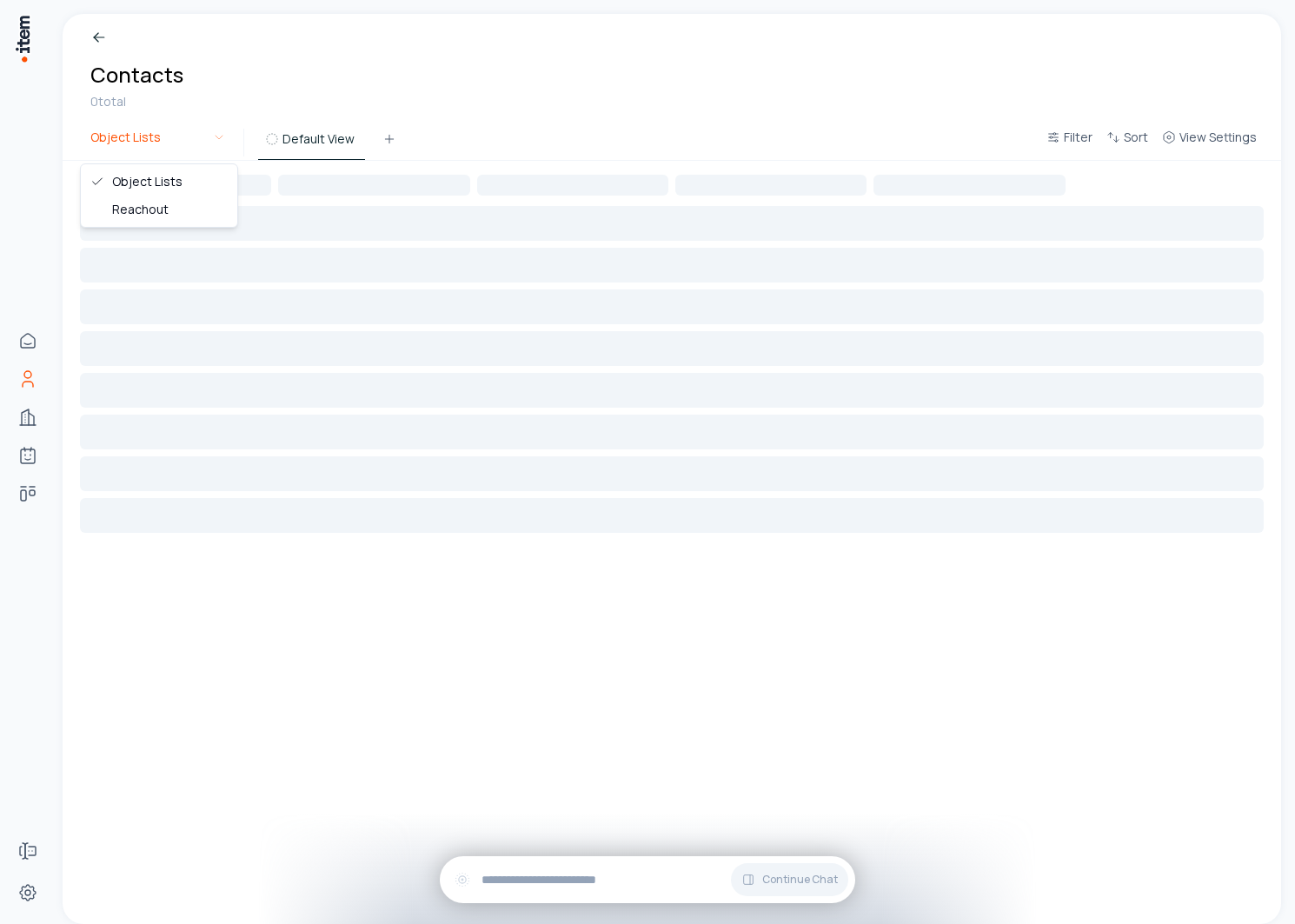
click at [145, 133] on html "Home Contacts Companies Agents Deals Forms Settings Breadcrumb Contacts 0 total…" at bounding box center [647, 462] width 1295 height 924
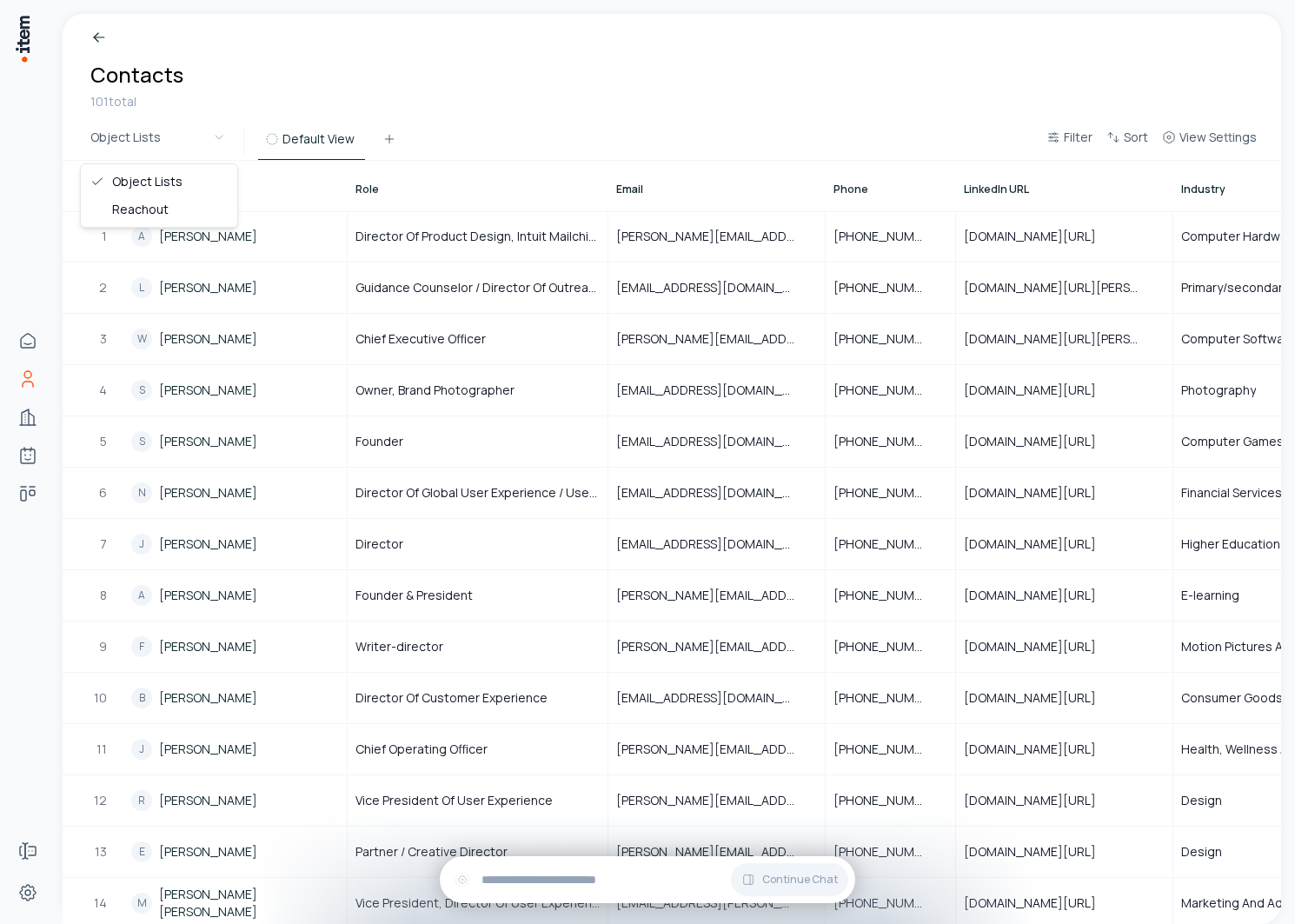
click at [187, 122] on html "Home Contacts Companies Agents Deals Forms Settings Breadcrumb Contacts 101 tot…" at bounding box center [647, 462] width 1295 height 924
click at [179, 142] on html "Home Contacts Companies Agents Deals Forms Settings Breadcrumb Contacts 101 tot…" at bounding box center [647, 462] width 1295 height 924
click at [221, 99] on html "Home Contacts Companies Agents Deals Forms Settings Breadcrumb Contacts 101 tot…" at bounding box center [647, 462] width 1295 height 924
click at [181, 143] on html "Home Contacts Companies Agents Deals Forms Settings Breadcrumb Contacts 101 tot…" at bounding box center [647, 462] width 1295 height 924
click at [181, 142] on html "Home Contacts Companies Agents Deals Forms Settings Breadcrumb Contacts 101 tot…" at bounding box center [647, 462] width 1295 height 924
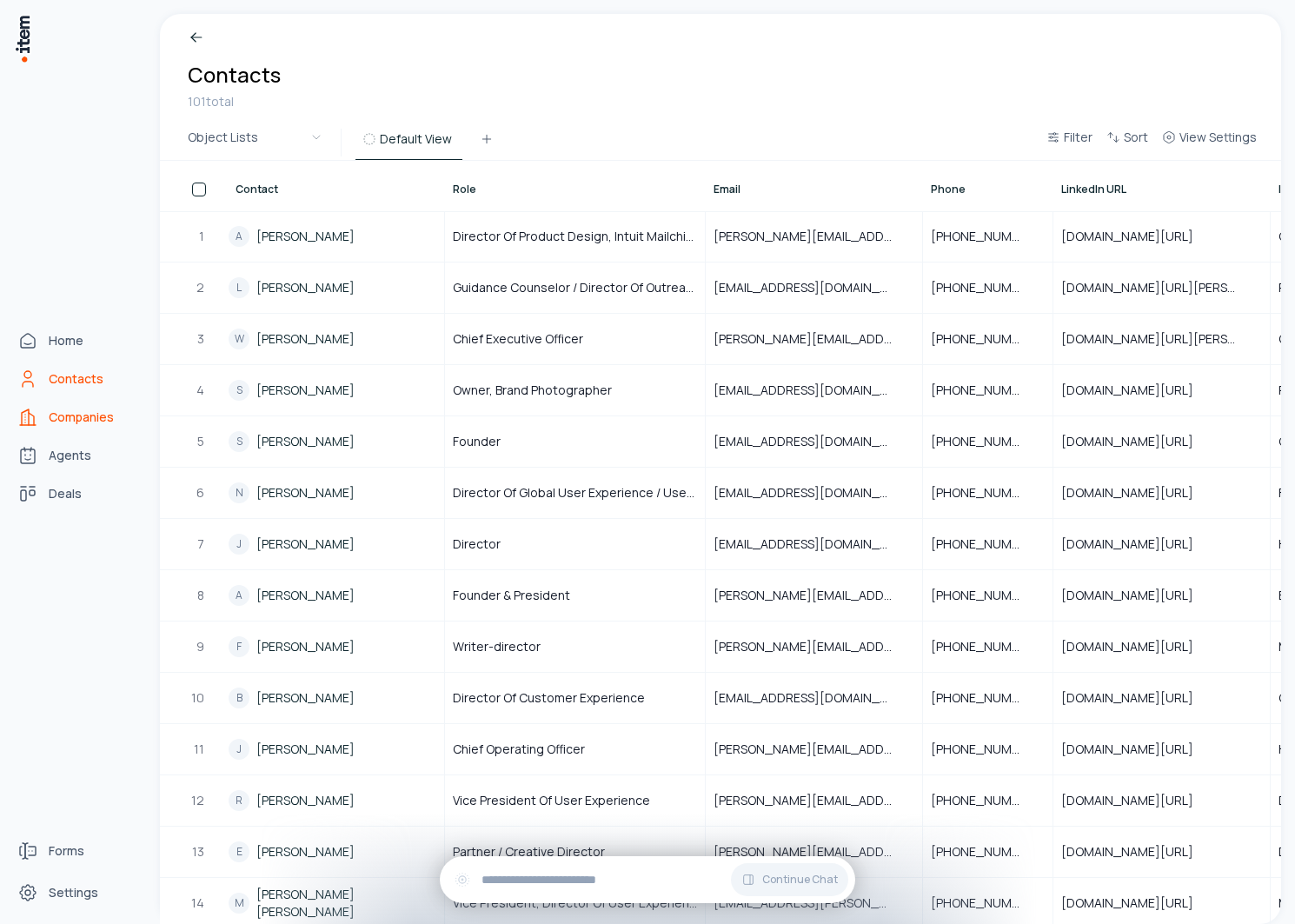
click at [28, 407] on icon "Companies" at bounding box center [28, 418] width 21 height 21
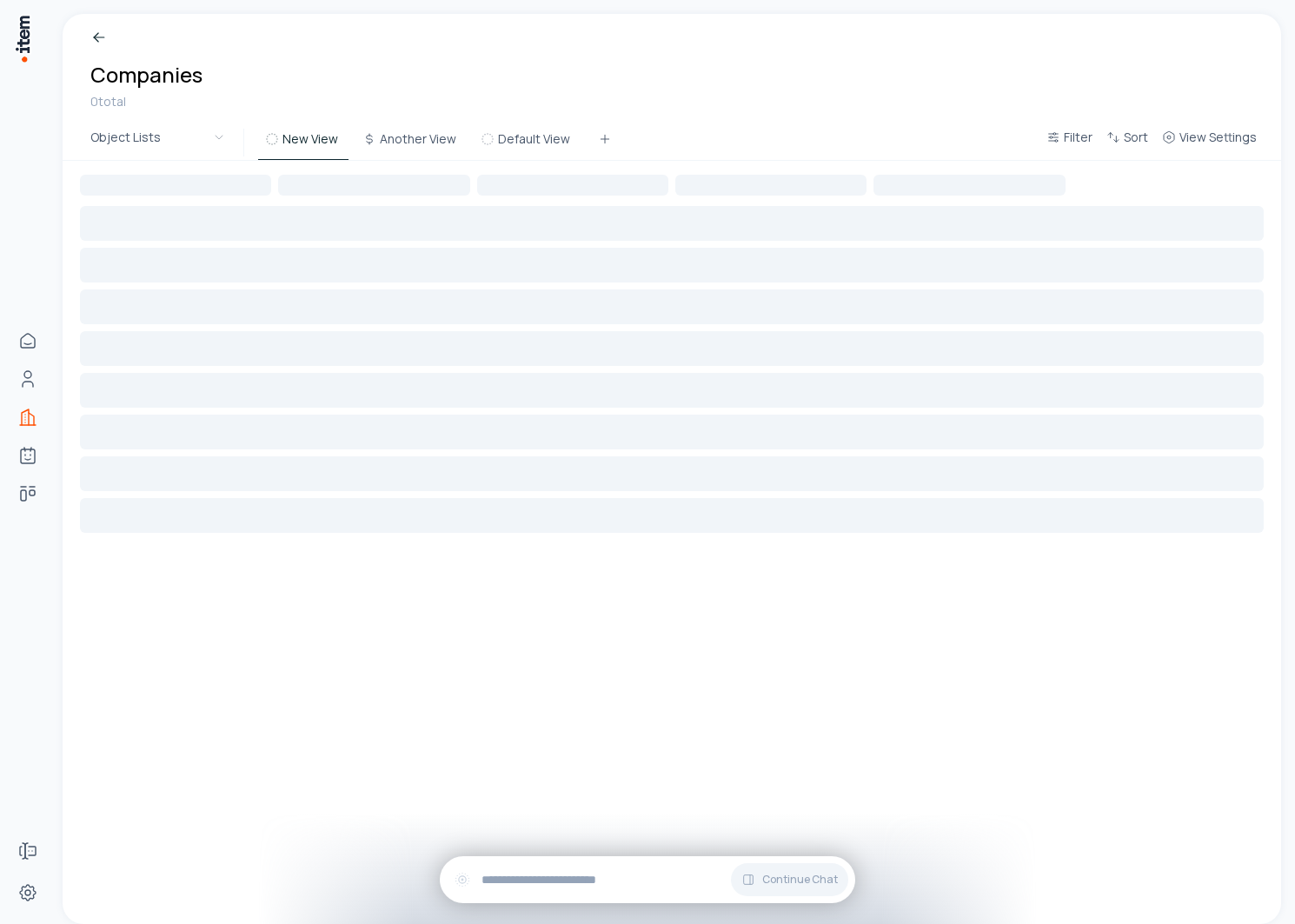
click at [173, 119] on div "Breadcrumb Companies 0 total" at bounding box center [671, 70] width 1219 height 111
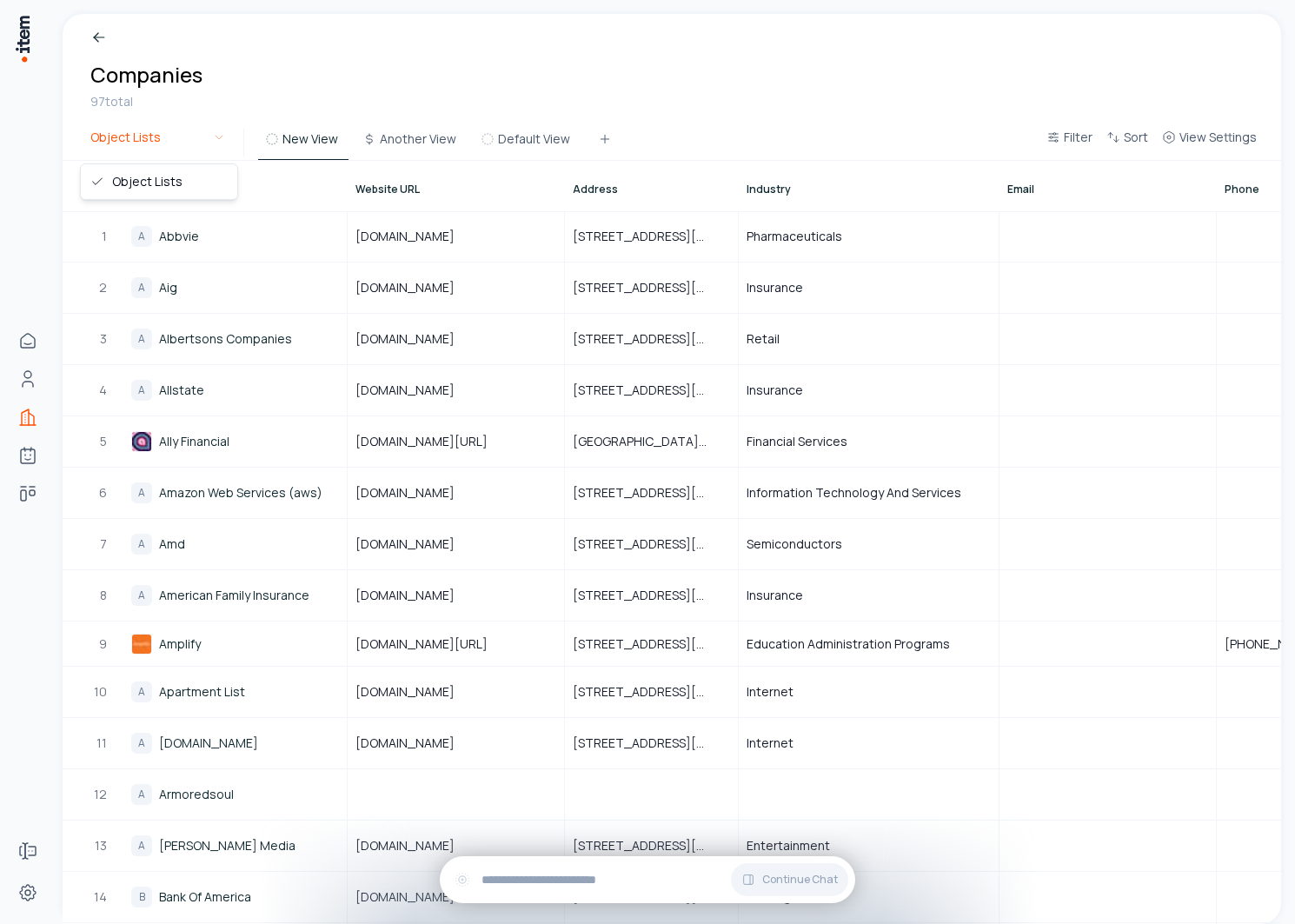
click at [168, 140] on html "Home Contacts Companies Agents Deals Forms Settings Breadcrumb Companies 97 tot…" at bounding box center [647, 462] width 1295 height 924
click at [185, 133] on html "Home Contacts Companies Agents Deals Forms Settings Breadcrumb Companies 97 tot…" at bounding box center [647, 462] width 1295 height 924
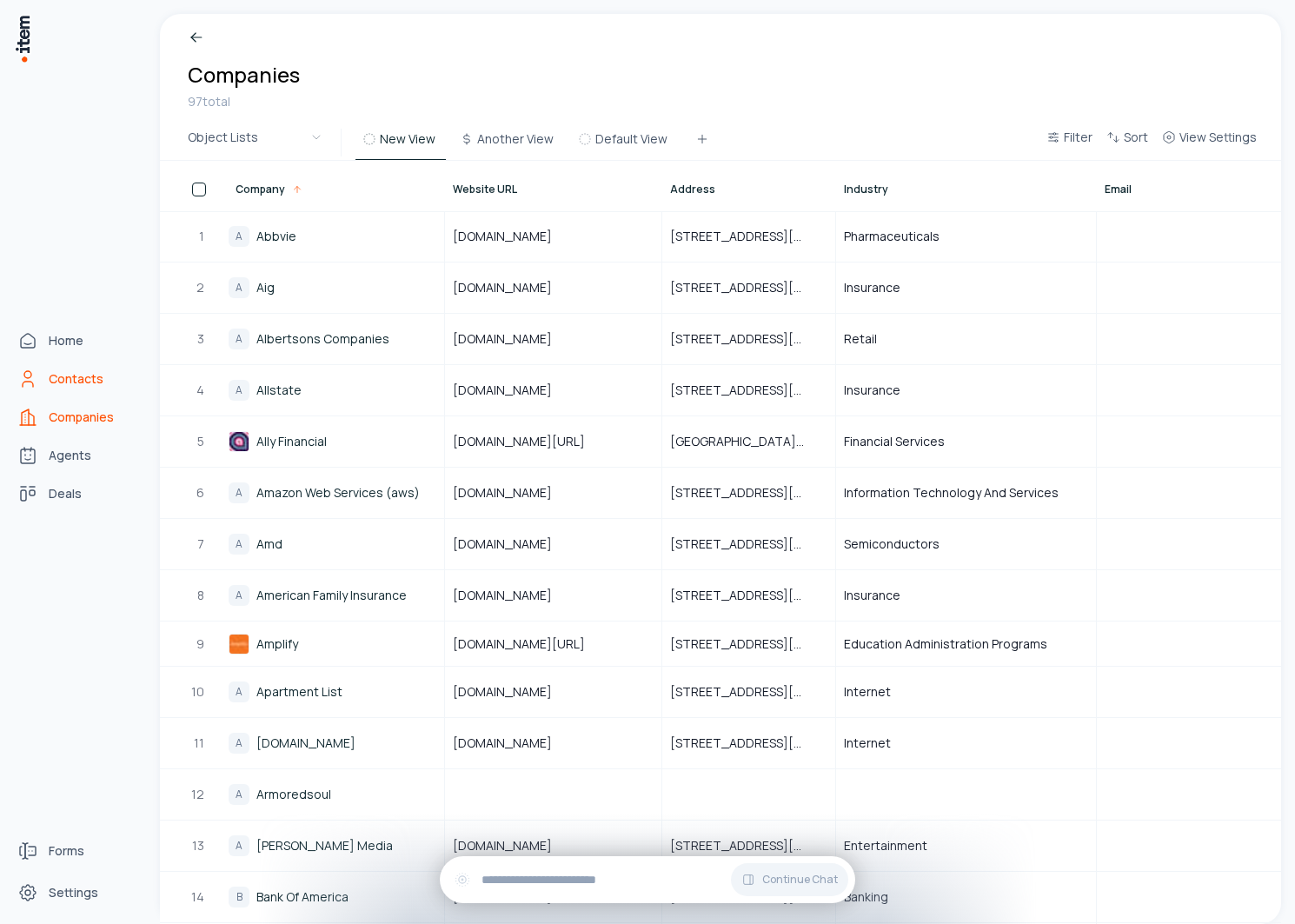
click at [42, 376] on link "Contacts" at bounding box center [76, 378] width 132 height 34
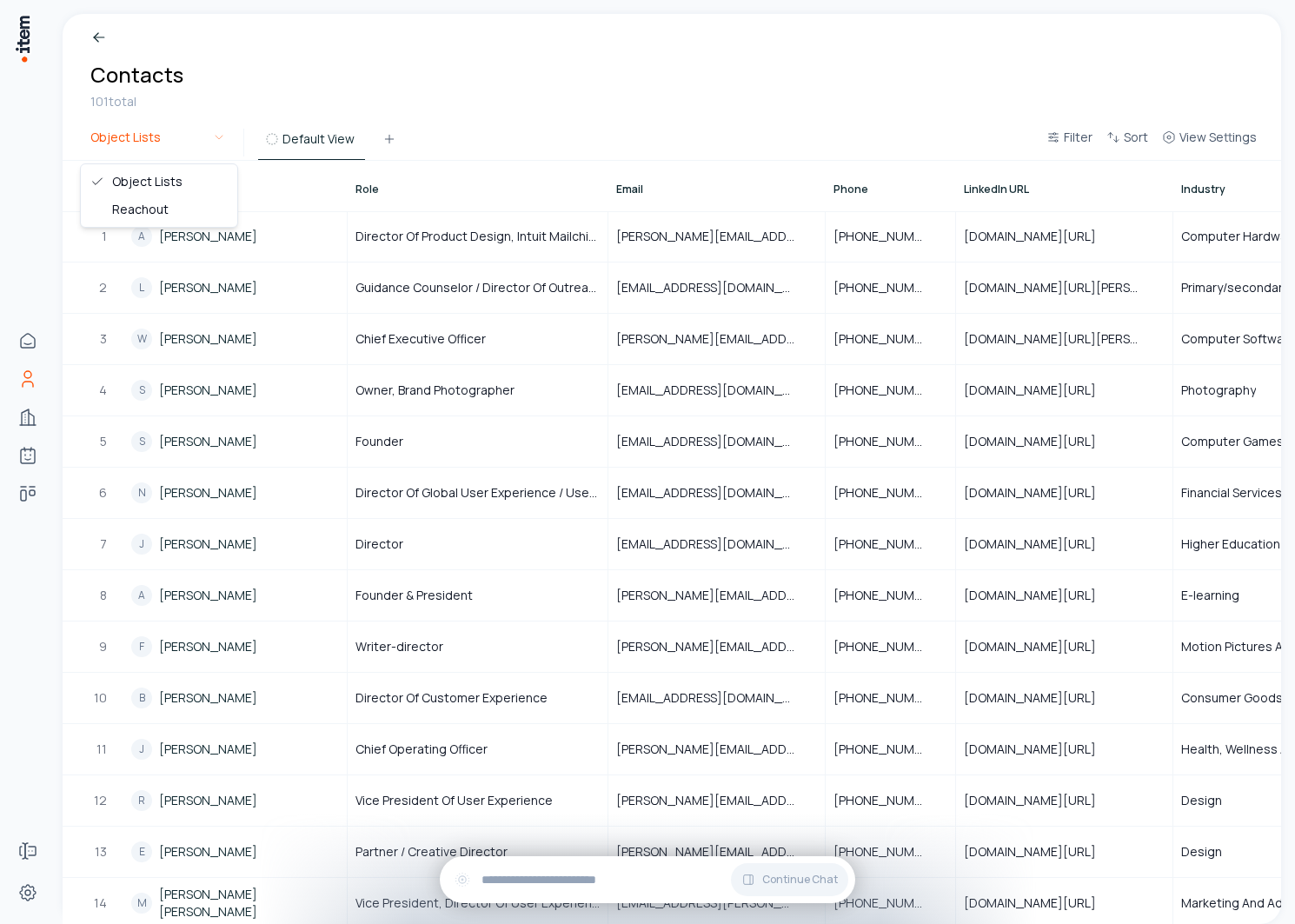
click at [144, 138] on html "Home Contacts Companies Agents Deals Forms Settings Breadcrumb Contacts 101 tot…" at bounding box center [647, 462] width 1295 height 924
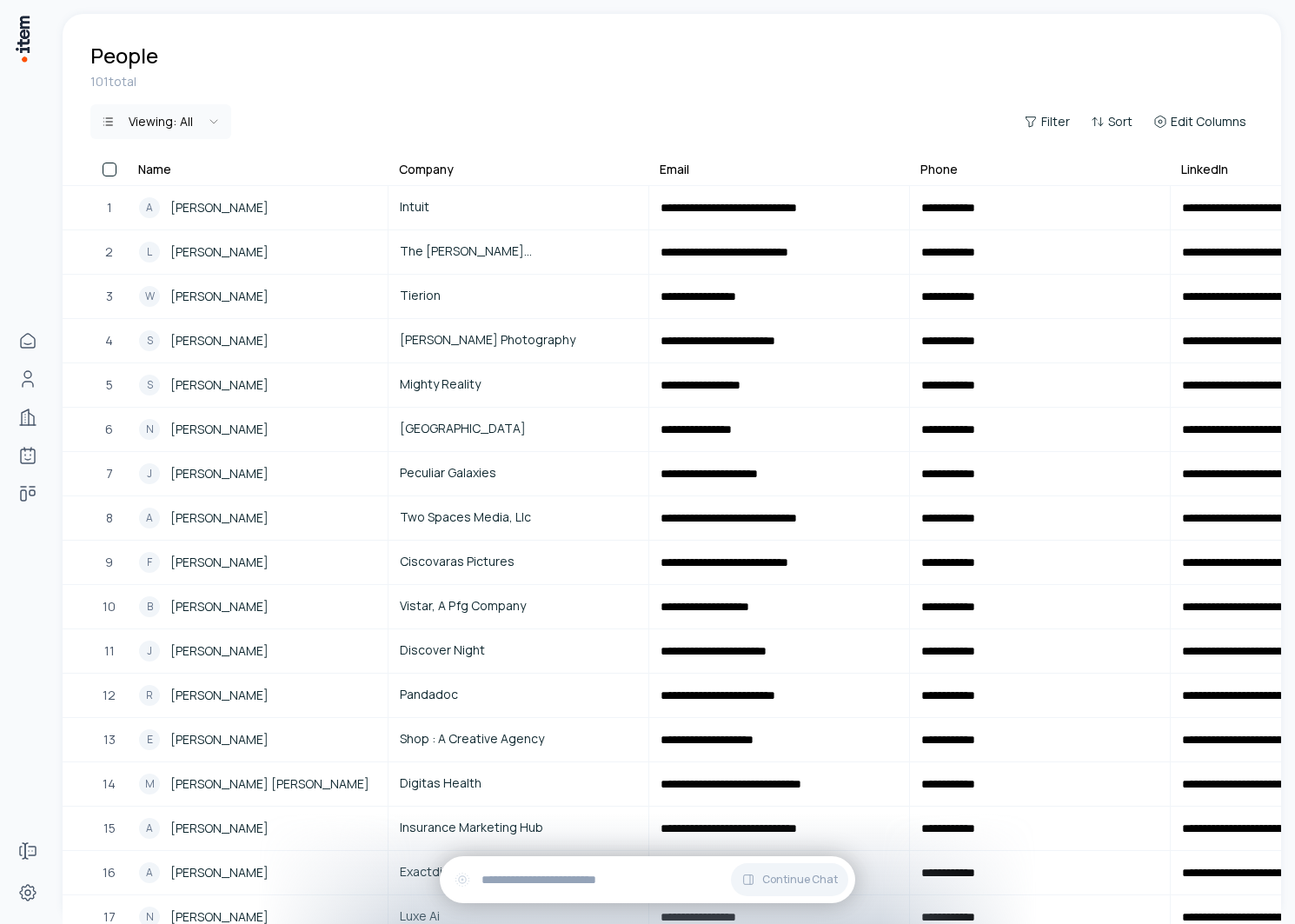
click at [153, 111] on html "**********" at bounding box center [647, 462] width 1295 height 924
click at [202, 111] on html "**********" at bounding box center [647, 462] width 1295 height 924
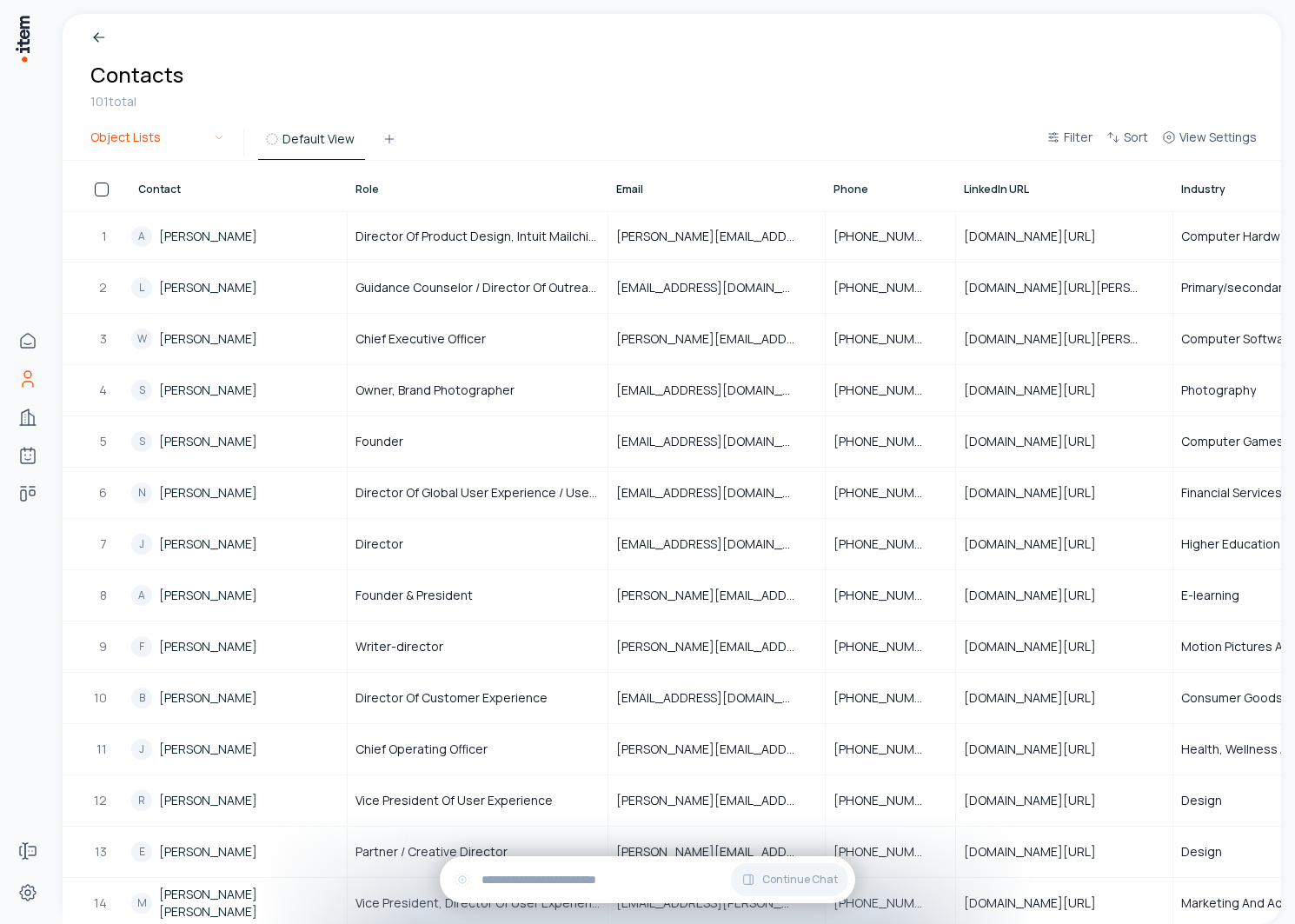
click at [168, 136] on html "Home Contacts Companies Agents Deals Forms Settings Breadcrumb Contacts 101 tot…" at bounding box center [647, 462] width 1295 height 924
click at [158, 140] on html "Home Contacts Companies Agents Deals Forms Settings Breadcrumb Contacts 101 tot…" at bounding box center [647, 462] width 1295 height 924
click at [554, 129] on html "Home Contacts Companies Agents Deals Forms Settings Breadcrumb Contacts 101 tot…" at bounding box center [647, 462] width 1295 height 924
click at [174, 140] on html "Home Contacts Companies Agents Deals Forms Settings Breadcrumb Contacts 101 tot…" at bounding box center [647, 462] width 1295 height 924
click at [166, 138] on html "Home Contacts Companies Agents Deals Forms Settings Breadcrumb Contacts 48 tota…" at bounding box center [647, 462] width 1295 height 924
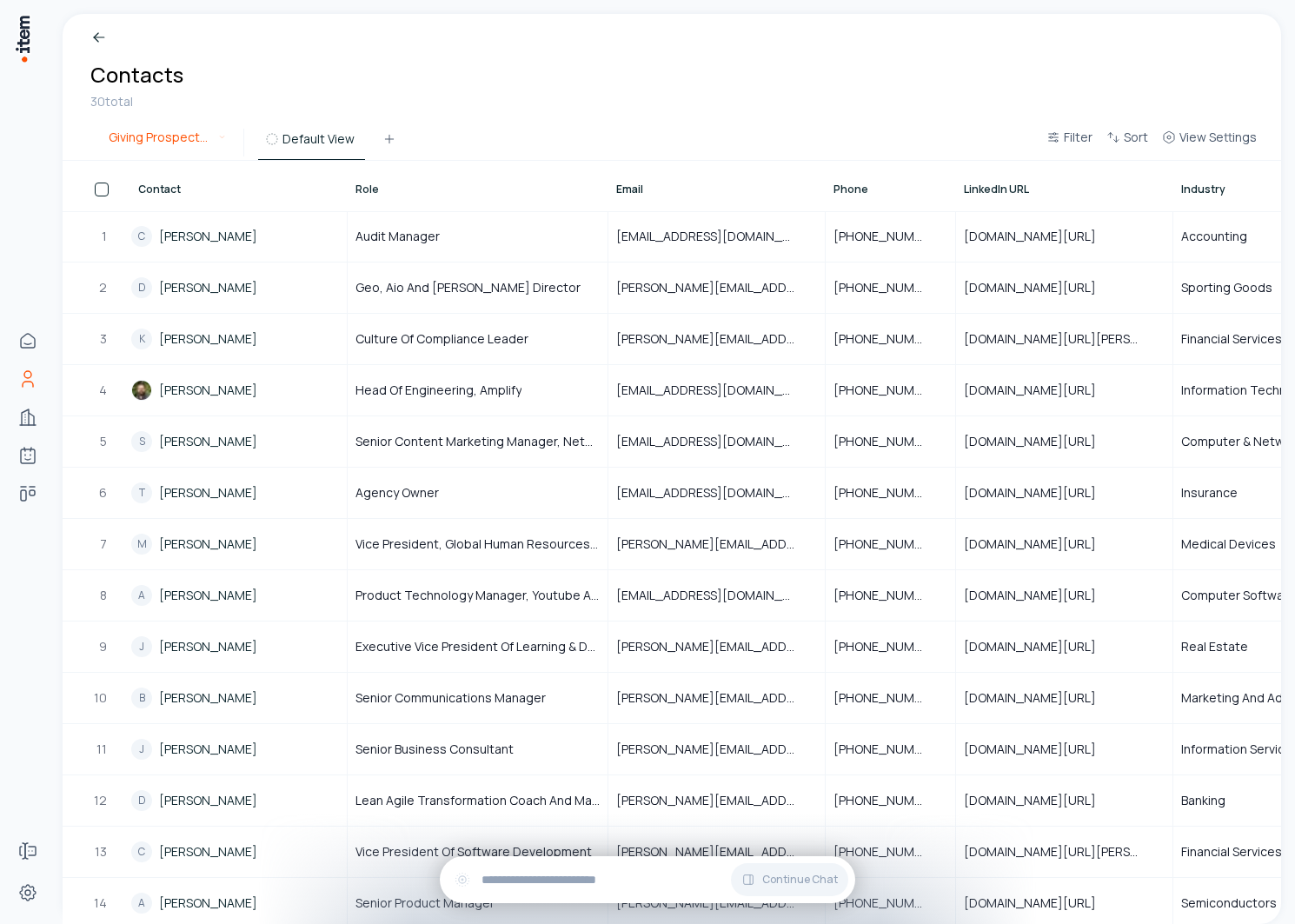
click at [198, 149] on html "Home Contacts Companies Agents Deals Forms Settings Breadcrumb Contacts 30 tota…" at bounding box center [647, 462] width 1295 height 924
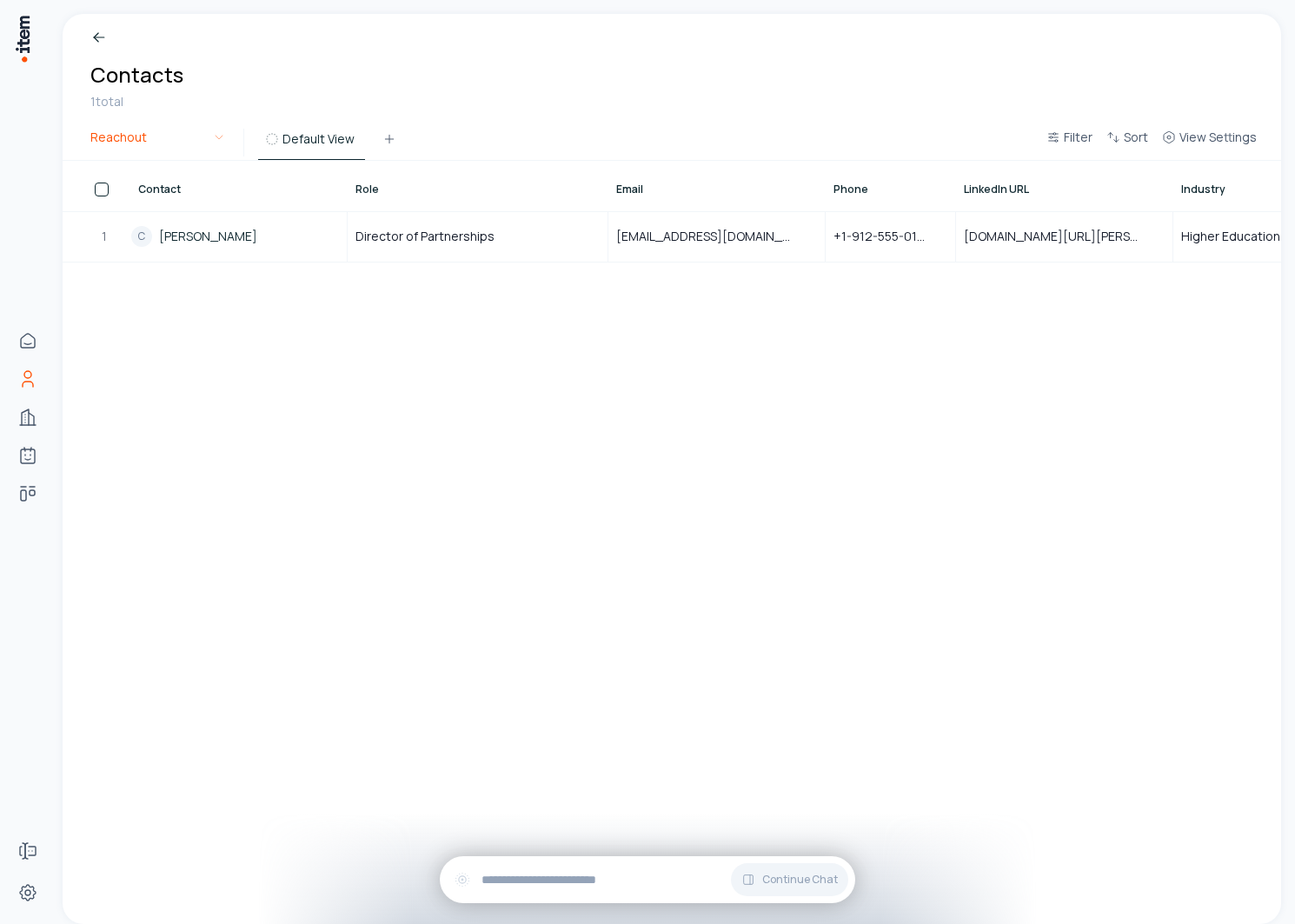
click at [168, 140] on html "Home Contacts Companies Agents Deals Forms Settings Breadcrumb Contacts 1 total…" at bounding box center [647, 462] width 1295 height 924
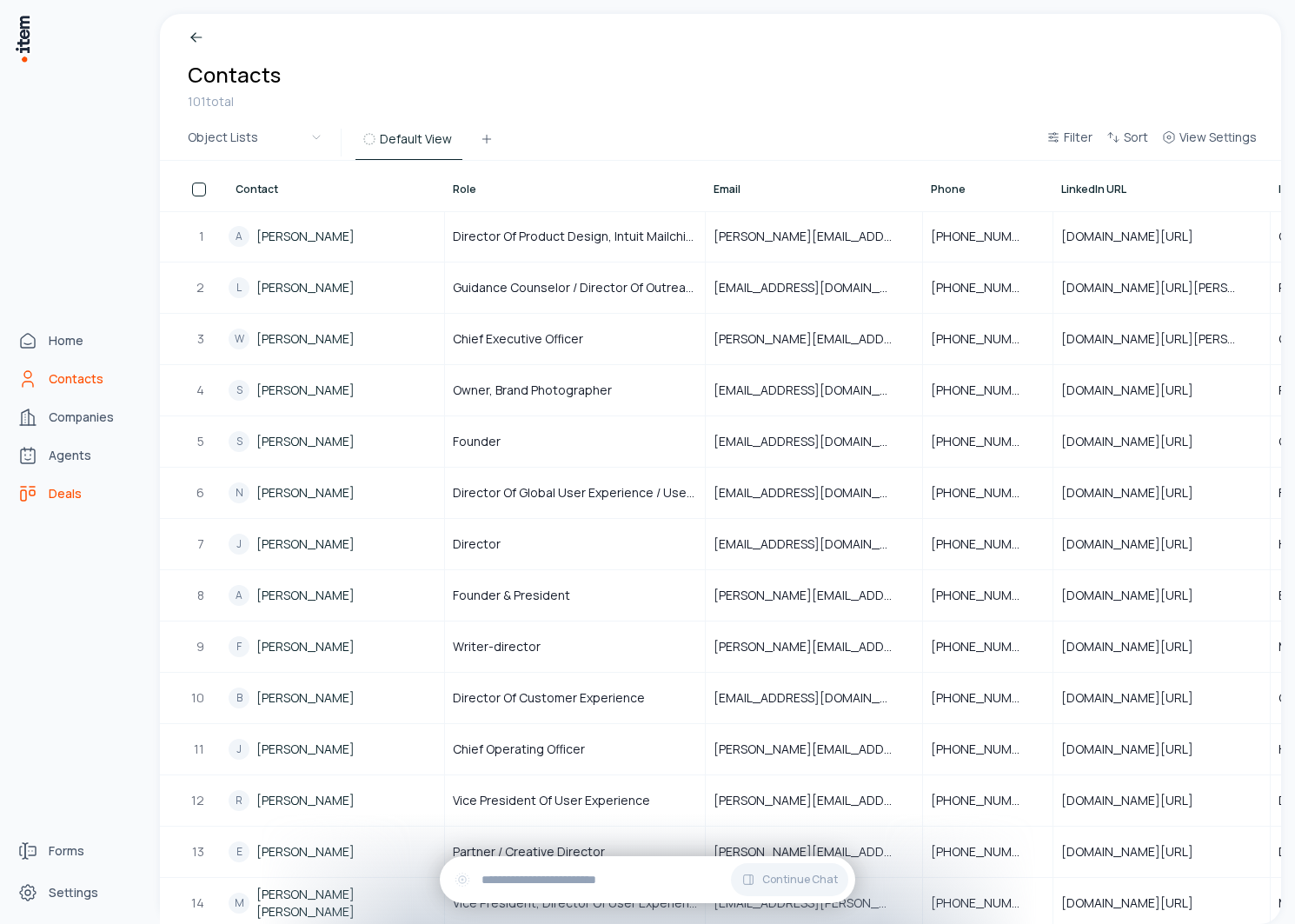
click at [54, 485] on span "Deals" at bounding box center [65, 494] width 33 height 17
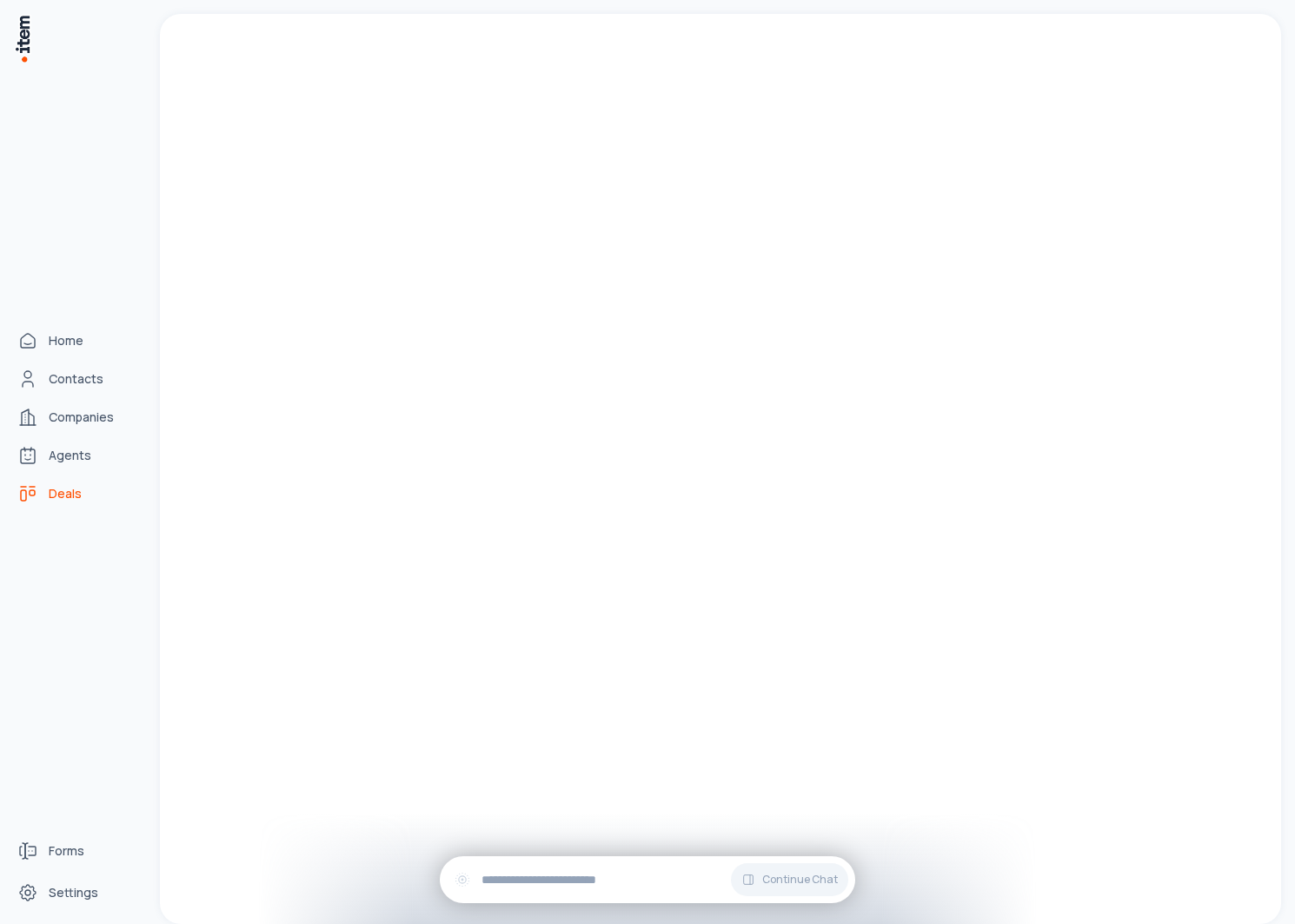
click at [54, 472] on div "Home Contacts Companies Agents Deals" at bounding box center [76, 417] width 153 height 833
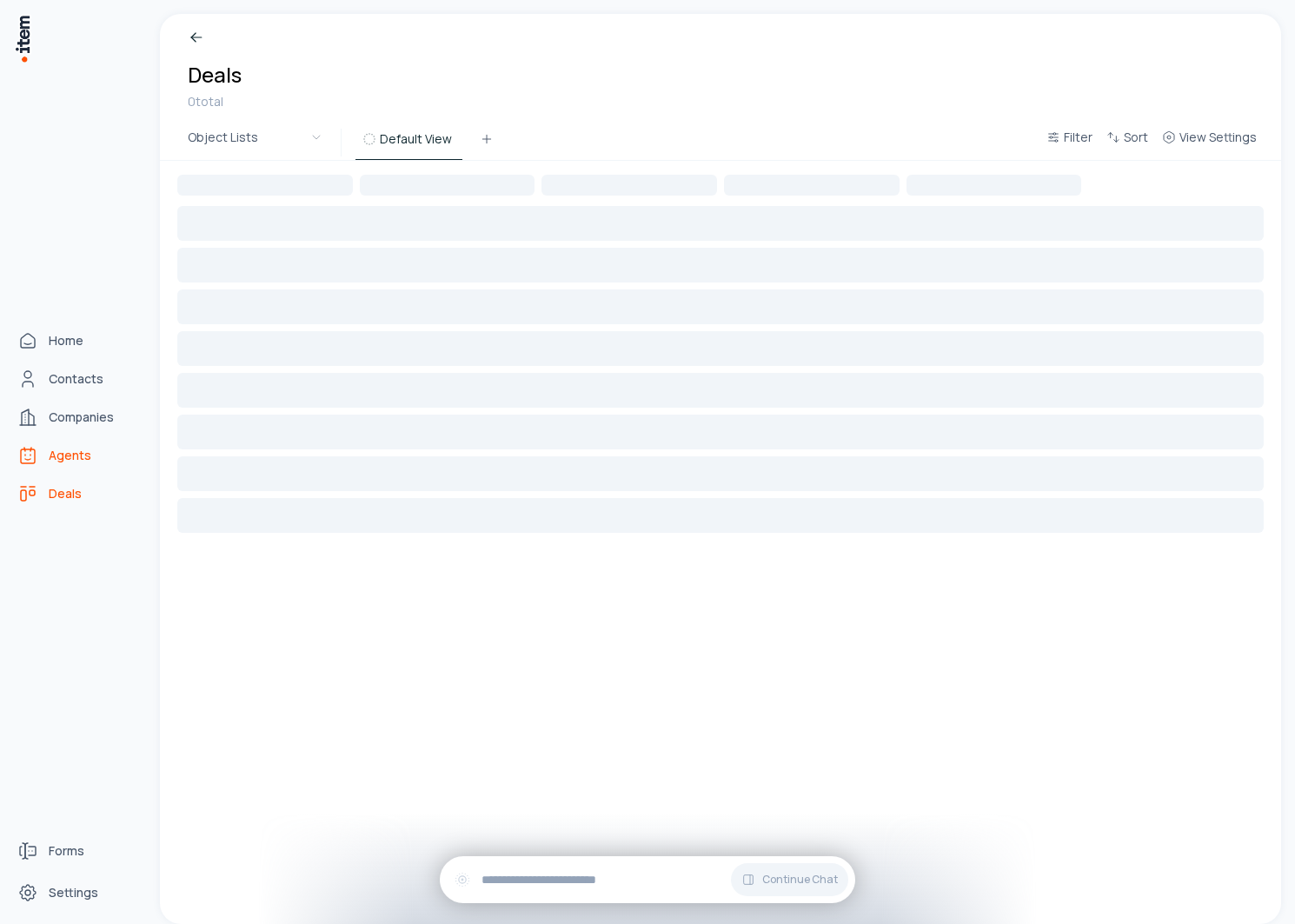
click at [54, 465] on link "Agents" at bounding box center [76, 455] width 132 height 34
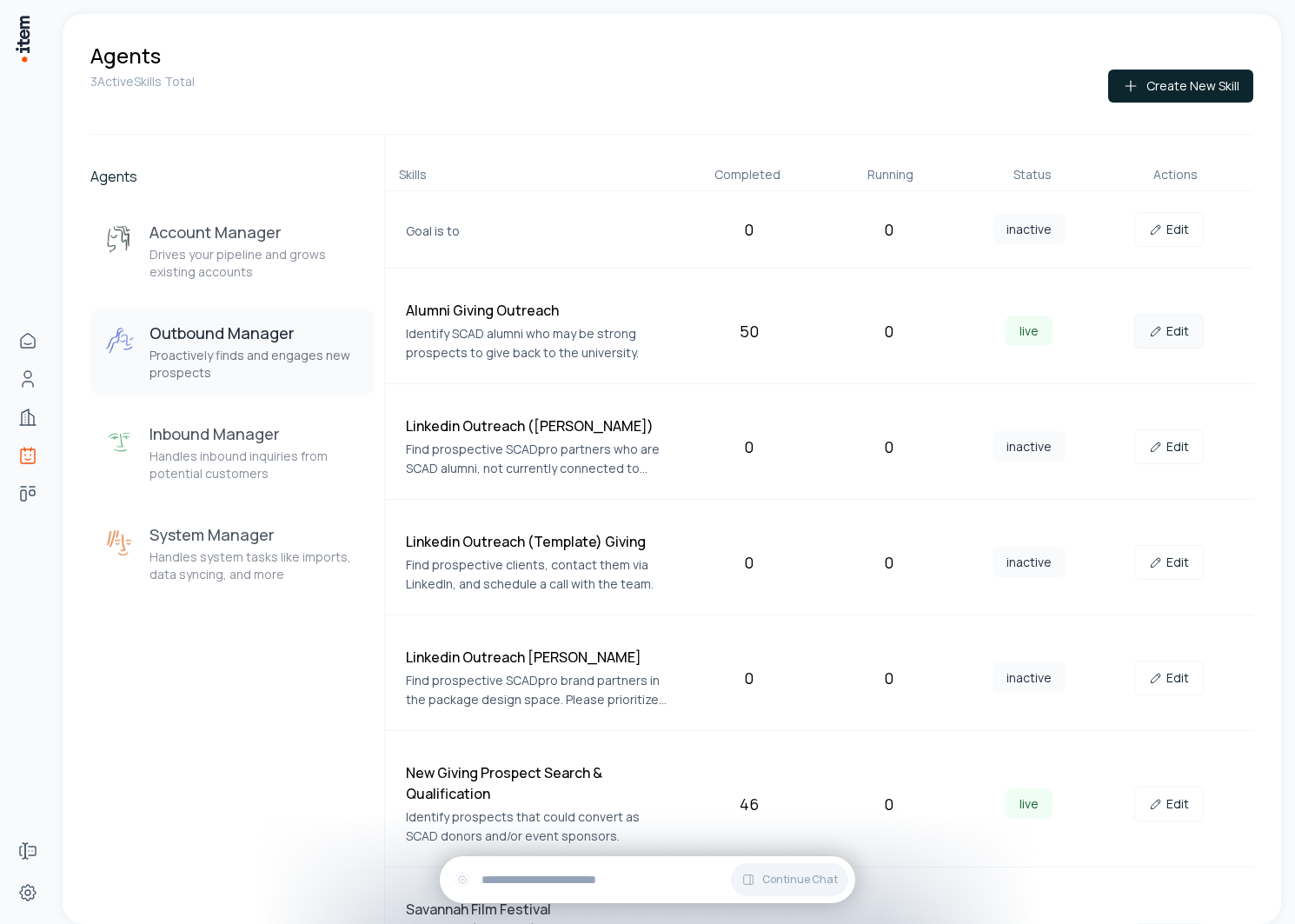
click at [1170, 333] on link "Edit" at bounding box center [1169, 331] width 70 height 34
